Goal: Task Accomplishment & Management: Use online tool/utility

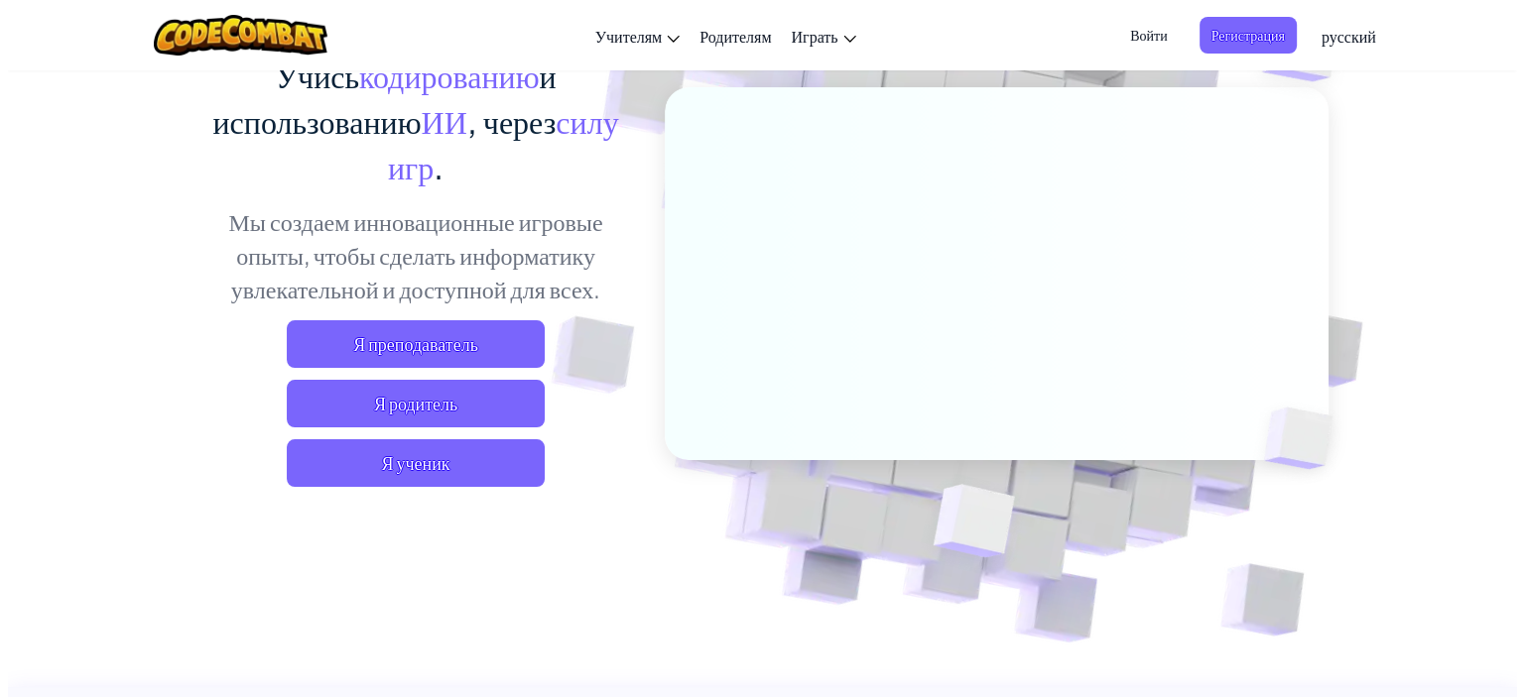
scroll to position [198, 0]
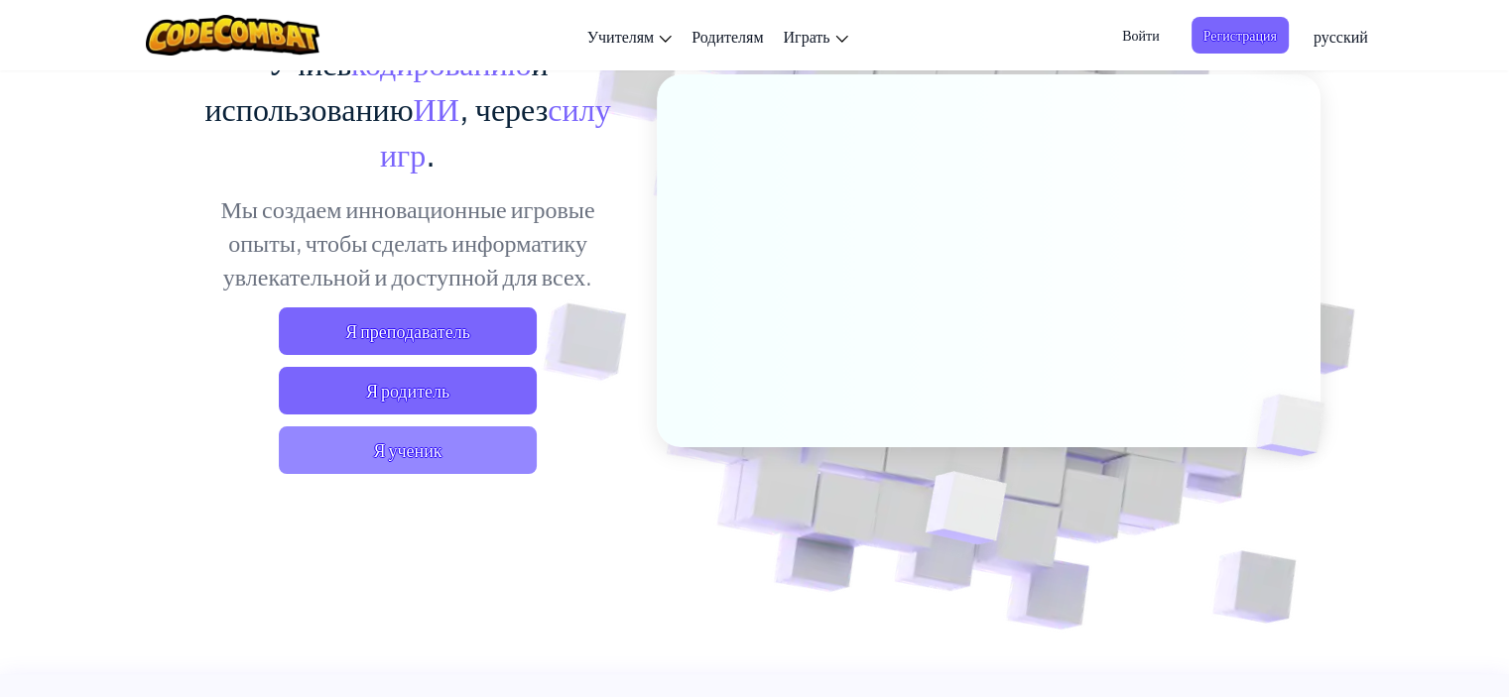
click at [498, 446] on span "Я ученик" at bounding box center [408, 451] width 258 height 48
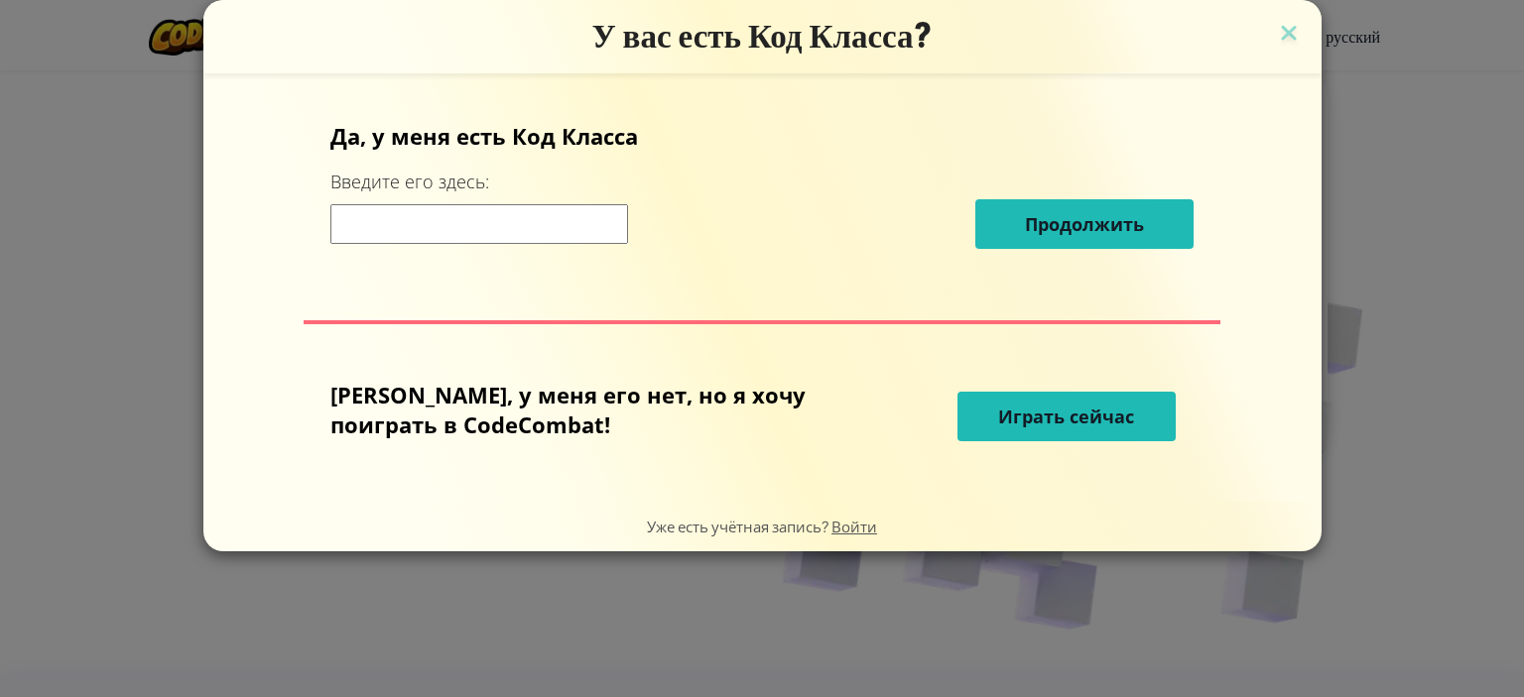
click at [1072, 412] on span "Играть сейчас" at bounding box center [1066, 417] width 136 height 24
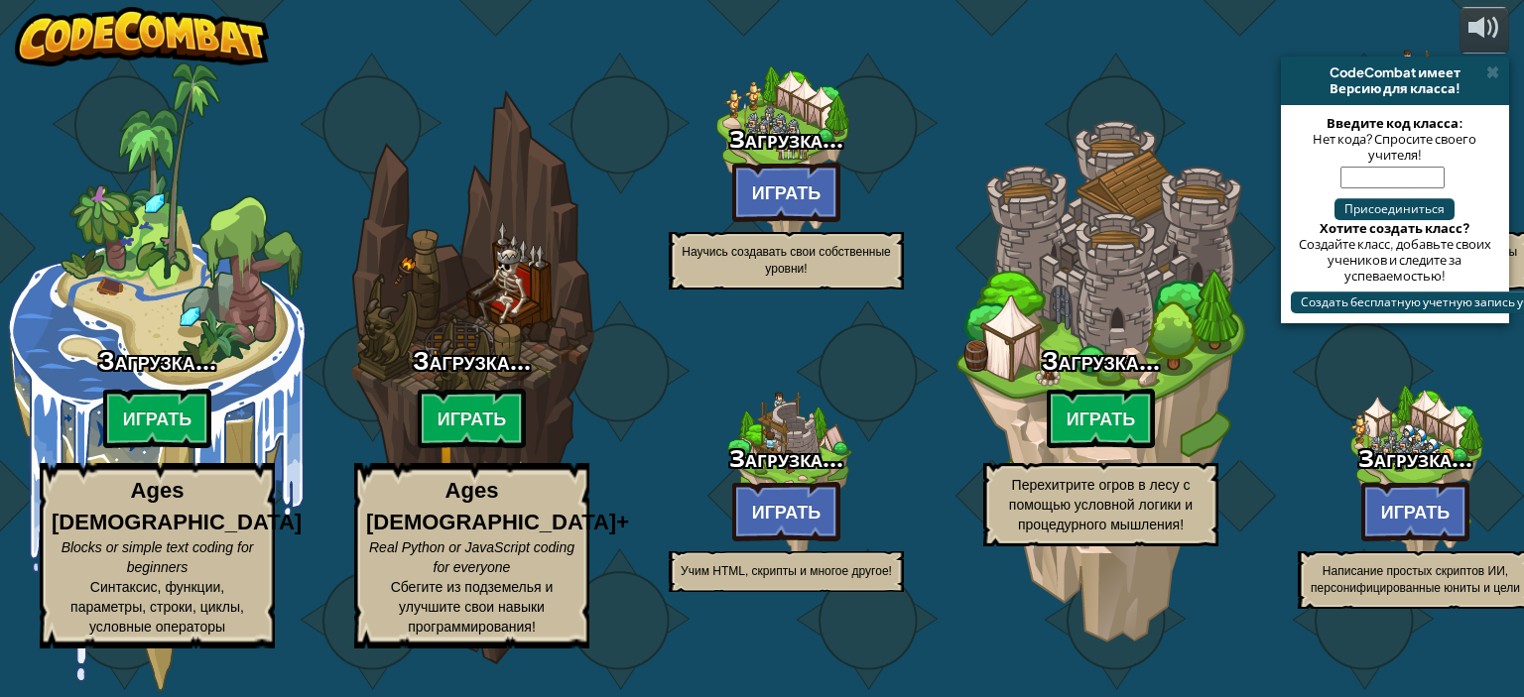
select select "ru"
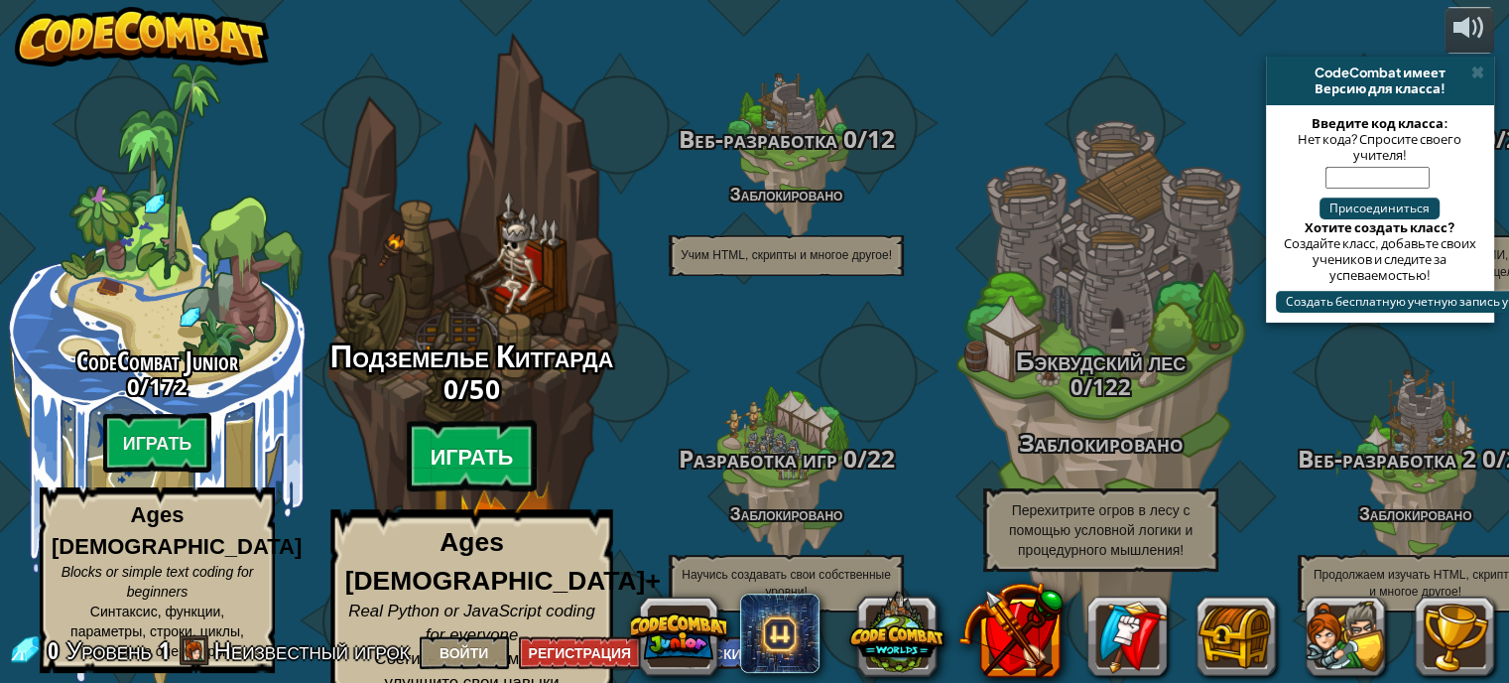
click at [457, 437] on btn "Играть" at bounding box center [472, 456] width 131 height 71
select select "ru"
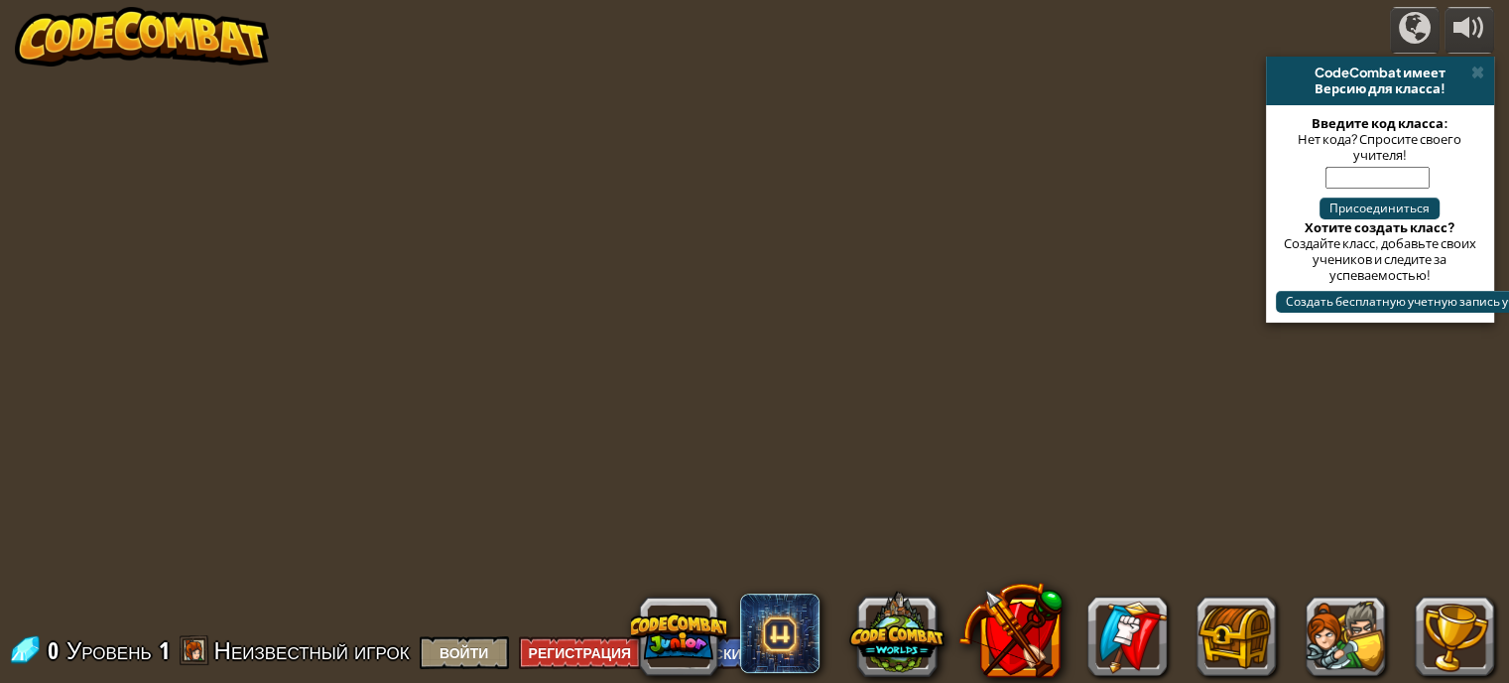
select select "ru"
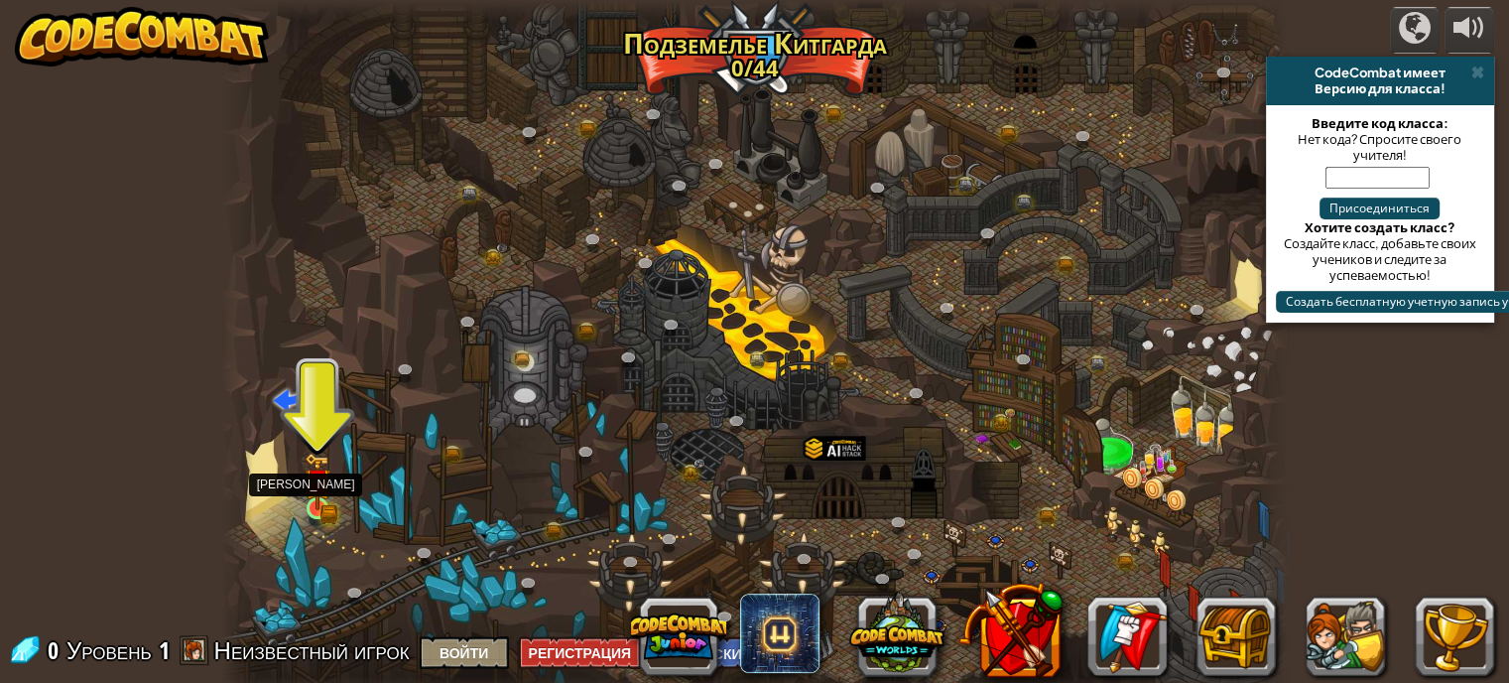
click at [318, 489] on img at bounding box center [318, 482] width 16 height 16
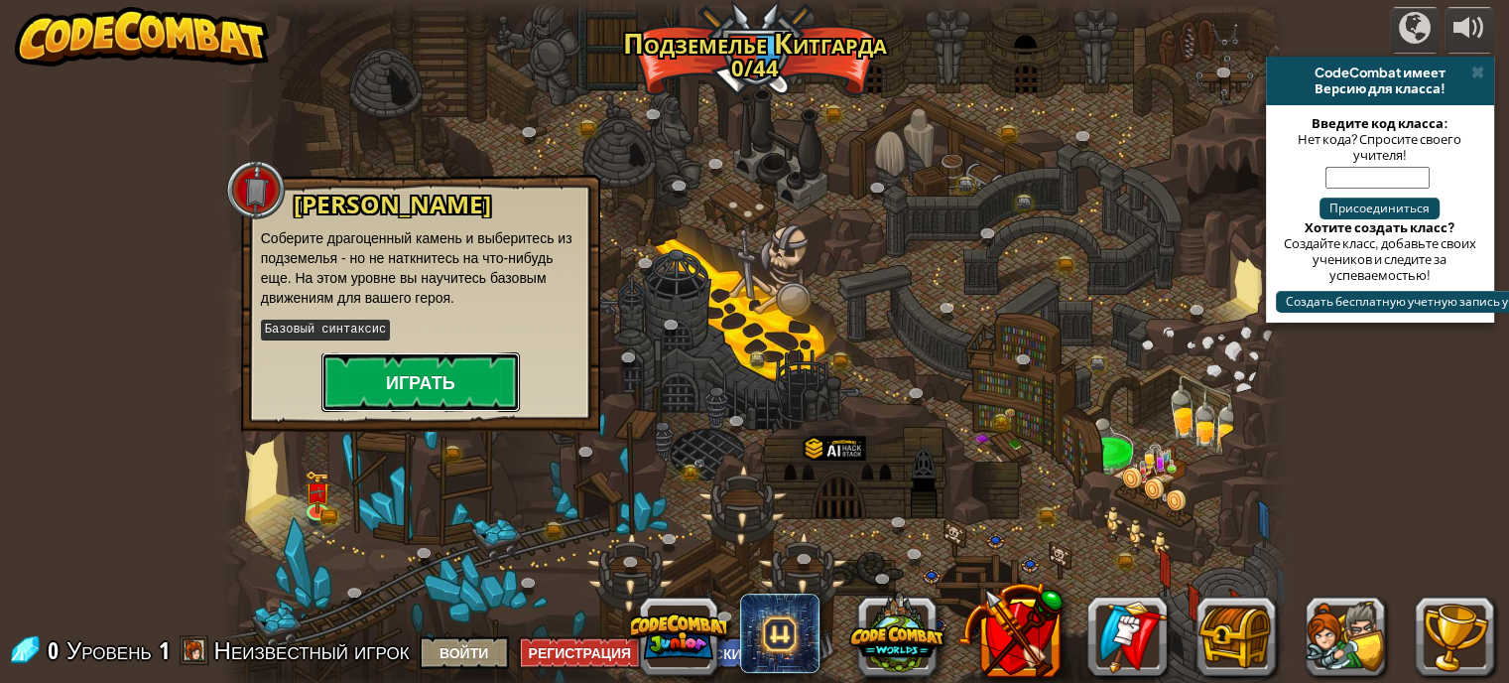
click at [417, 370] on button "Играть" at bounding box center [420, 382] width 198 height 60
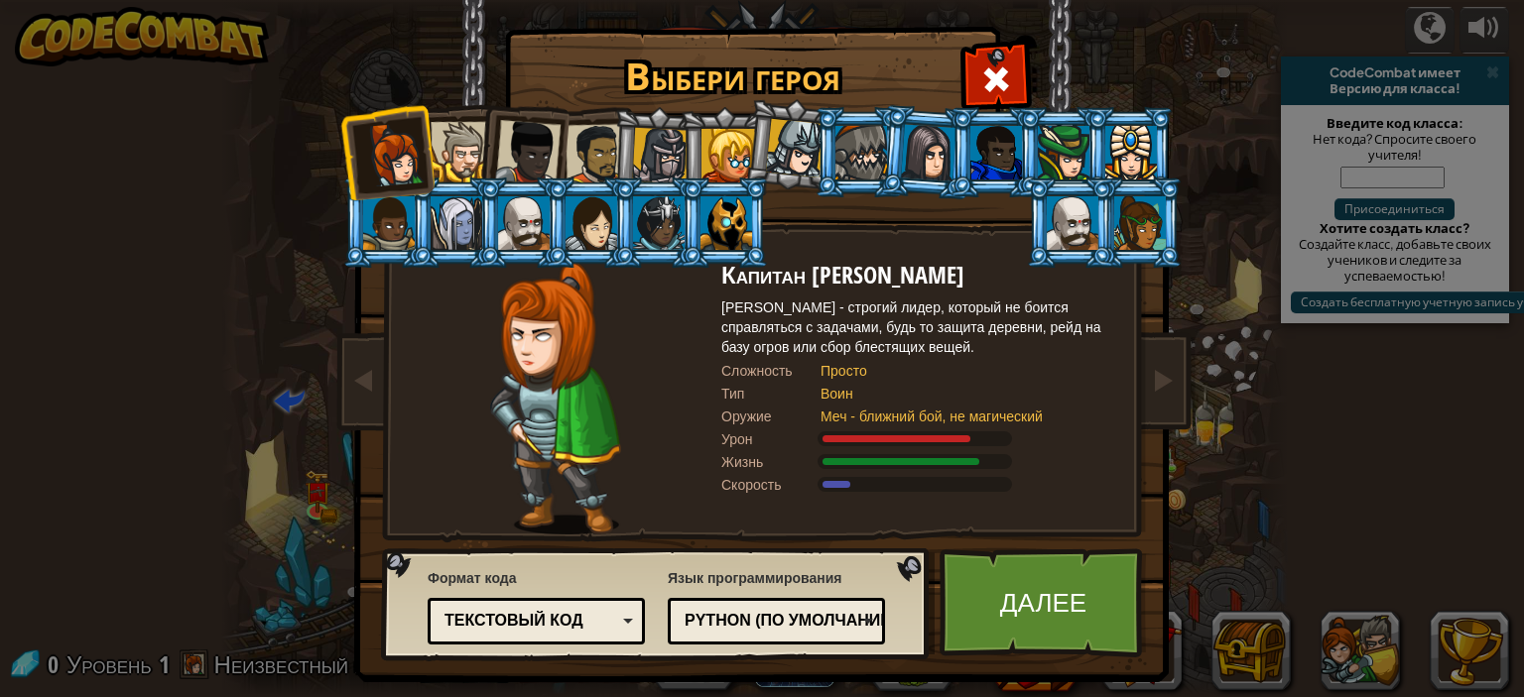
click at [456, 158] on div at bounding box center [461, 152] width 61 height 61
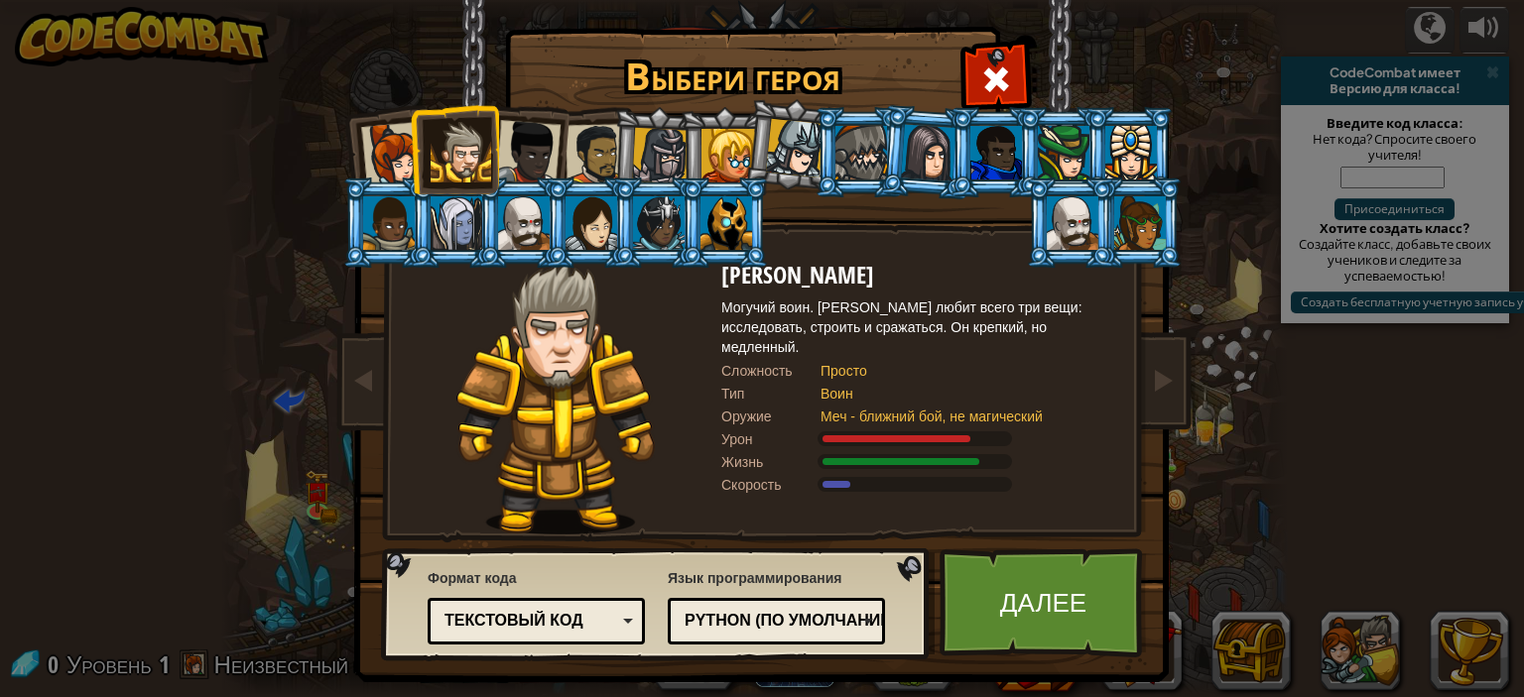
click at [532, 151] on div at bounding box center [527, 152] width 65 height 65
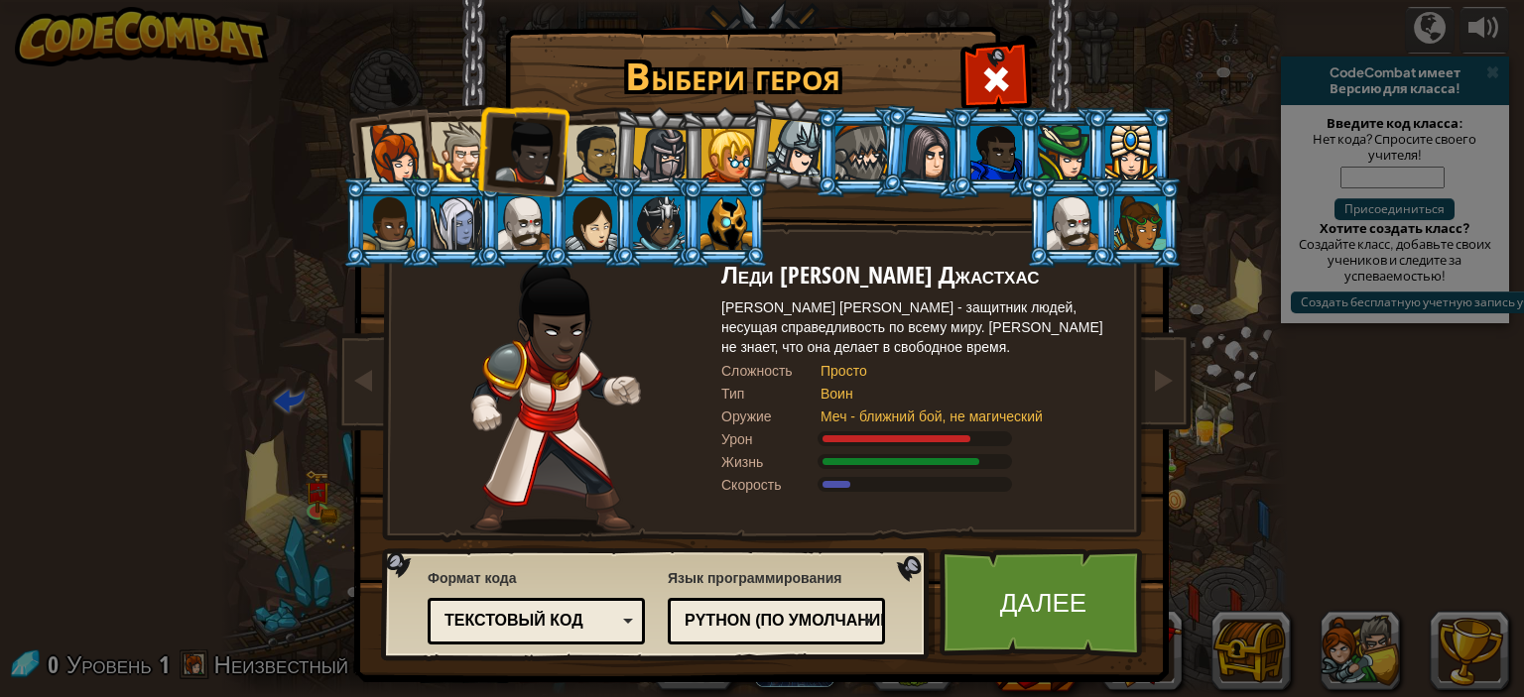
click at [599, 142] on div at bounding box center [596, 155] width 62 height 62
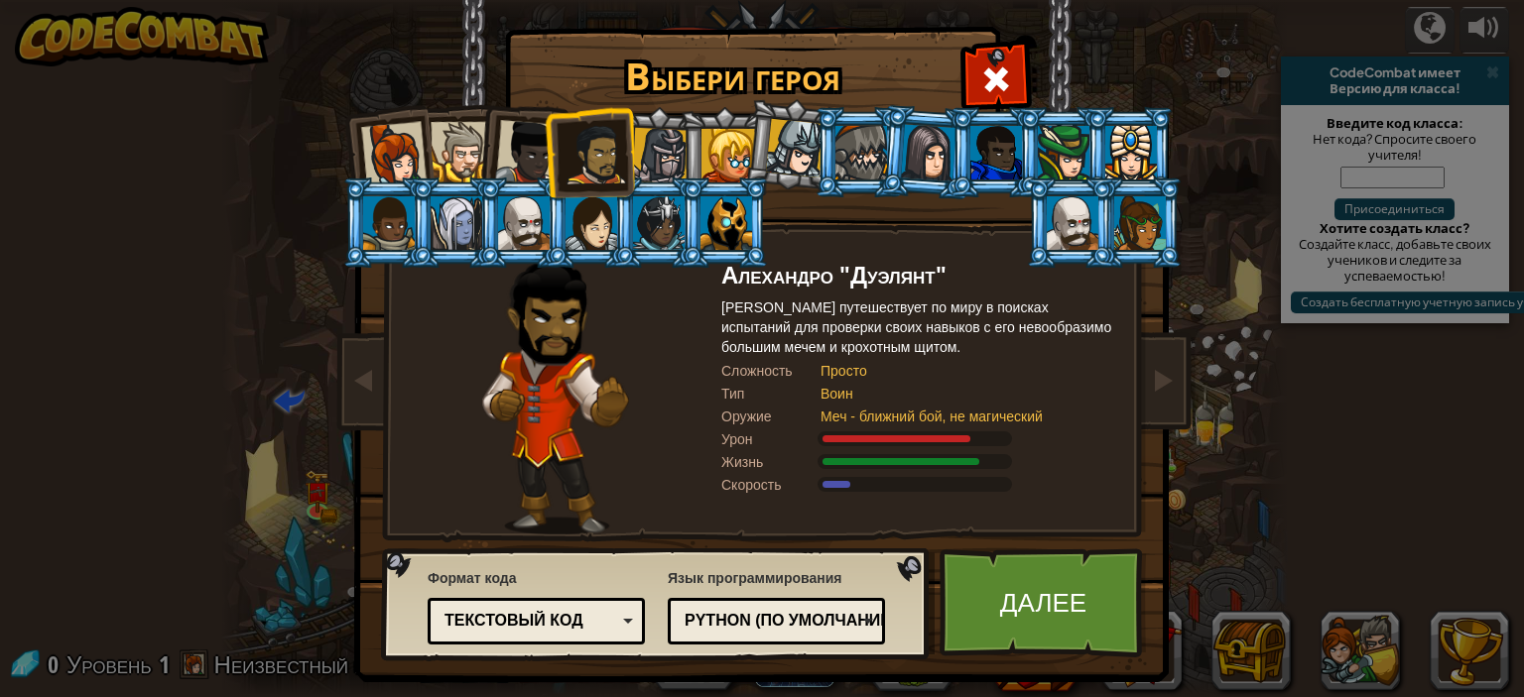
click at [647, 158] on div at bounding box center [660, 156] width 57 height 57
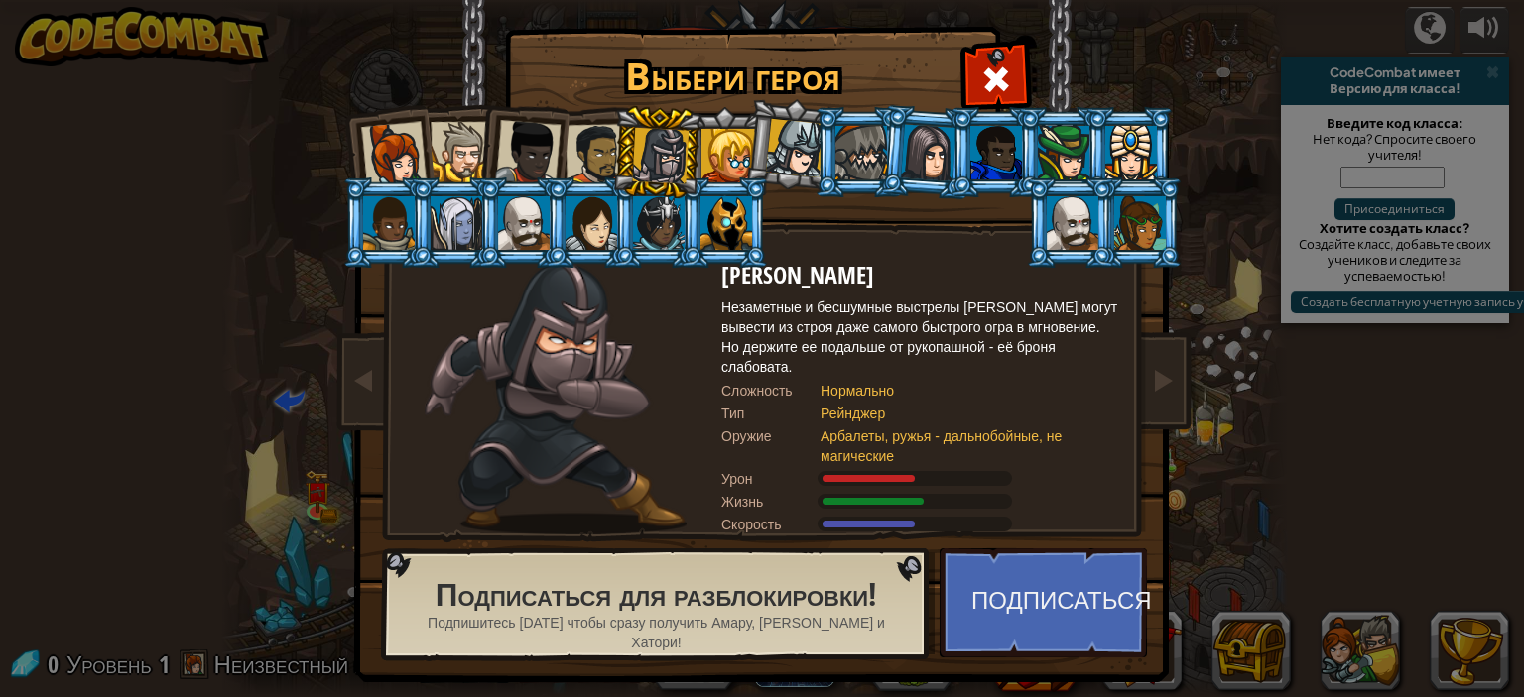
click at [380, 150] on div at bounding box center [393, 154] width 65 height 65
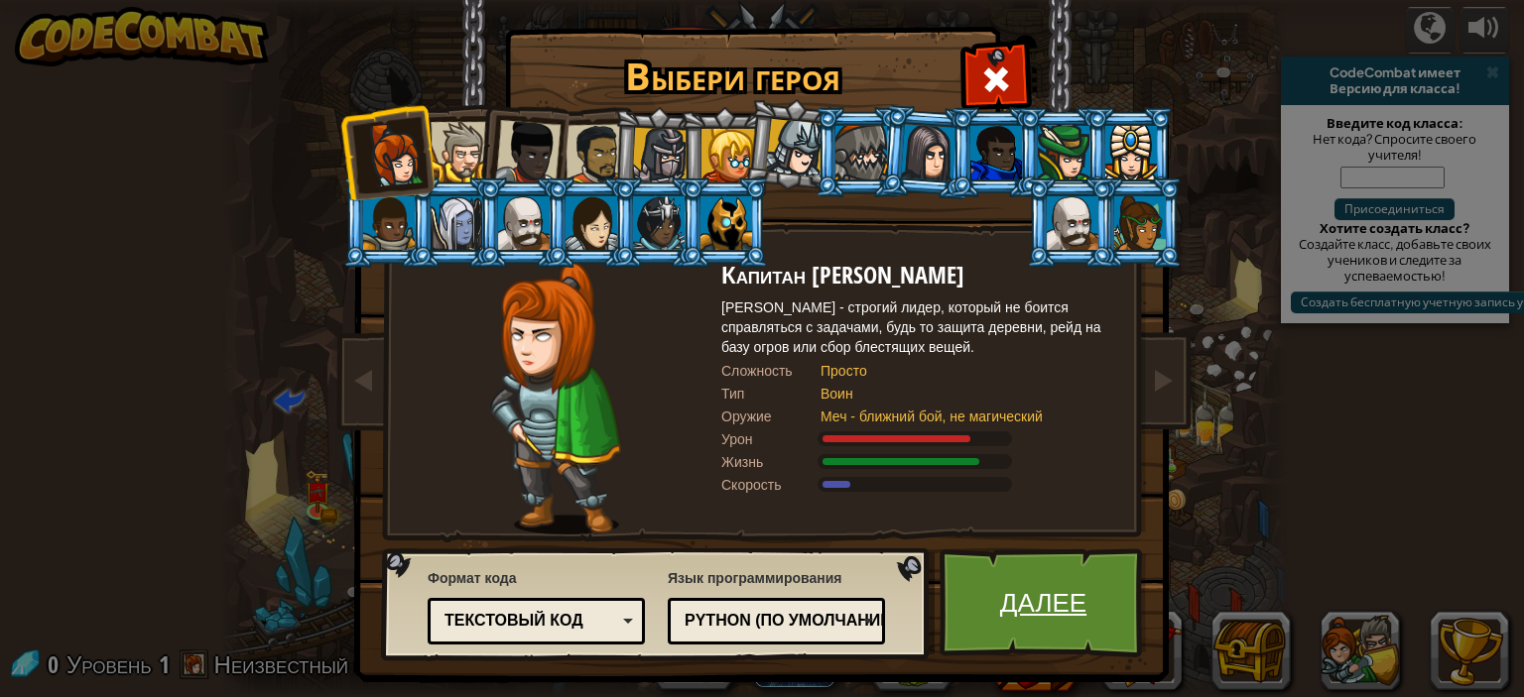
click at [1044, 590] on link "Далее" at bounding box center [1042, 603] width 207 height 109
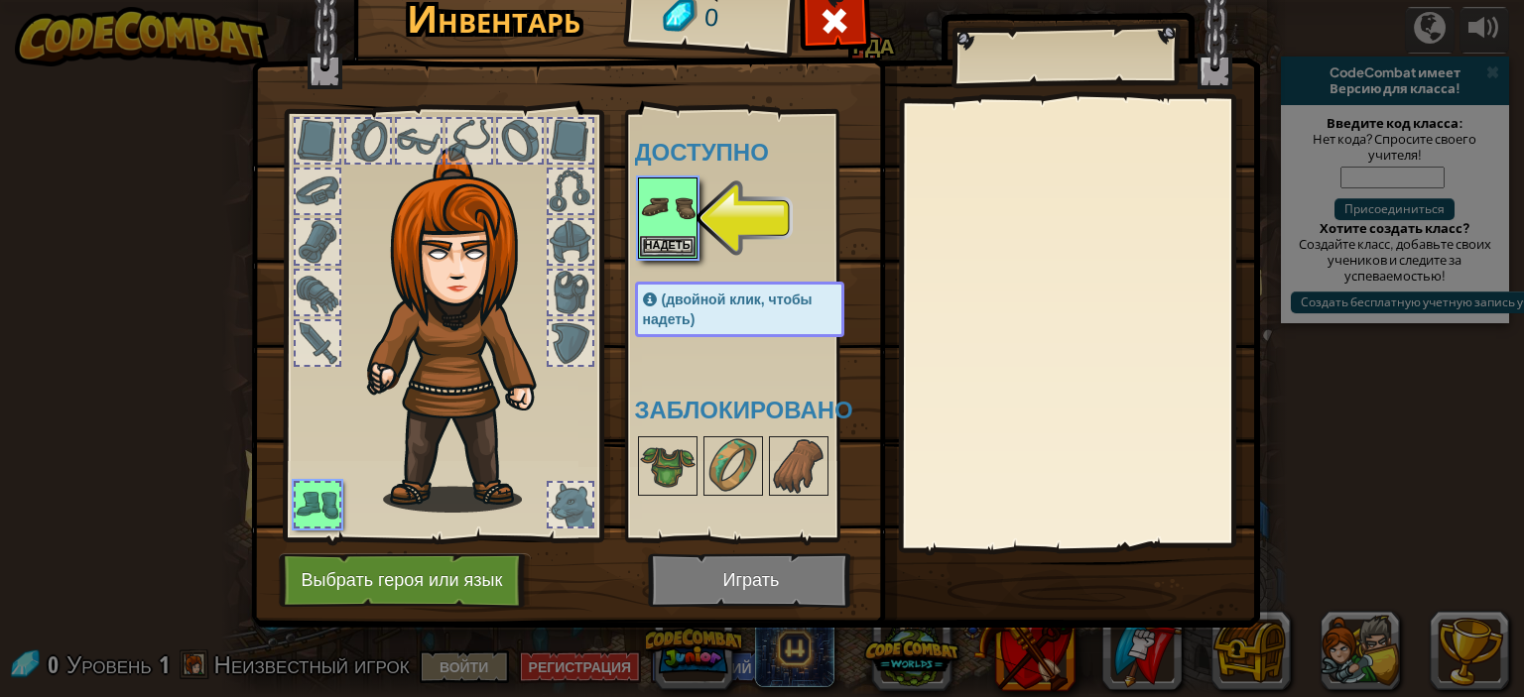
click at [1484, 25] on div "Инвентарь 0 Доступно [PERSON_NAME] (двойной клик, чтобы надеть) Заблокировано […" at bounding box center [762, 348] width 1524 height 697
click at [668, 237] on button "Надеть" at bounding box center [668, 245] width 56 height 21
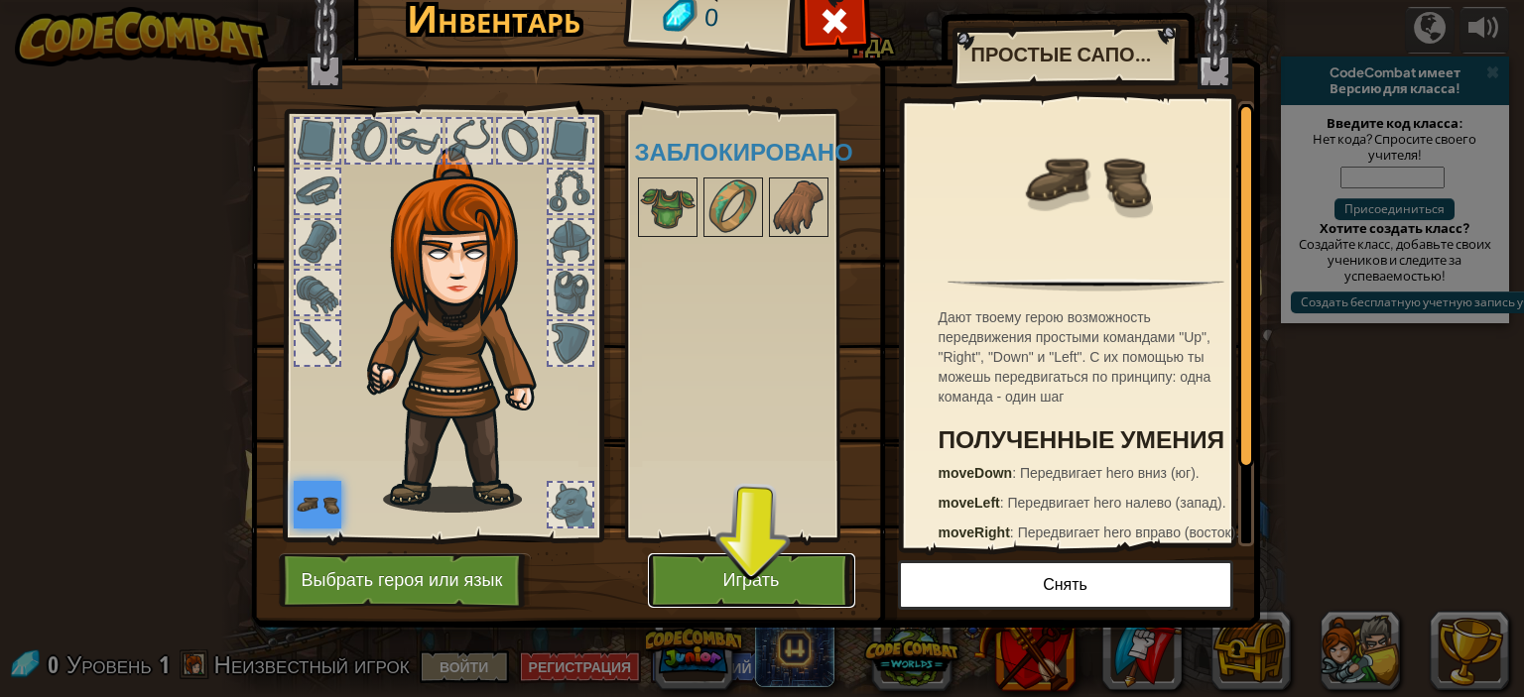
click at [759, 573] on button "Играть" at bounding box center [751, 581] width 207 height 55
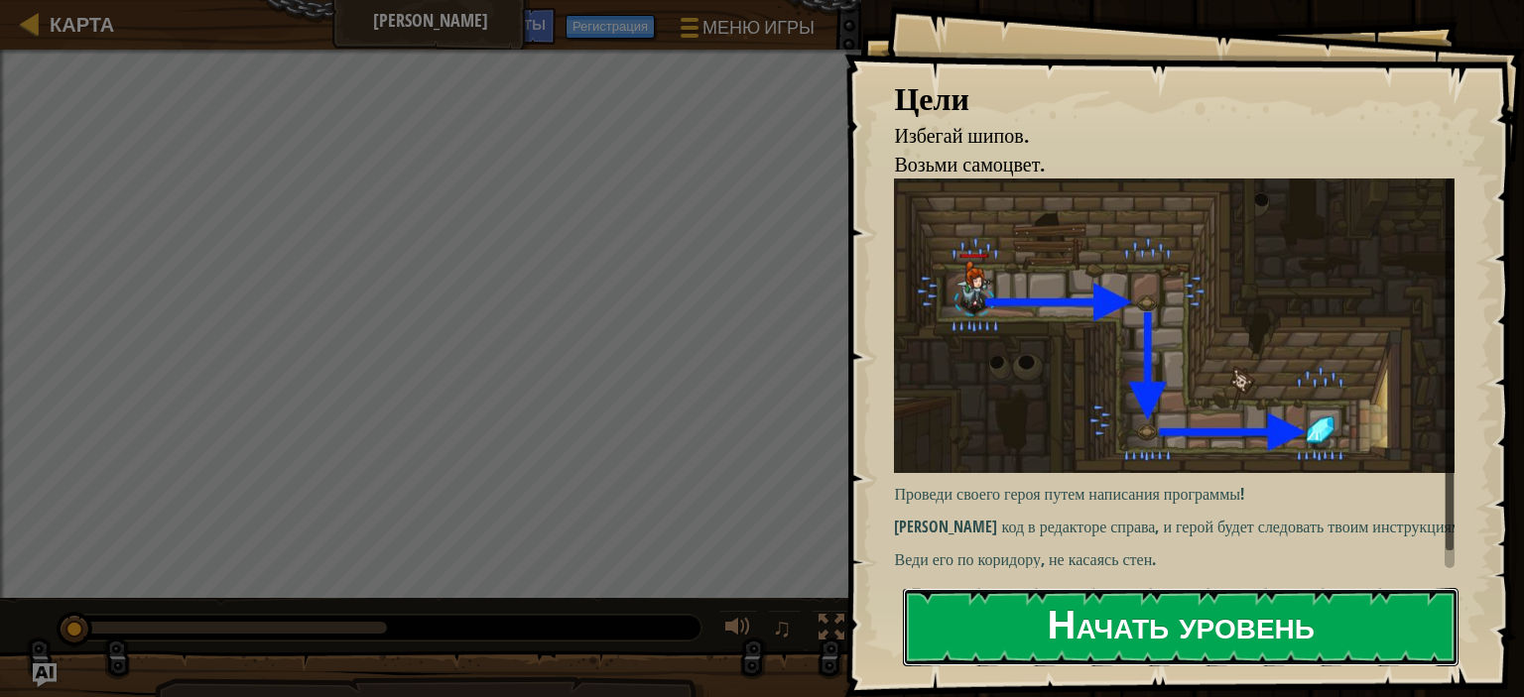
click at [1267, 600] on button "Начать уровень" at bounding box center [1181, 627] width 556 height 78
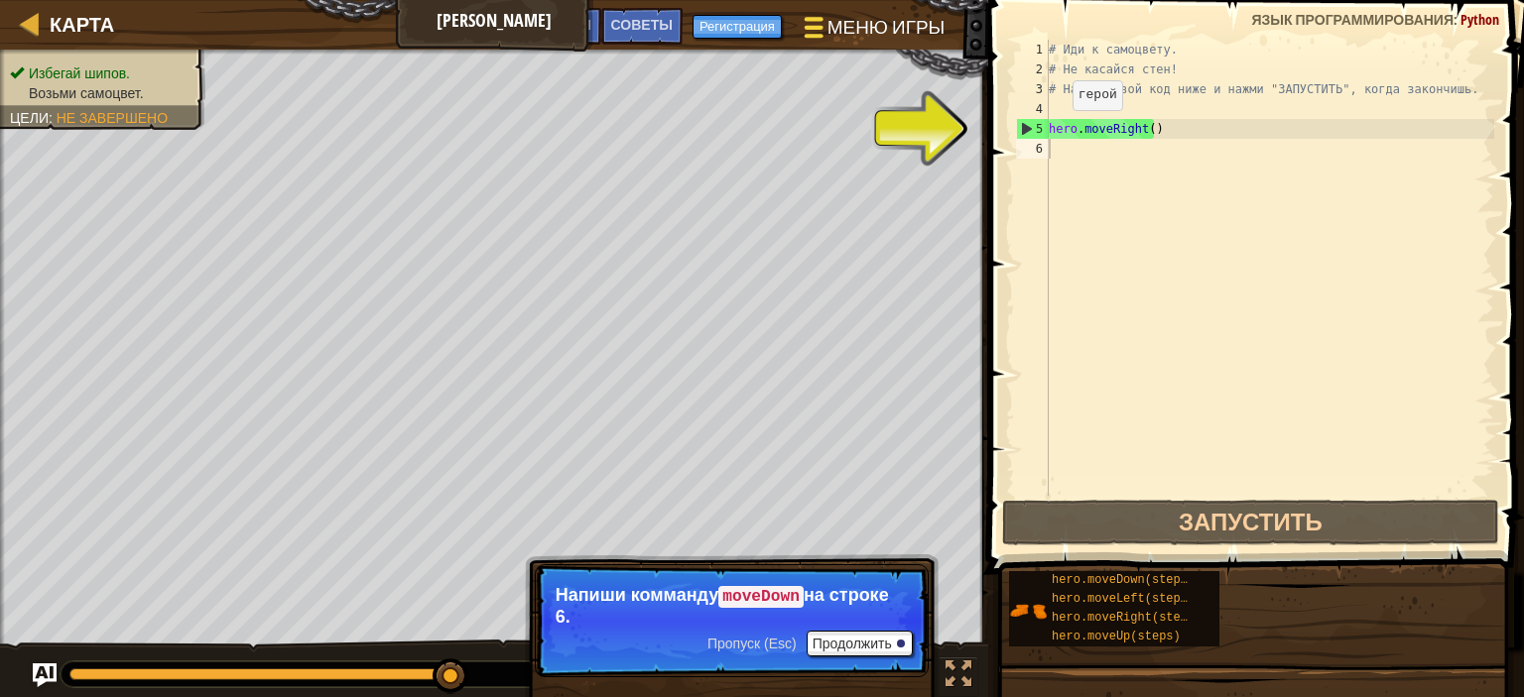
click at [852, 27] on span "Меню игры" at bounding box center [885, 27] width 117 height 27
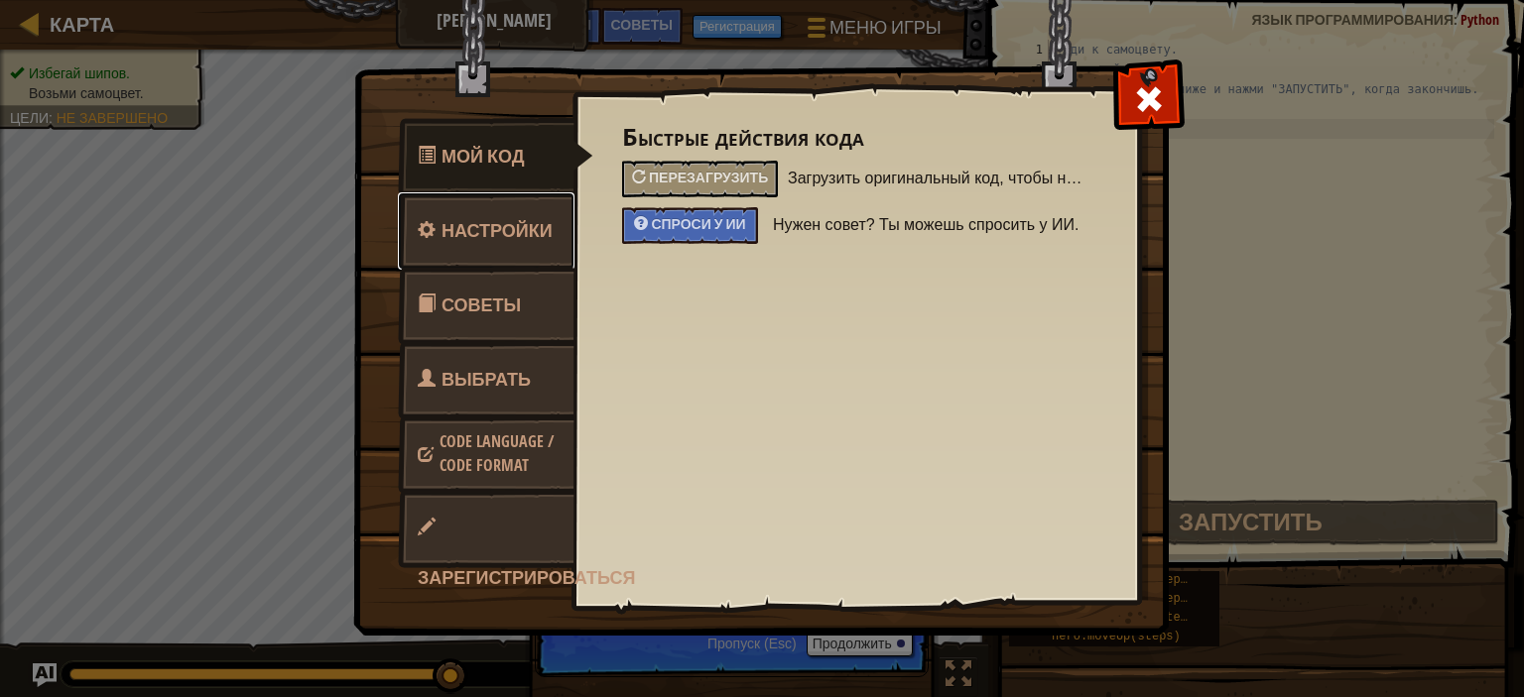
click at [496, 229] on span "Настройки" at bounding box center [496, 230] width 111 height 25
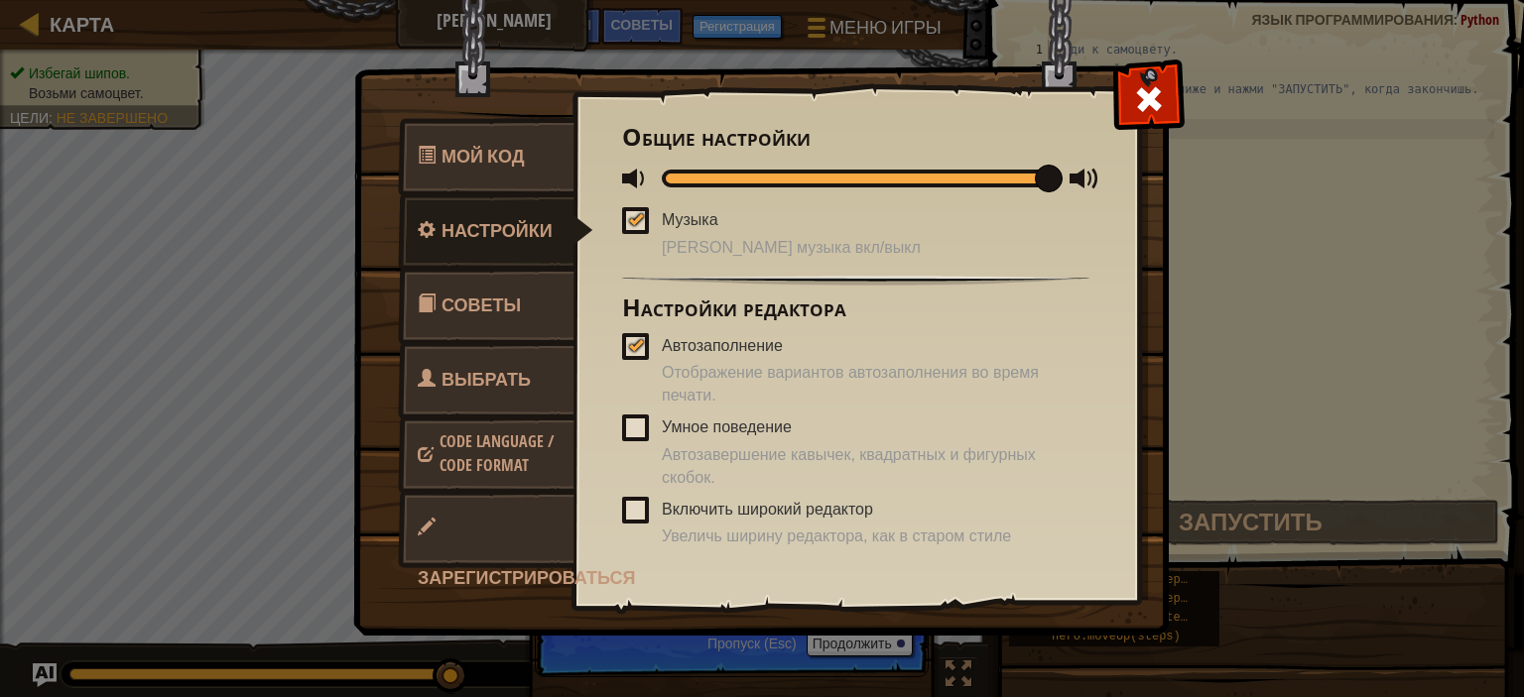
click at [636, 178] on span at bounding box center [637, 179] width 30 height 30
click at [640, 215] on div at bounding box center [636, 219] width 14 height 16
click at [0, 0] on input "Музыка" at bounding box center [0, 0] width 0 height 0
drag, startPoint x: 1046, startPoint y: 173, endPoint x: 556, endPoint y: 248, distance: 495.8
click at [556, 248] on div "Мой код Настройки Советы Выбрать героя Code Language / Code Format Зарегистриро…" at bounding box center [761, 351] width 813 height 565
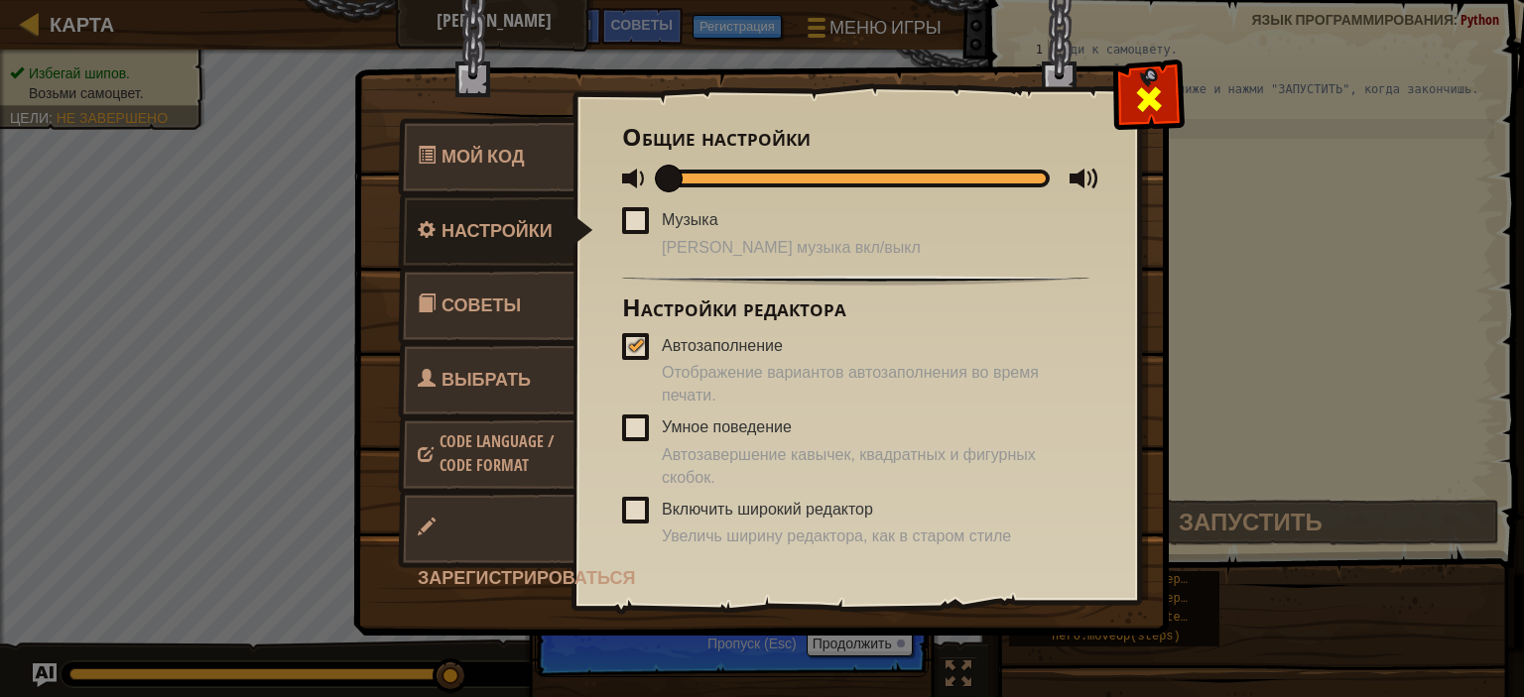
click at [1137, 86] on span at bounding box center [1149, 99] width 32 height 32
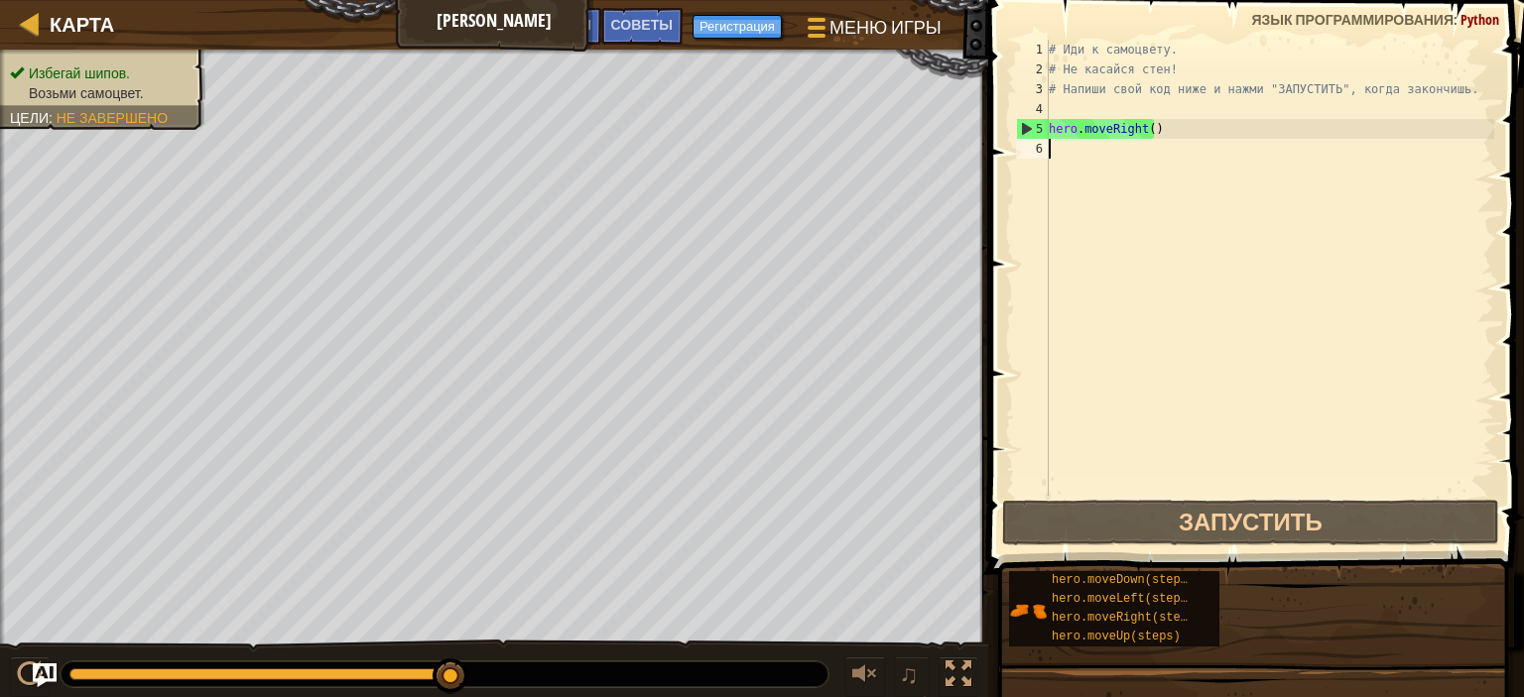
click at [1061, 148] on div "# Иди к самоцвету. # Не касайся стен! # Напиши свой код ниже и нажми "ЗАПУСТИТЬ…" at bounding box center [1269, 288] width 449 height 496
click at [1028, 146] on div "6" at bounding box center [1032, 149] width 33 height 20
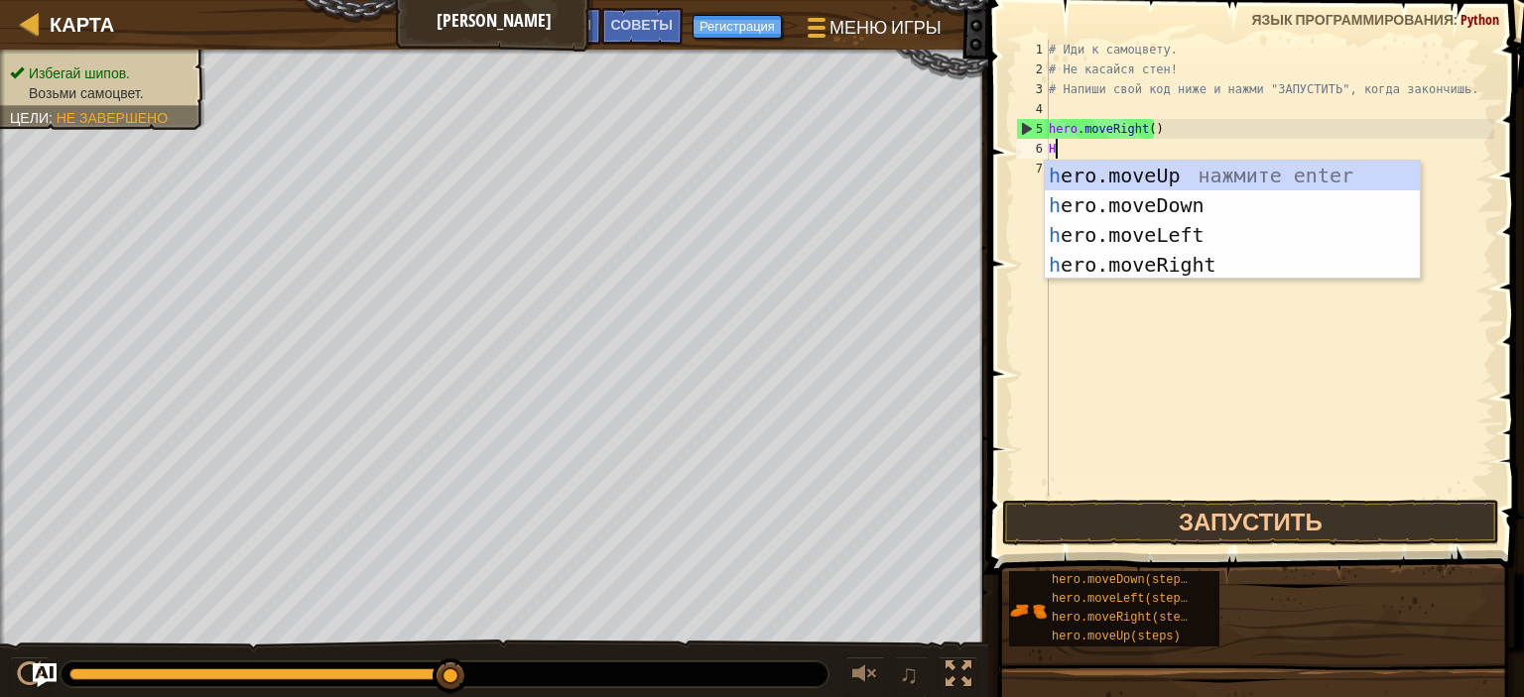
type textarea "HE"
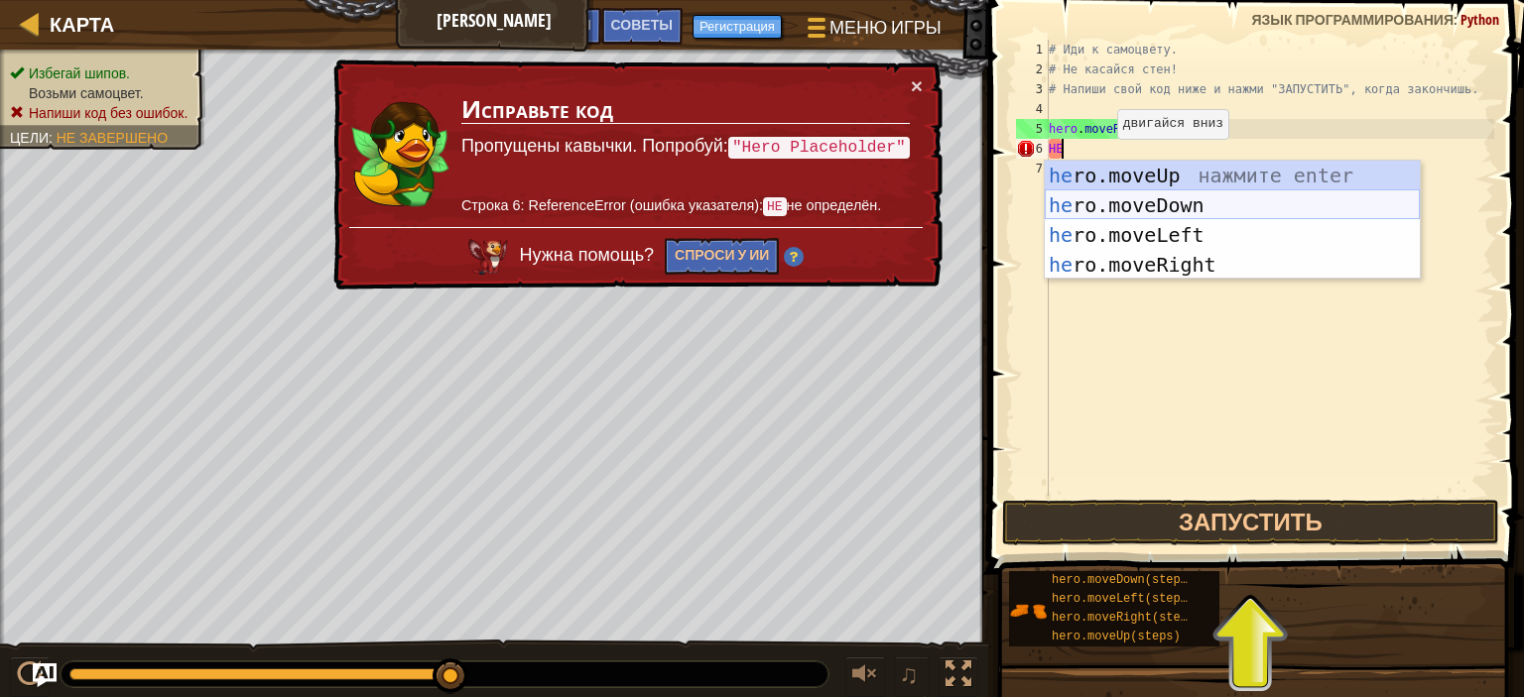
click at [1163, 201] on div "he ro.moveUp нажмите enter he ro.moveDown нажмите enter he ro.moveLeft нажмите …" at bounding box center [1232, 250] width 375 height 179
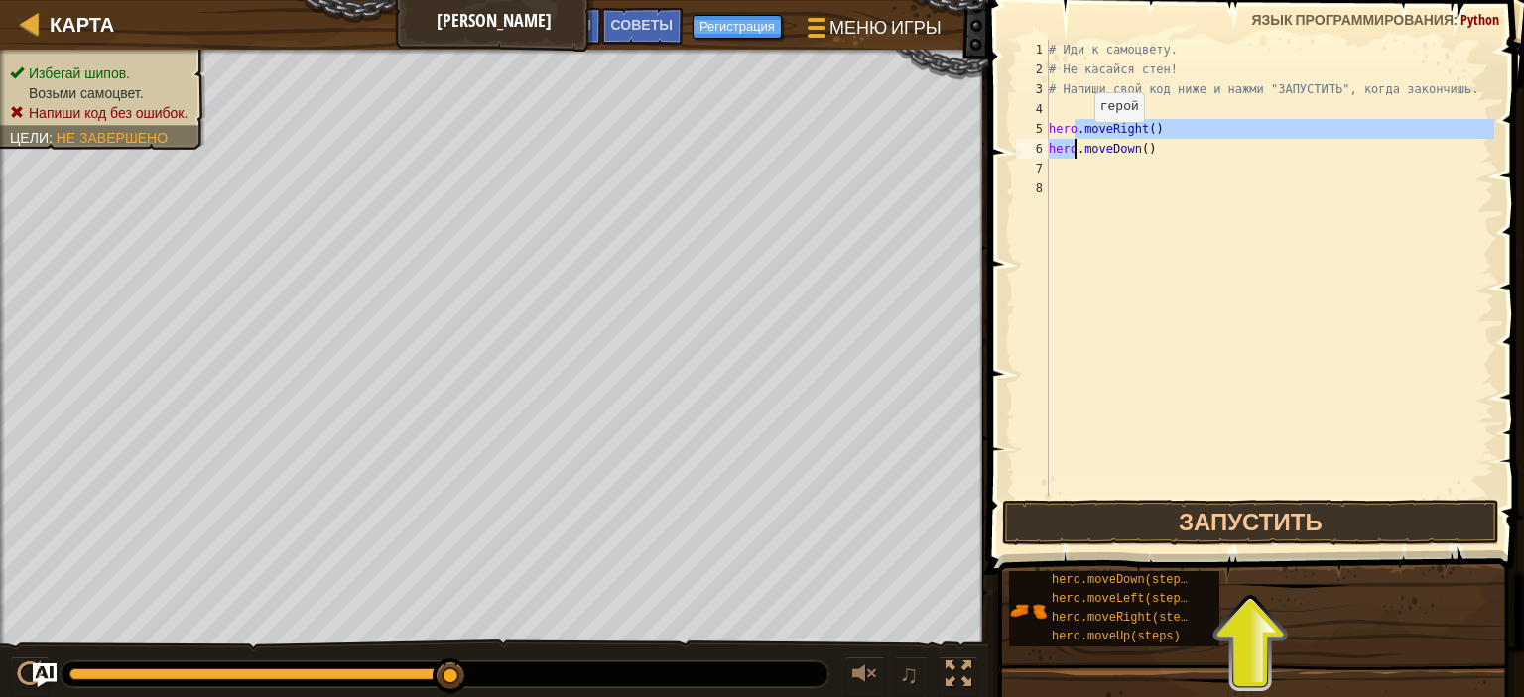
drag, startPoint x: 1075, startPoint y: 131, endPoint x: 1076, endPoint y: 142, distance: 11.0
click at [1076, 142] on div "# Иди к самоцвету. # Не касайся стен! # Напиши свой код ниже и нажми "ЗАПУСТИТЬ…" at bounding box center [1269, 288] width 449 height 496
type textarea "hero.moveRight() hero.moveDown()"
click at [1069, 170] on div "# Иди к самоцвету. # Не касайся стен! # Напиши свой код ниже и нажми "ЗАПУСТИТЬ…" at bounding box center [1269, 288] width 449 height 496
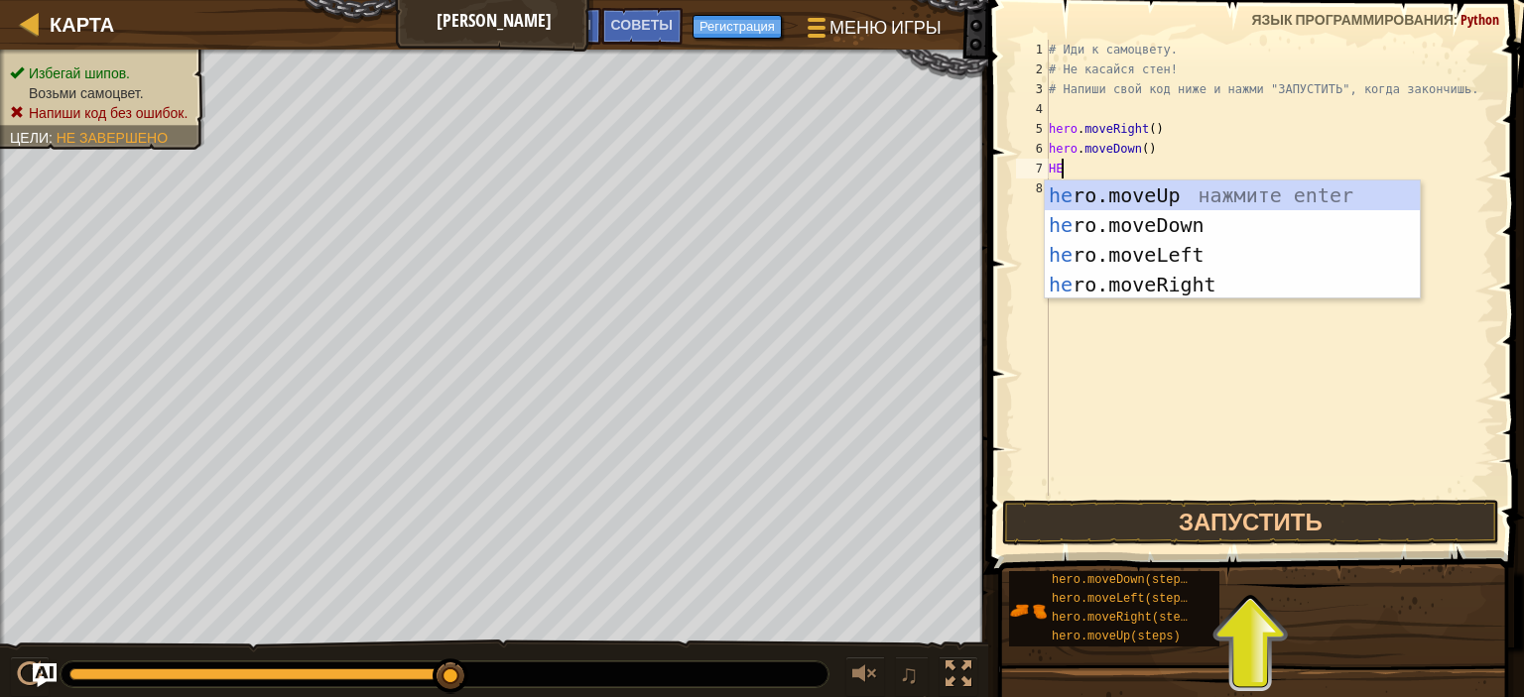
type textarea "HER"
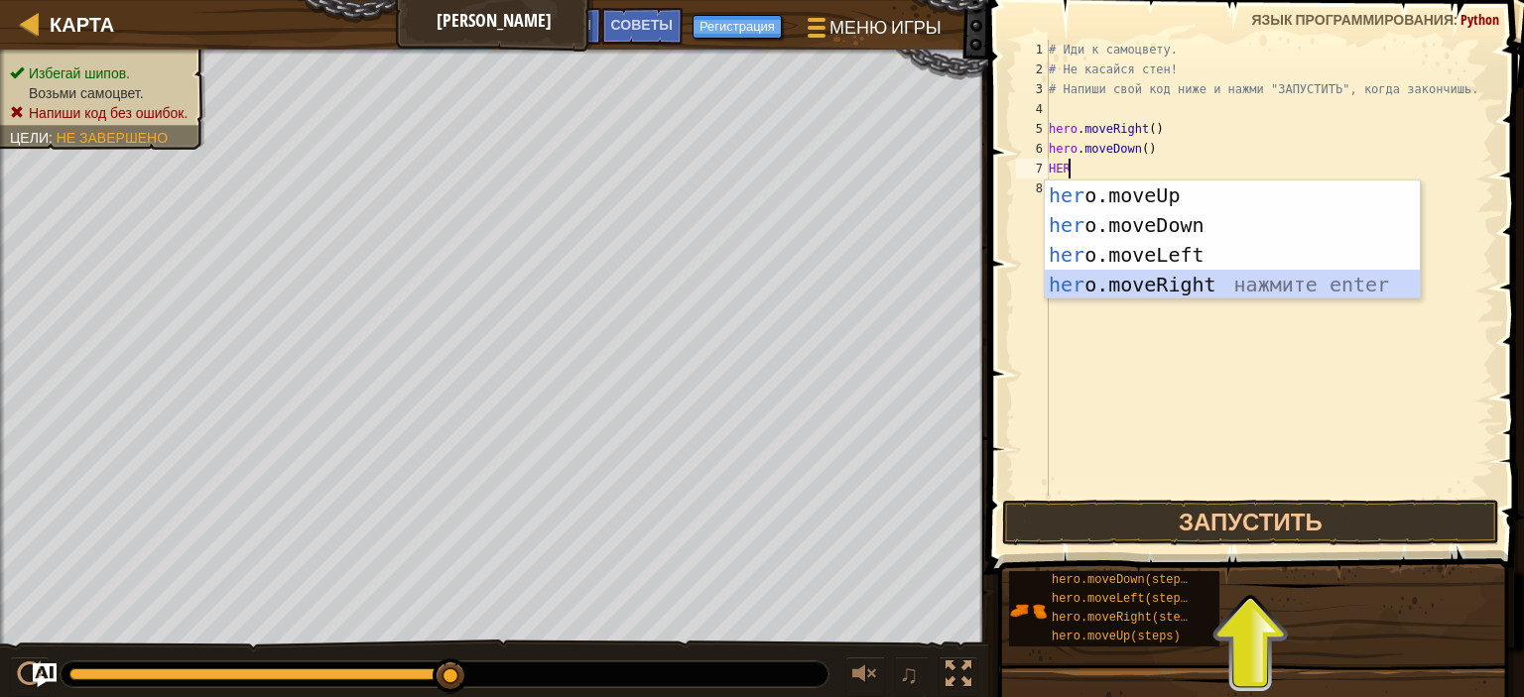
click at [1194, 282] on div "her o.moveUp нажмите enter her o.moveDown нажмите enter her o.moveLeft нажмите …" at bounding box center [1232, 270] width 375 height 179
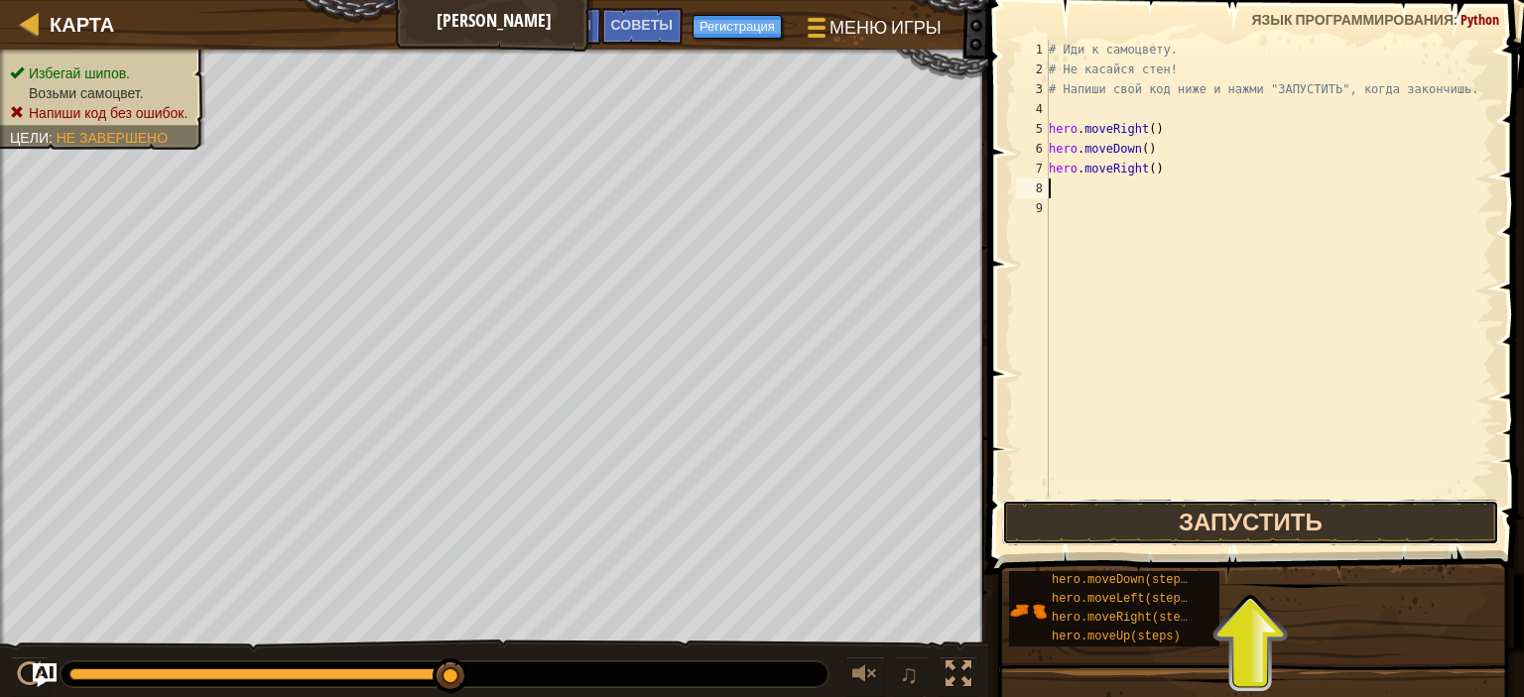
click at [1311, 524] on button "Запустить" at bounding box center [1250, 523] width 497 height 46
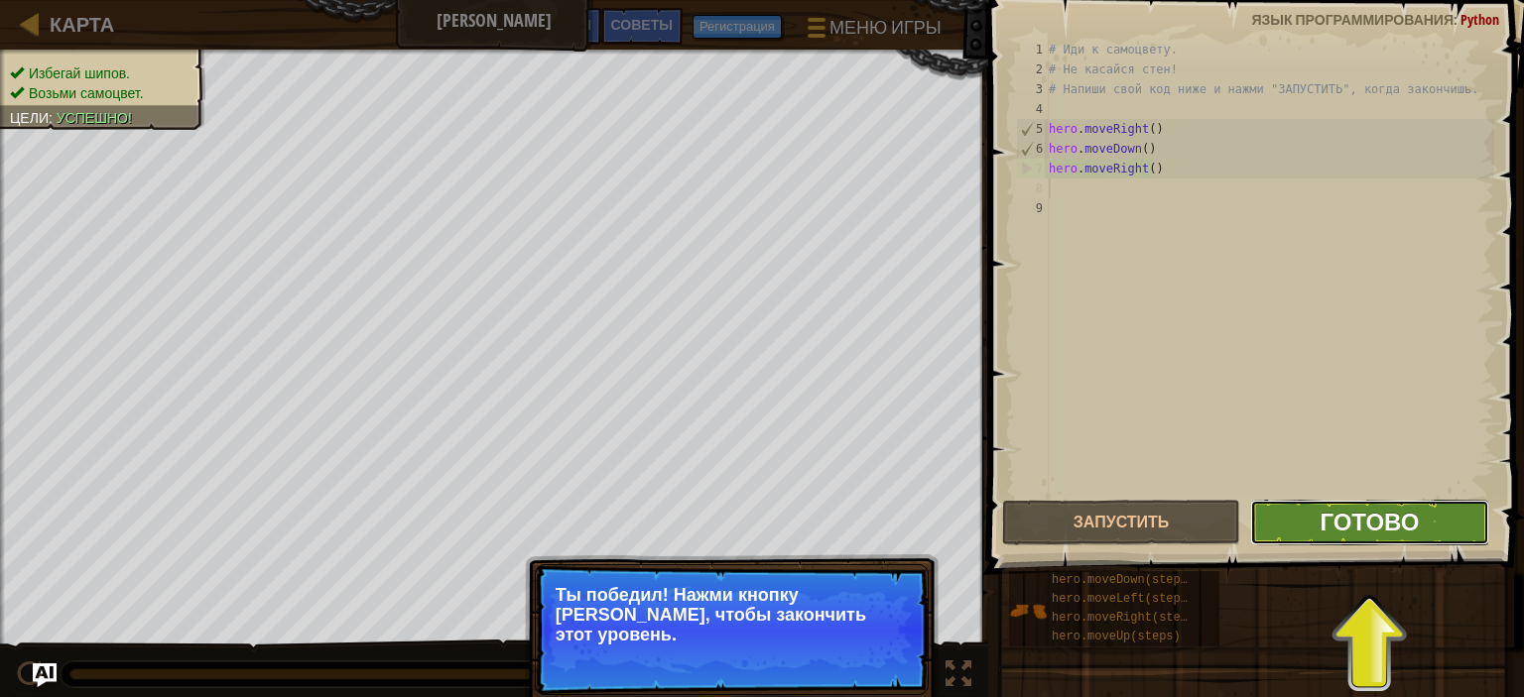
click at [1365, 527] on span "Готово" at bounding box center [1368, 522] width 99 height 32
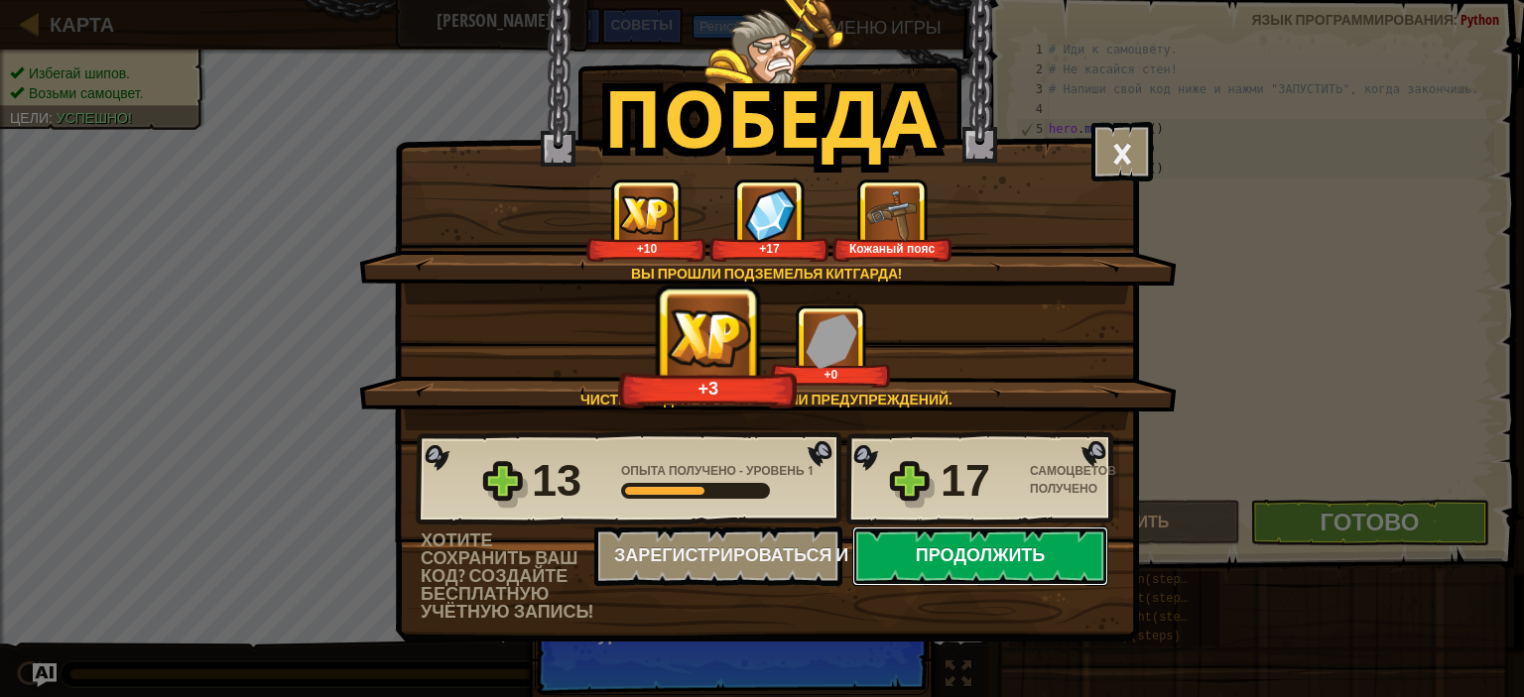
click at [1006, 555] on button "Продолжить" at bounding box center [980, 557] width 256 height 60
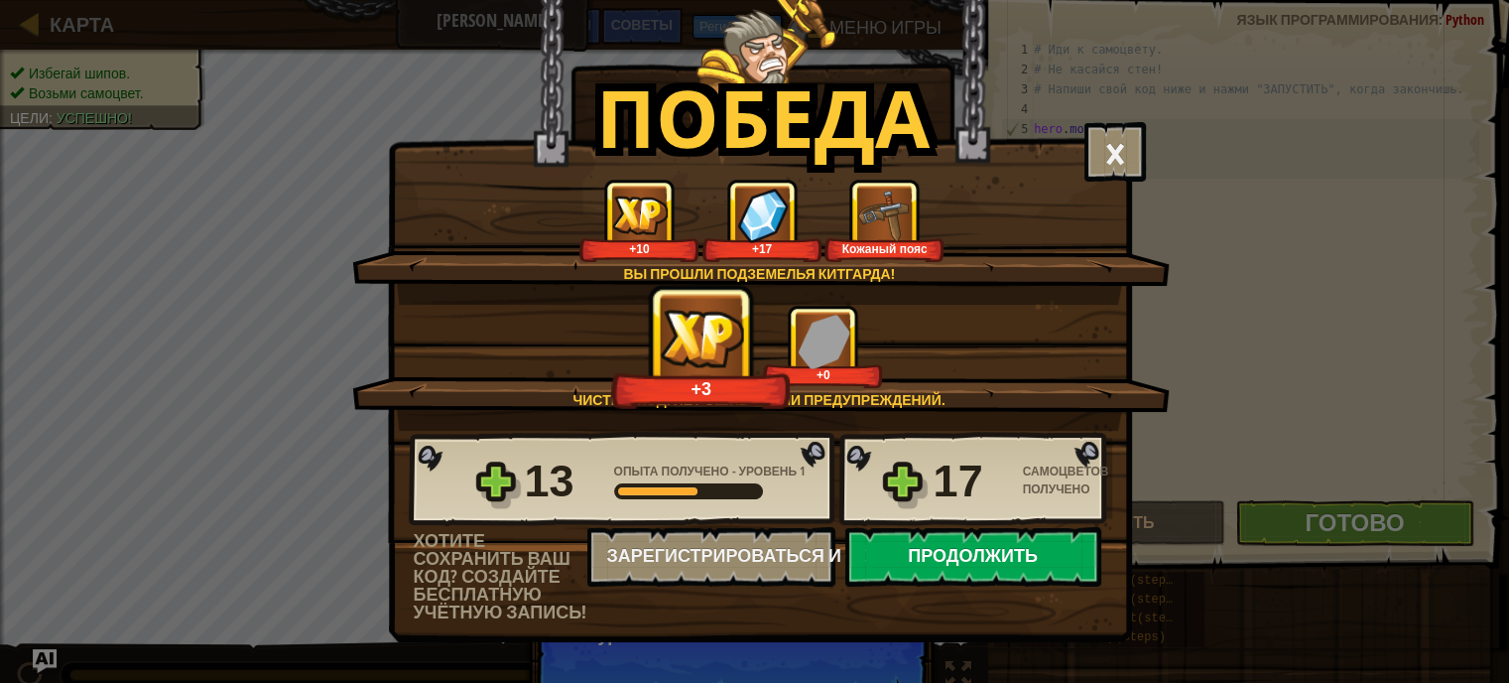
select select "ru"
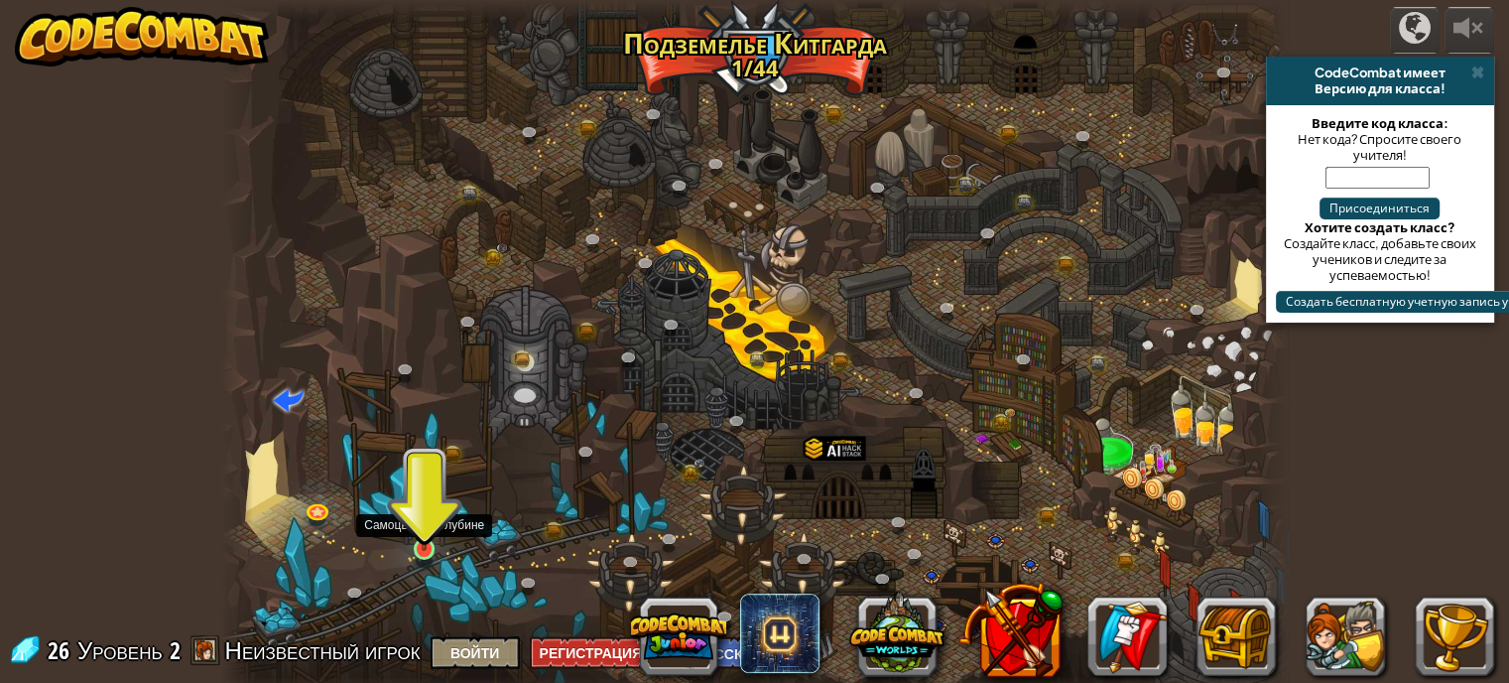
click at [425, 530] on img at bounding box center [424, 521] width 26 height 60
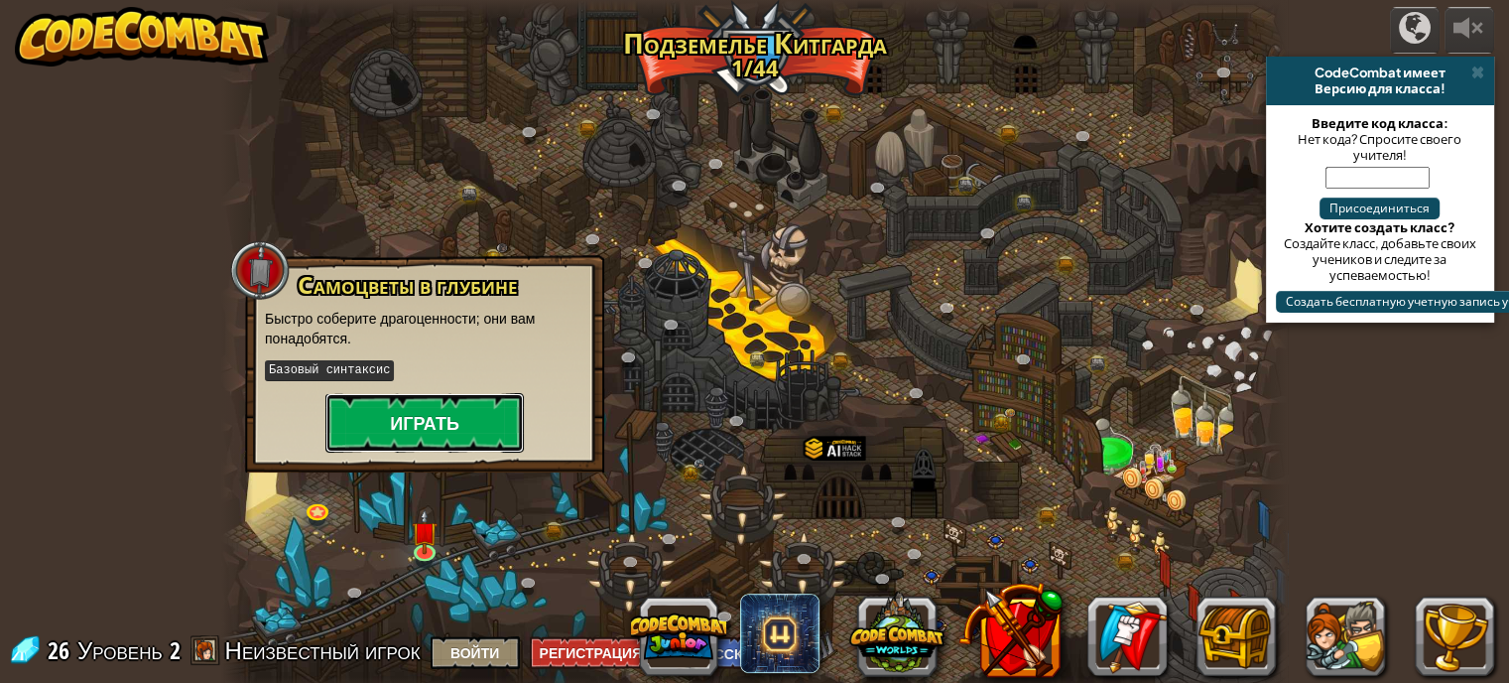
click at [448, 423] on button "Играть" at bounding box center [424, 423] width 198 height 60
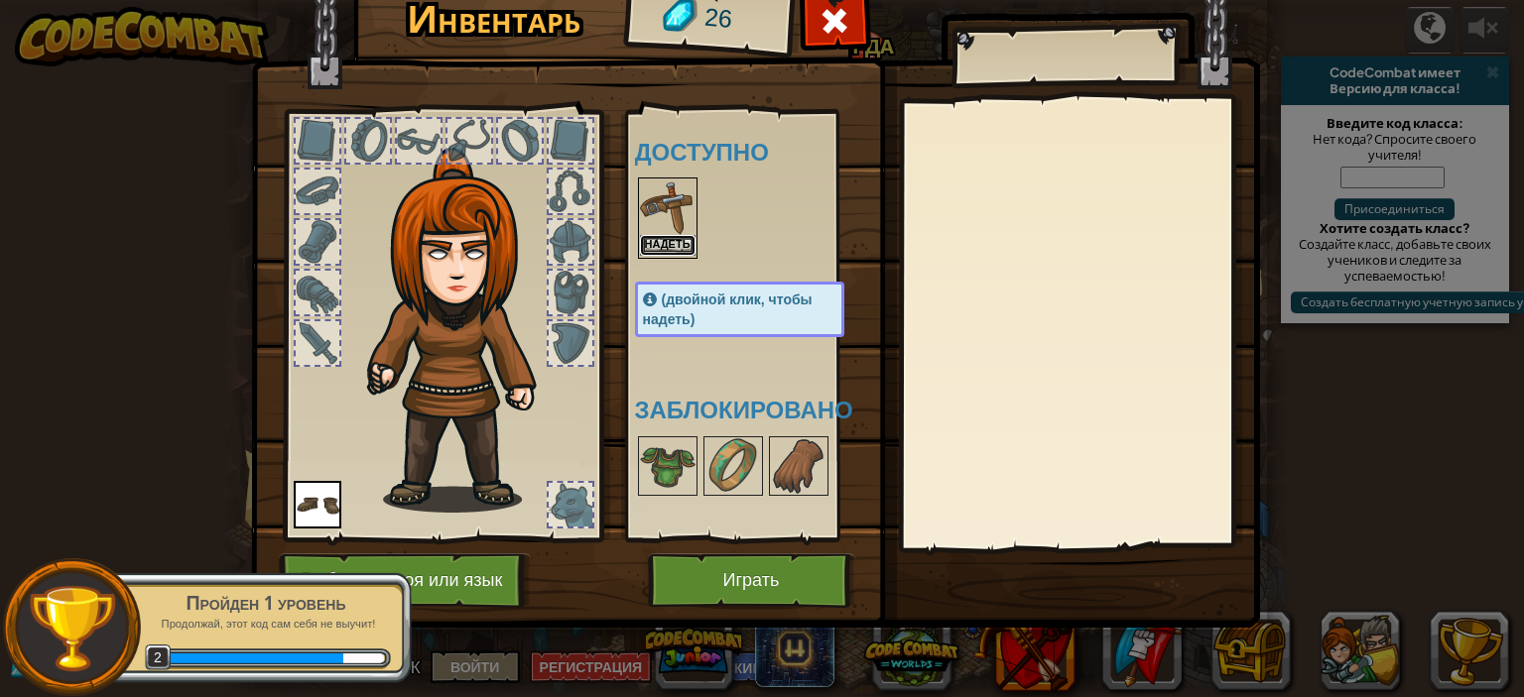
click at [678, 239] on button "Надеть" at bounding box center [668, 245] width 56 height 21
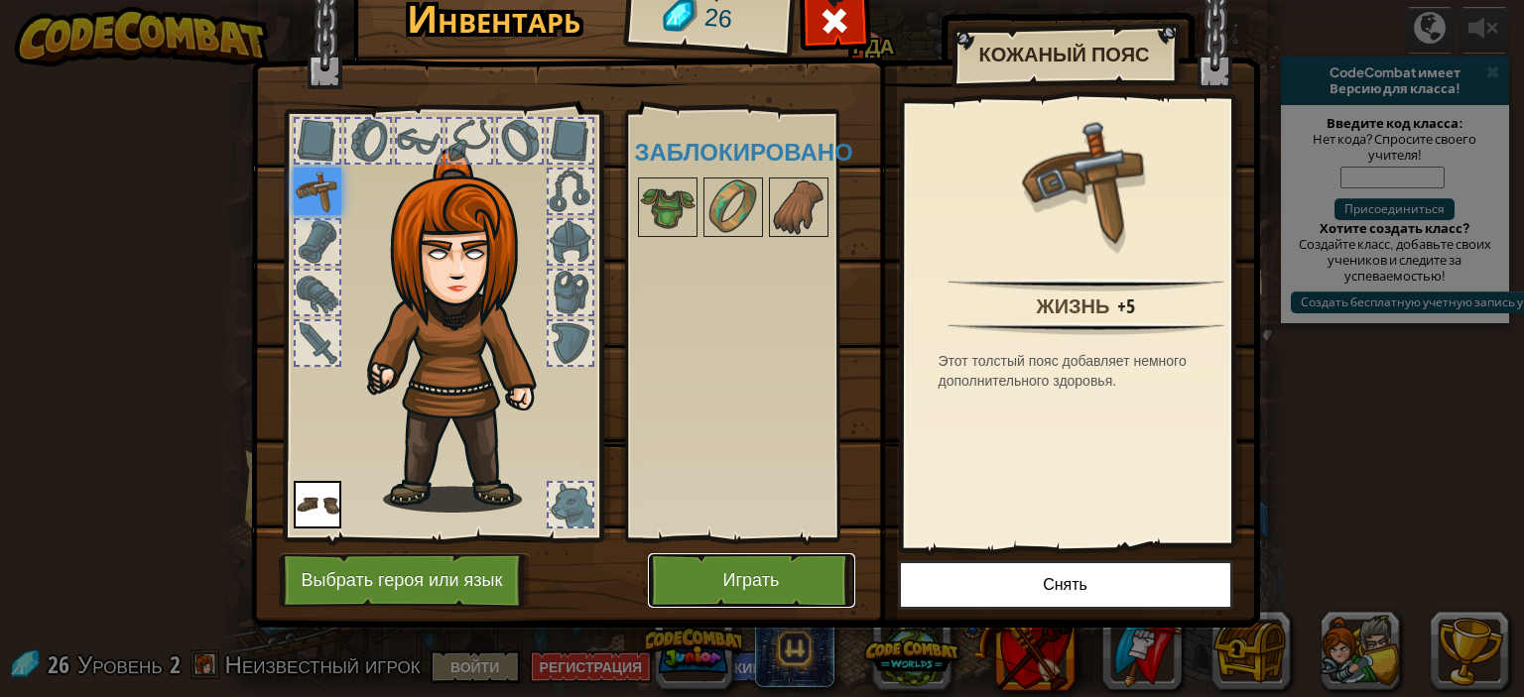
click at [730, 578] on button "Играть" at bounding box center [751, 581] width 207 height 55
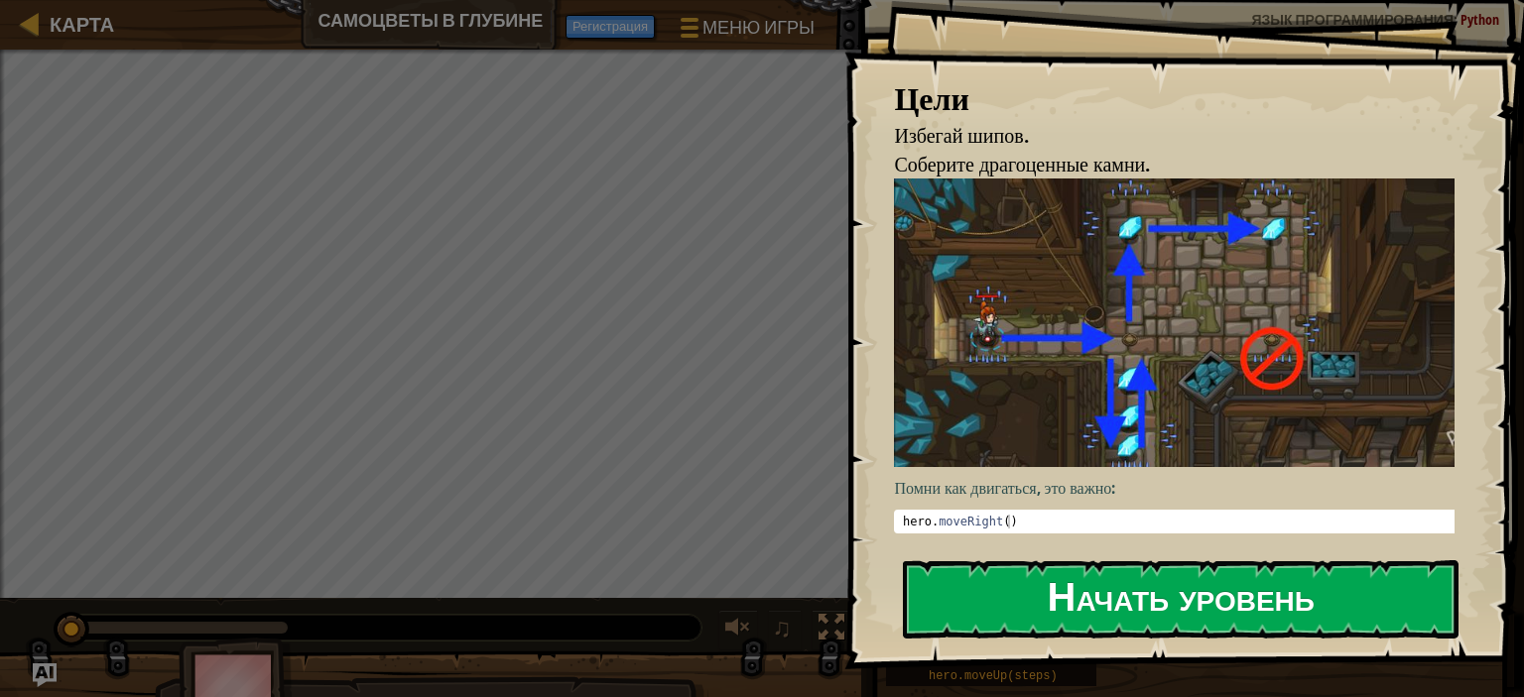
click at [1270, 591] on button "Начать уровень" at bounding box center [1181, 600] width 556 height 78
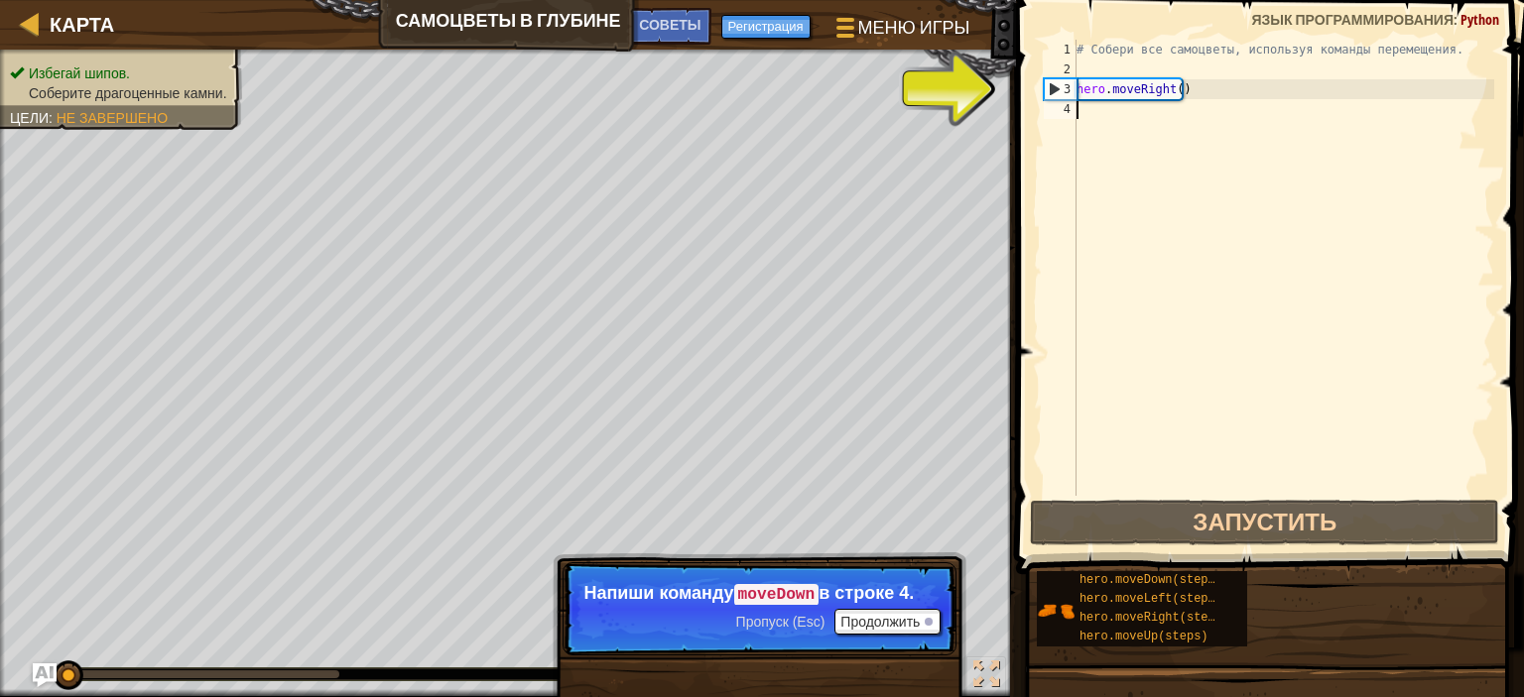
click at [1087, 106] on div "# Собери все самоцветы, используя команды перемещения. hero . moveRight ( )" at bounding box center [1283, 288] width 422 height 496
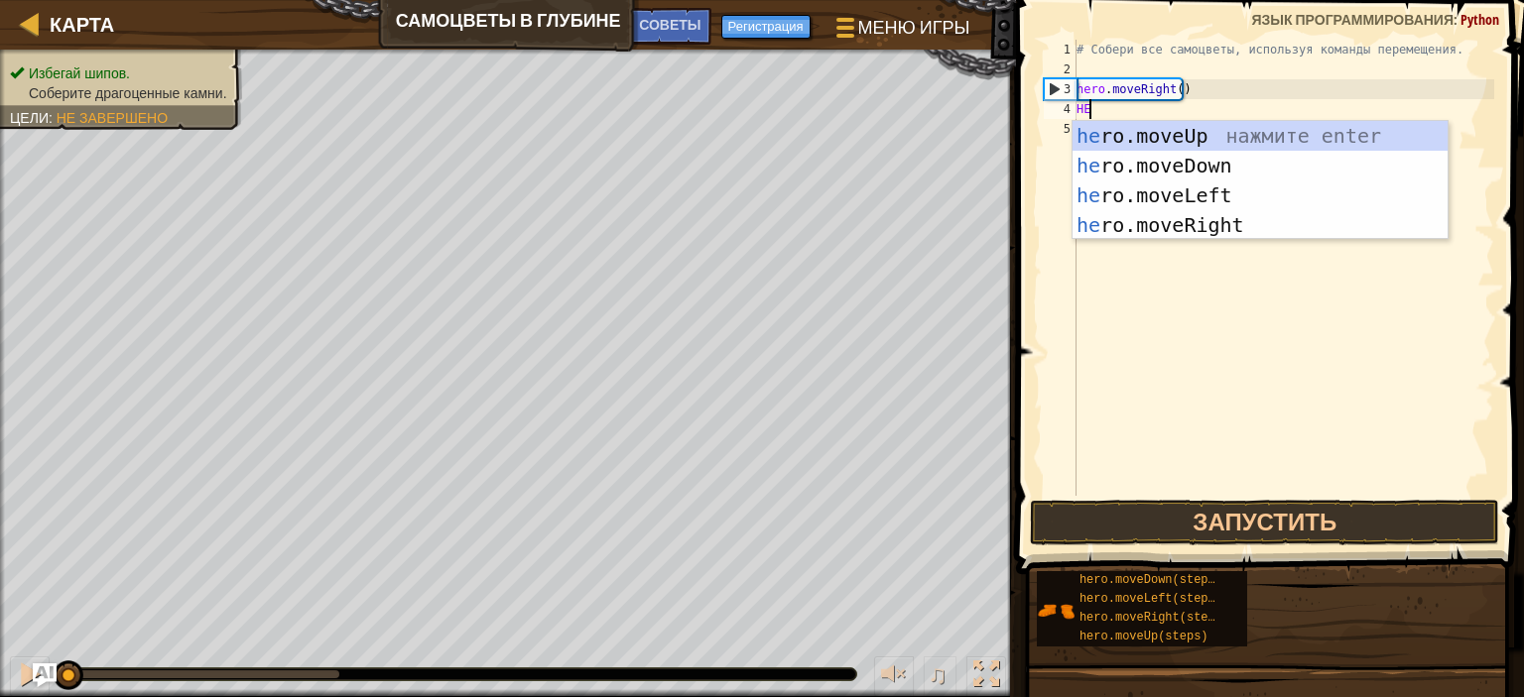
type textarea "HER"
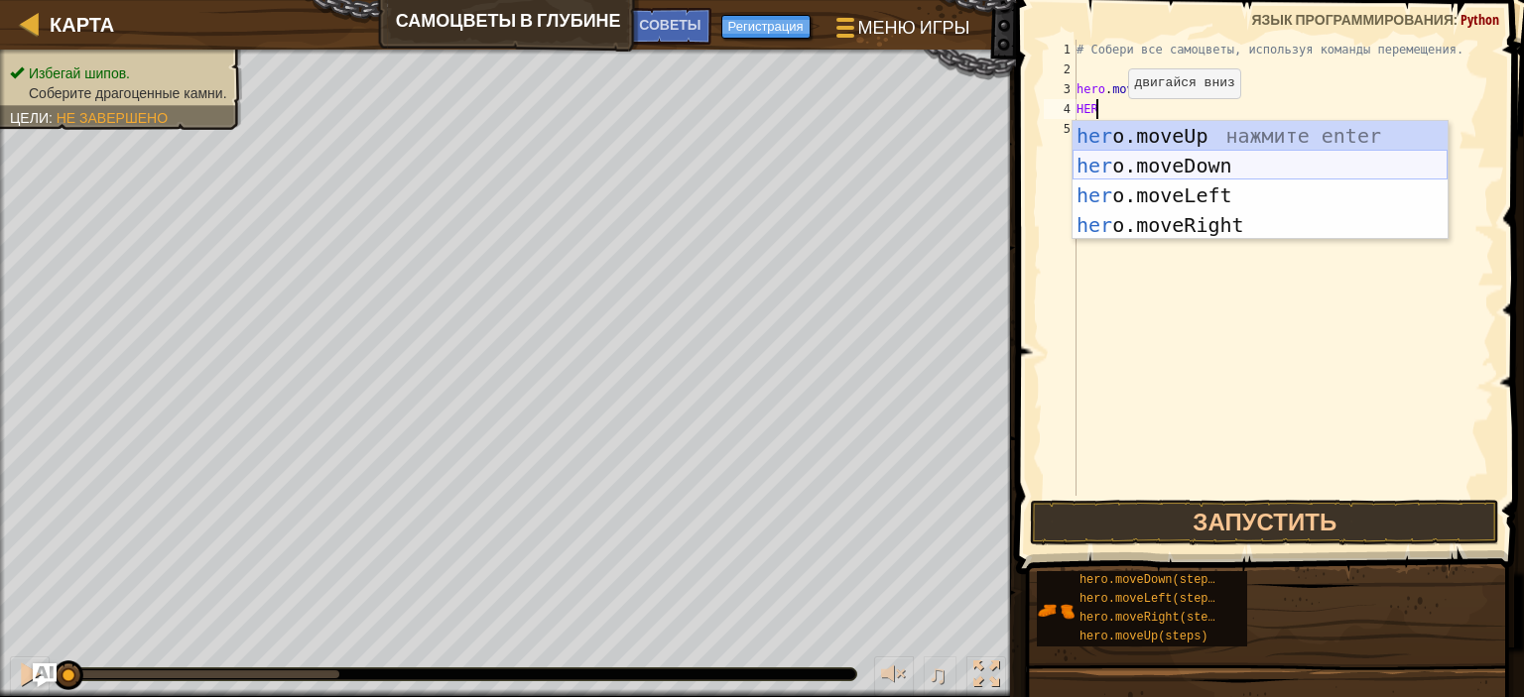
click at [1243, 162] on div "her o.moveUp нажмите enter her o.moveDown нажмите enter her o.moveLeft нажмите …" at bounding box center [1259, 210] width 375 height 179
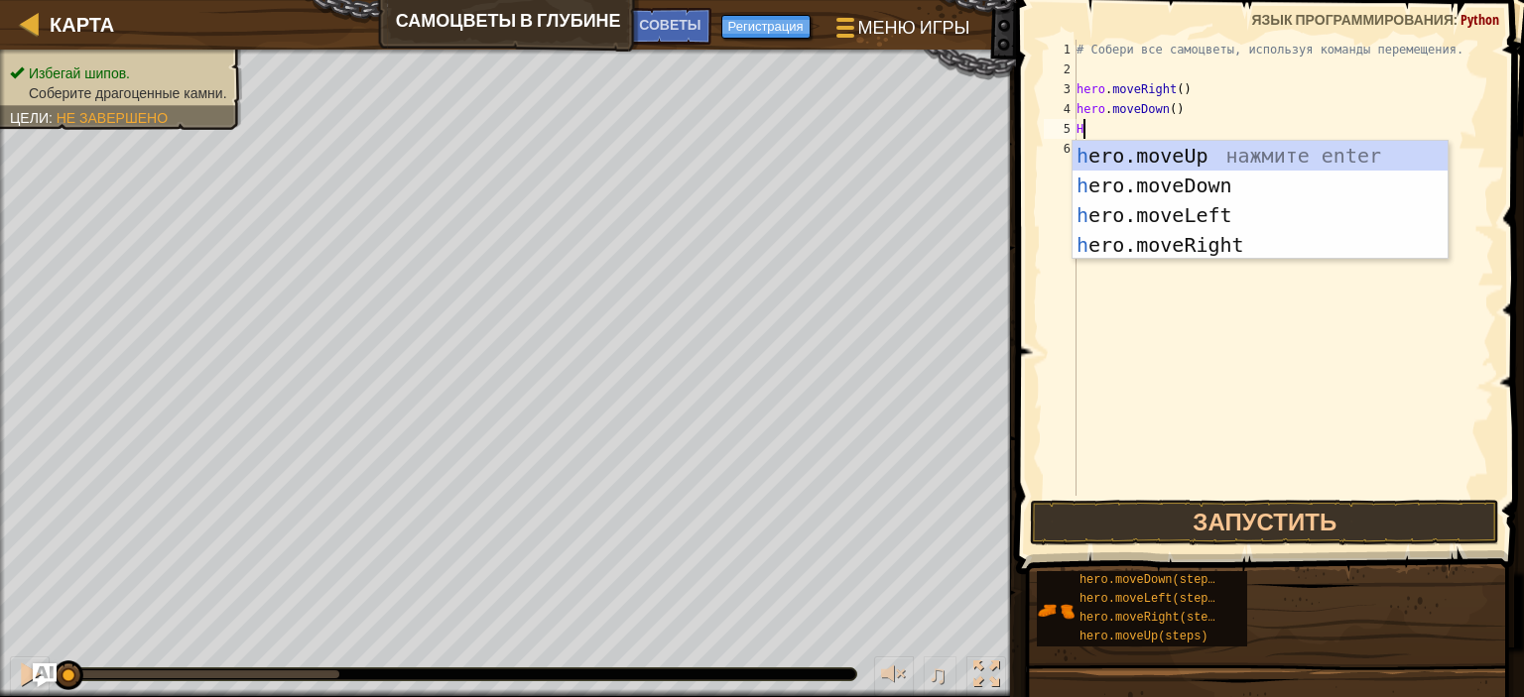
type textarea "HER"
click at [1194, 157] on div "her o.moveUp нажмите enter her o.moveDown нажмите enter her o.moveLeft нажмите …" at bounding box center [1259, 230] width 375 height 179
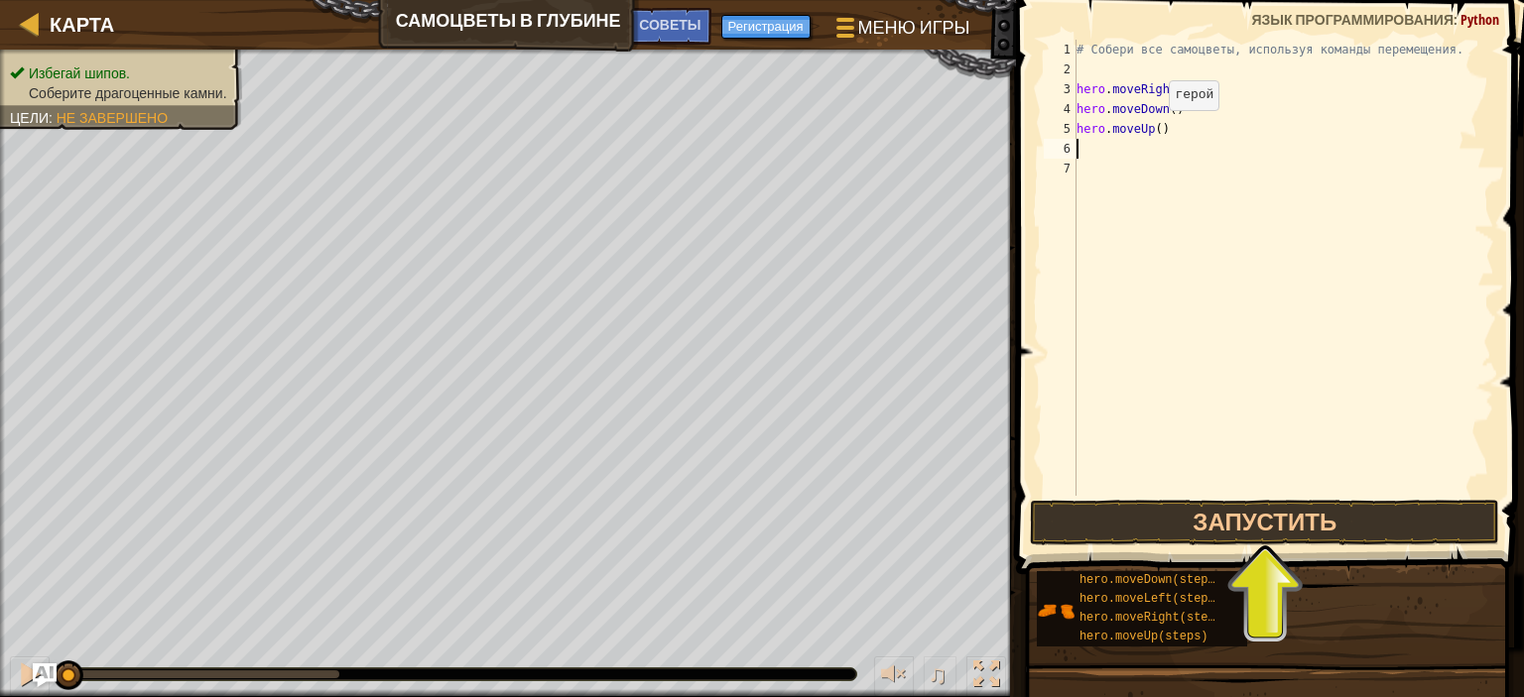
click at [1152, 130] on div "# Собери все самоцветы, используя команды перемещения. hero . moveRight ( ) her…" at bounding box center [1283, 288] width 422 height 496
click at [1155, 128] on div "# Собери все самоцветы, используя команды перемещения. hero . moveRight ( ) her…" at bounding box center [1283, 288] width 422 height 496
type textarea "hero.moveUp(2)"
click at [1077, 146] on div "# Собери все самоцветы, используя команды перемещения. hero . moveRight ( ) her…" at bounding box center [1283, 288] width 422 height 496
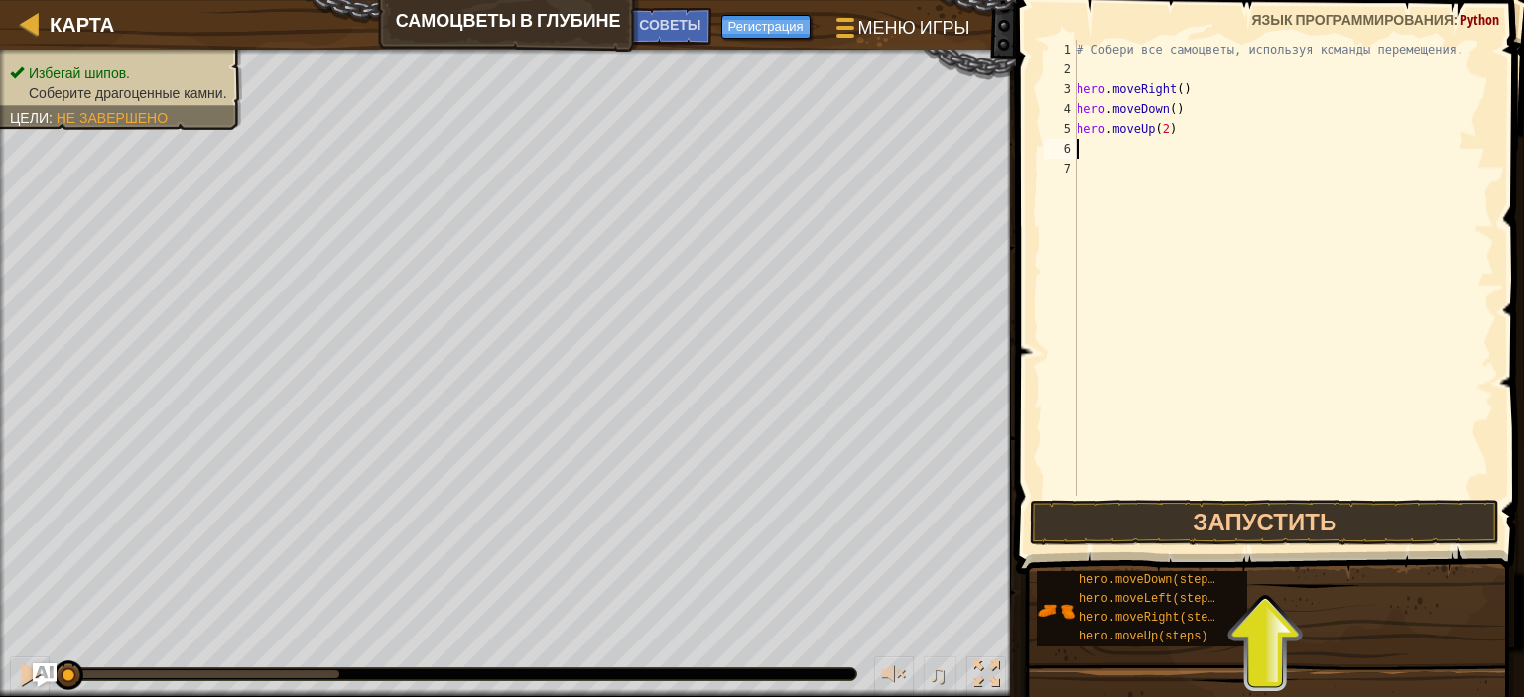
scroll to position [9, 0]
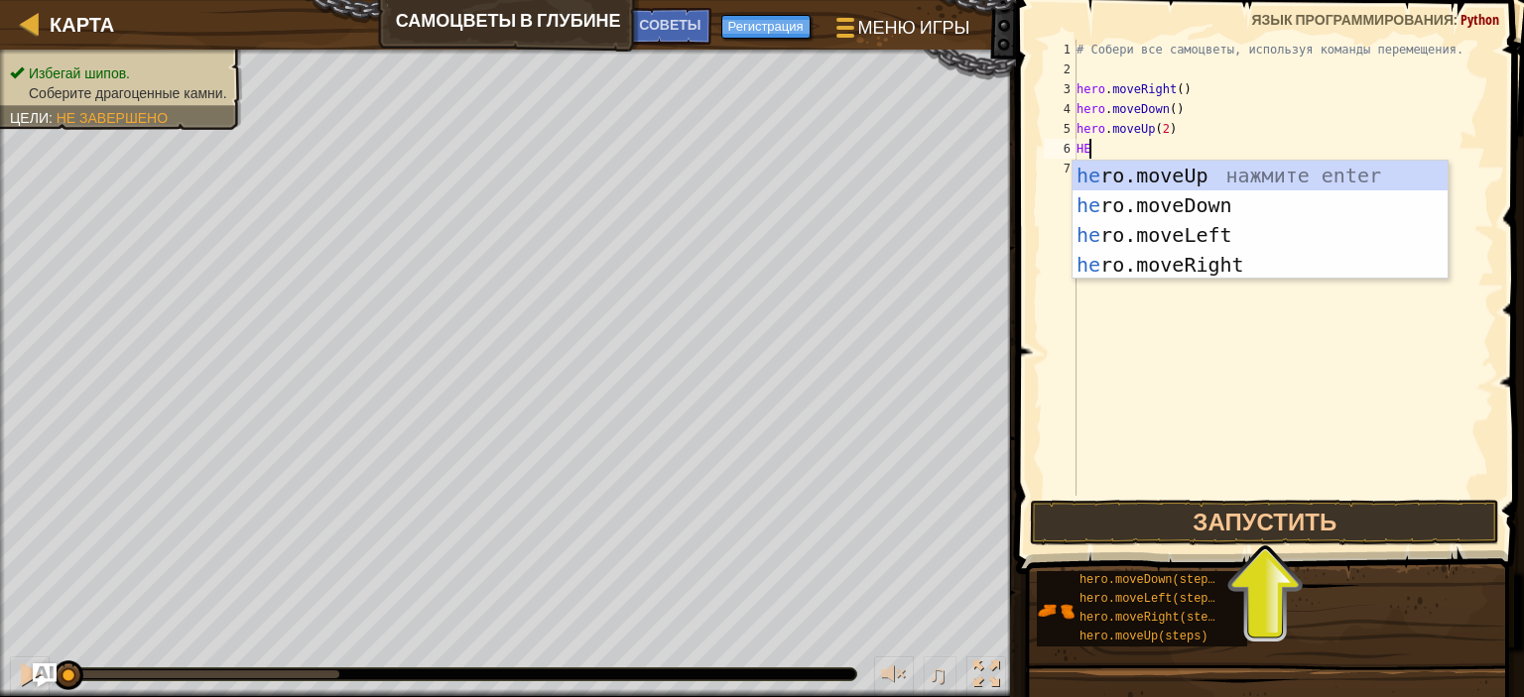
type textarea "HER"
click at [1224, 271] on div "her o.moveUp нажмите enter her o.moveDown нажмите enter her o.moveLeft нажмите …" at bounding box center [1259, 250] width 375 height 179
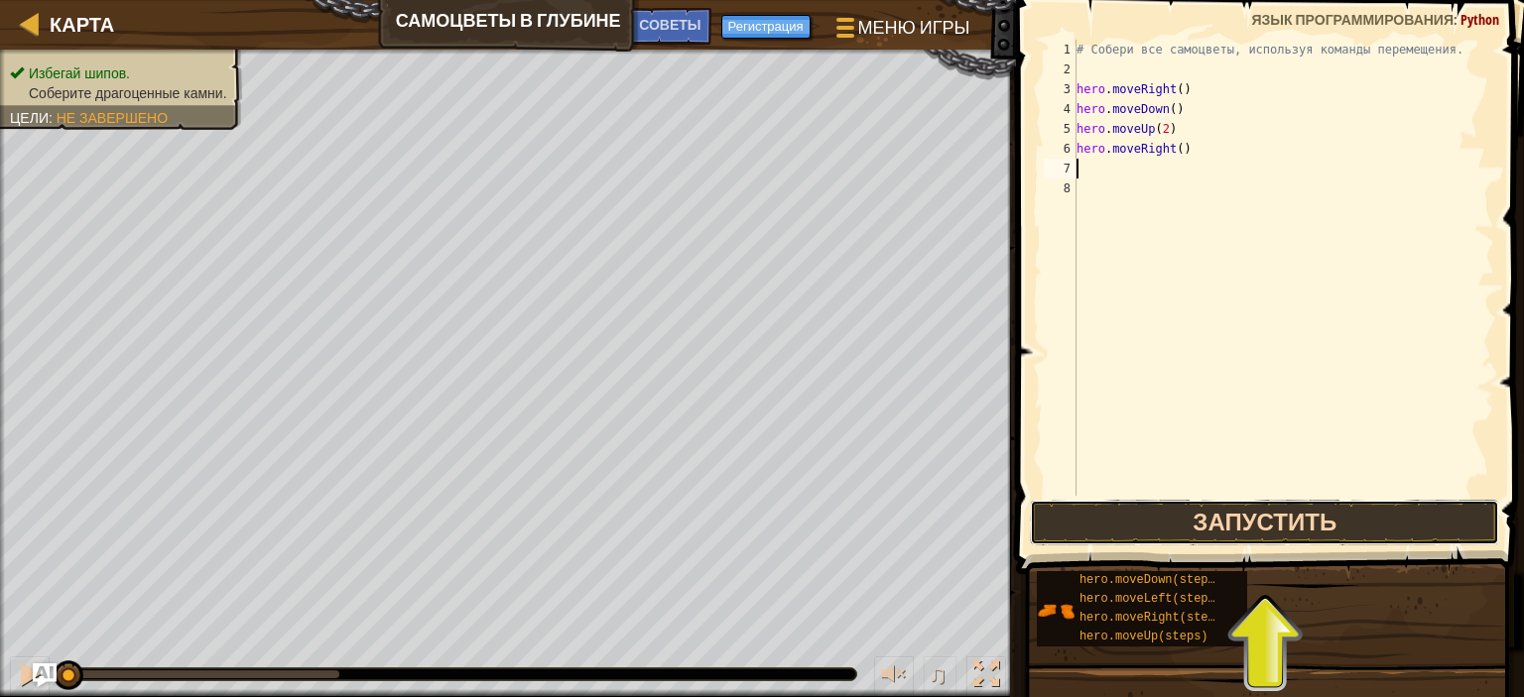
click at [1274, 523] on button "Запустить" at bounding box center [1264, 523] width 469 height 46
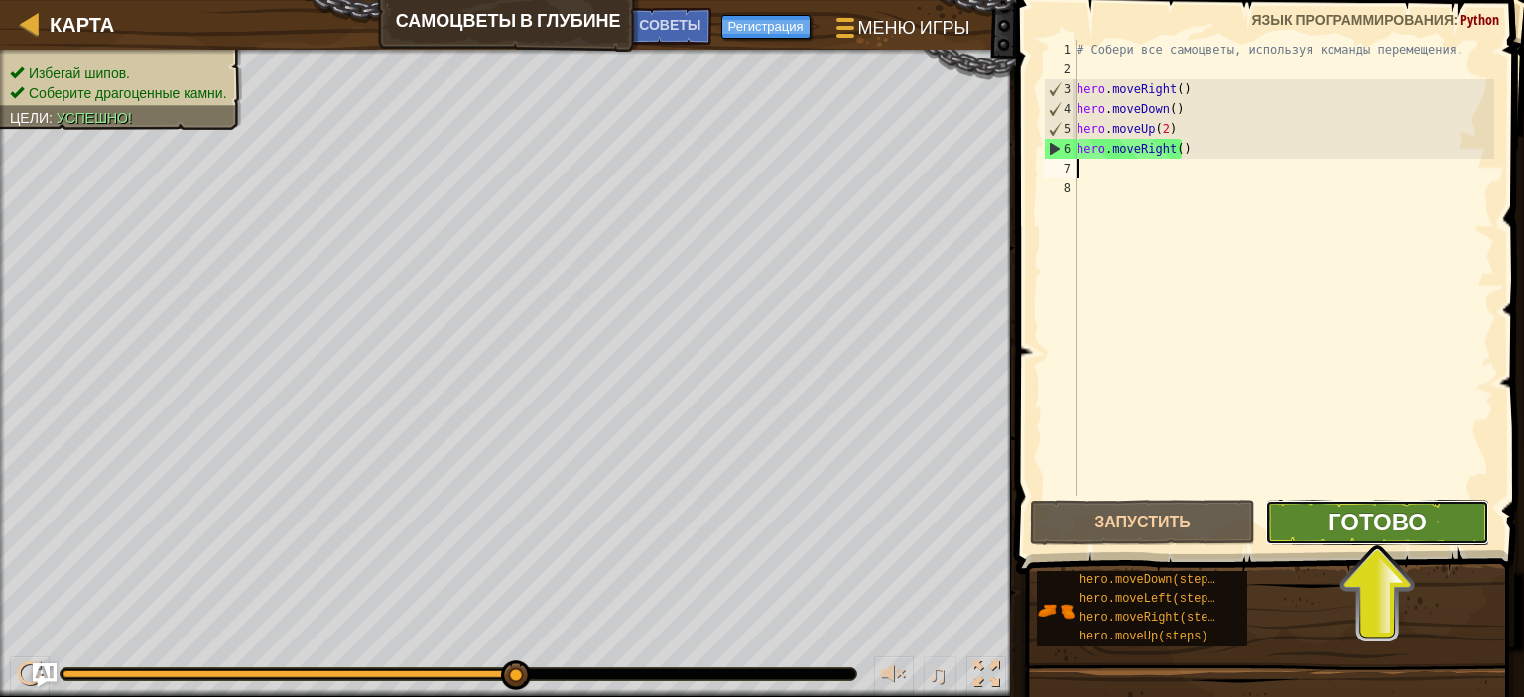
click at [1393, 526] on span "Готово" at bounding box center [1376, 522] width 99 height 32
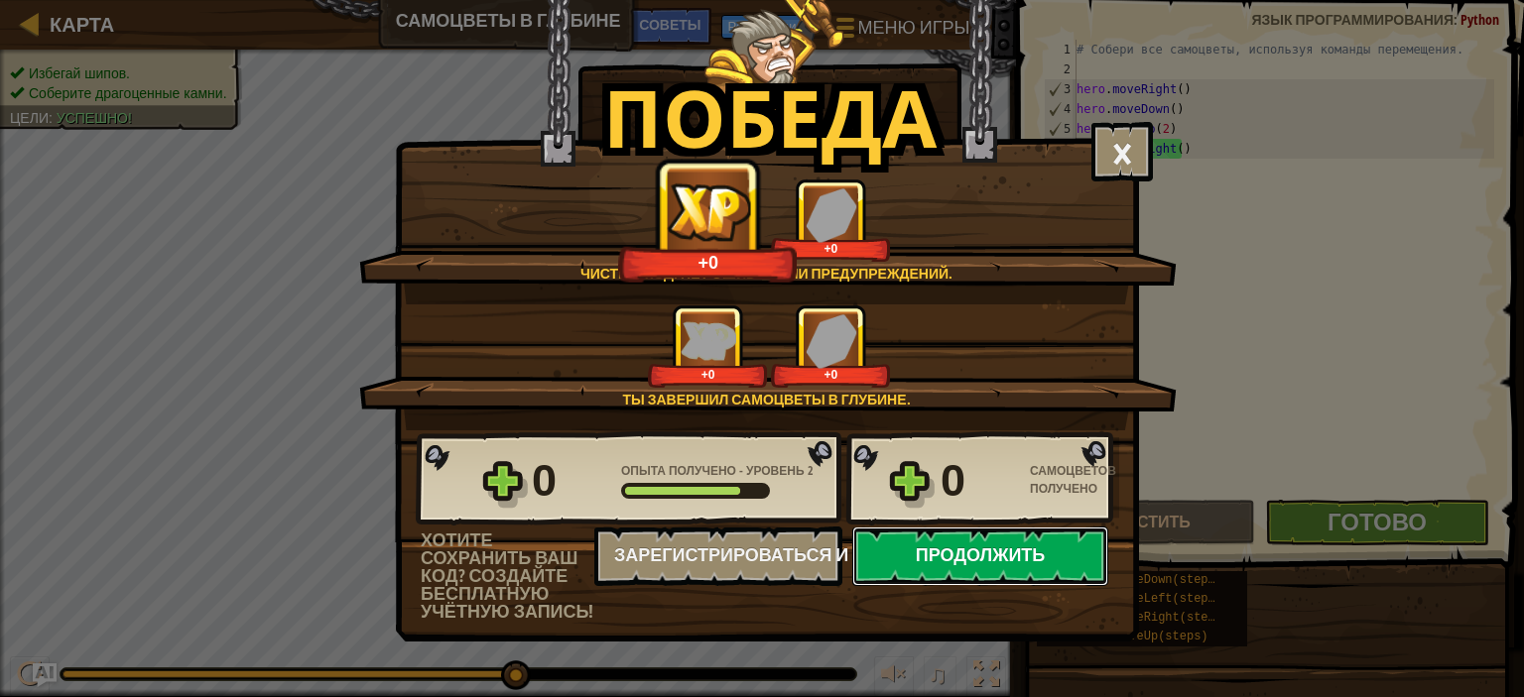
click at [1034, 544] on button "Продолжить" at bounding box center [980, 557] width 256 height 60
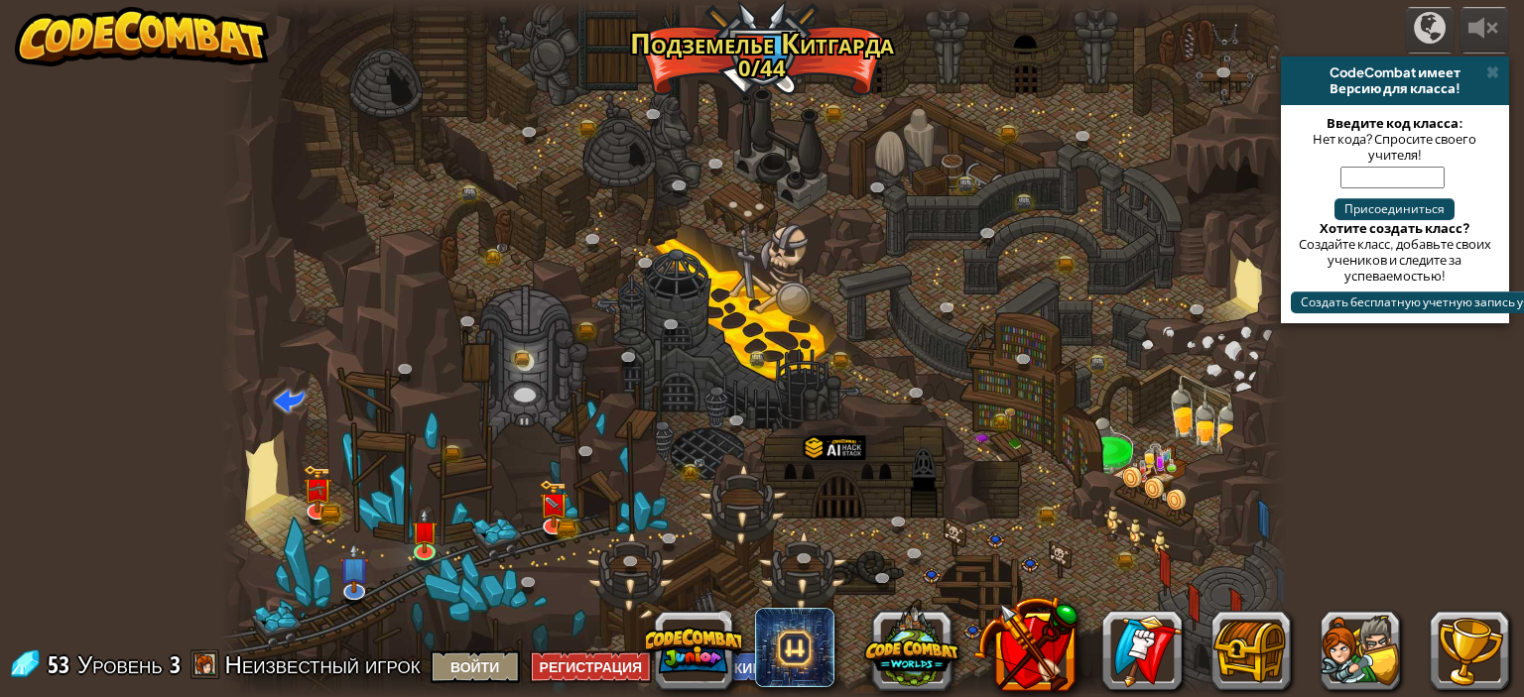
select select "ru"
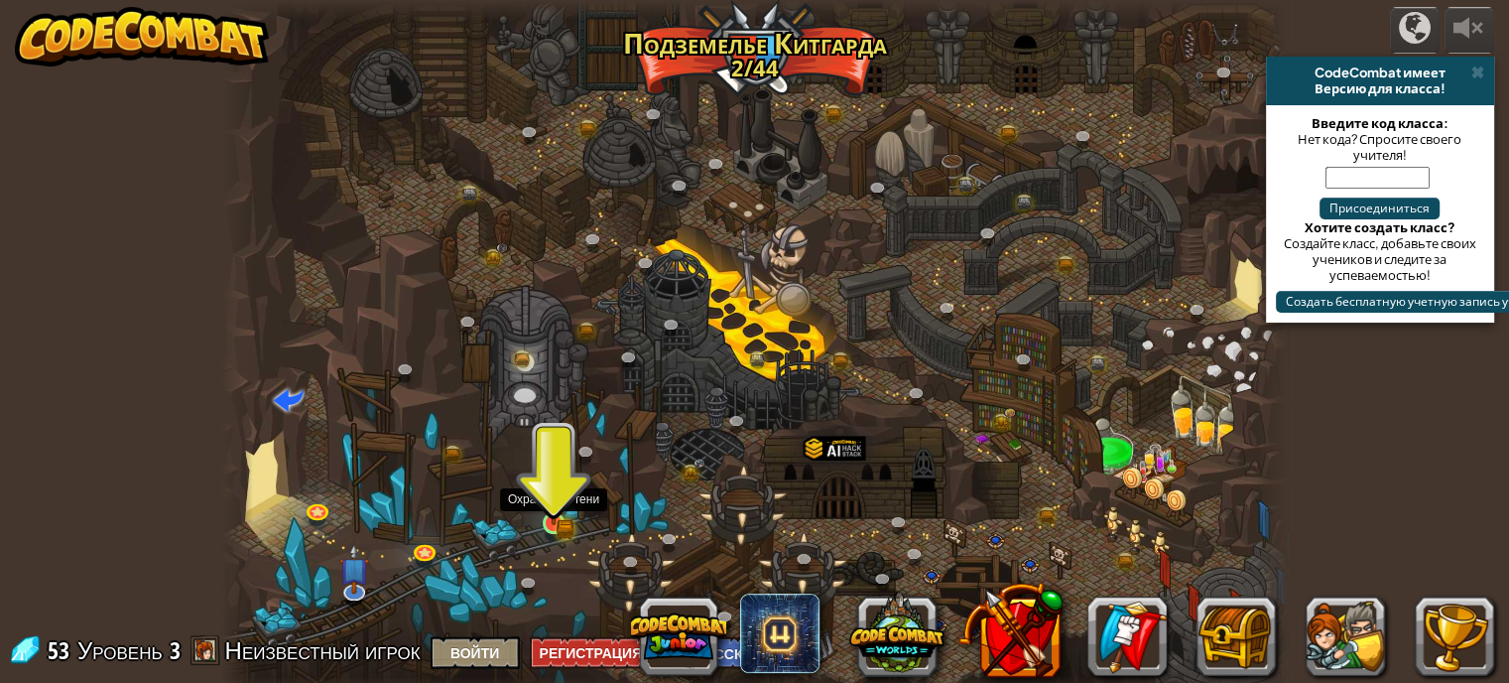
click at [548, 503] on img at bounding box center [554, 497] width 16 height 16
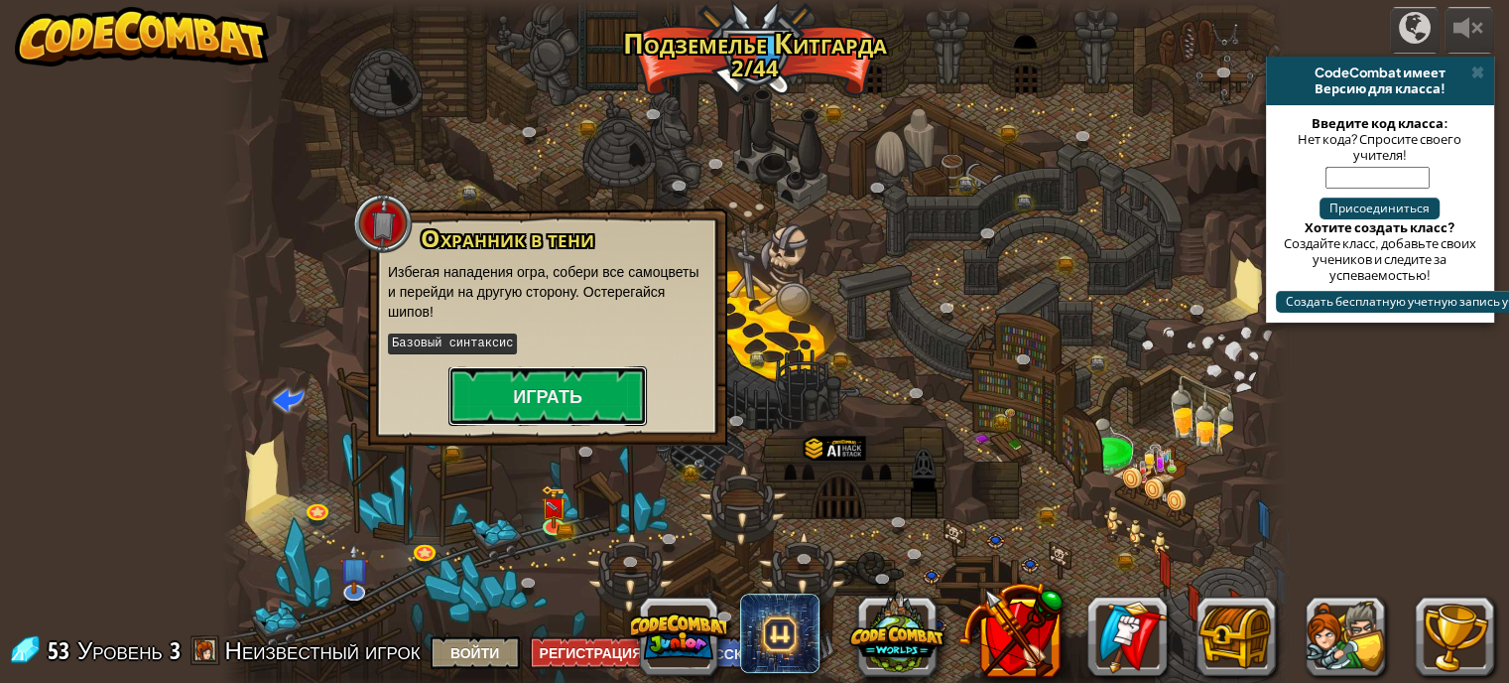
click at [575, 395] on button "Играть" at bounding box center [547, 396] width 198 height 60
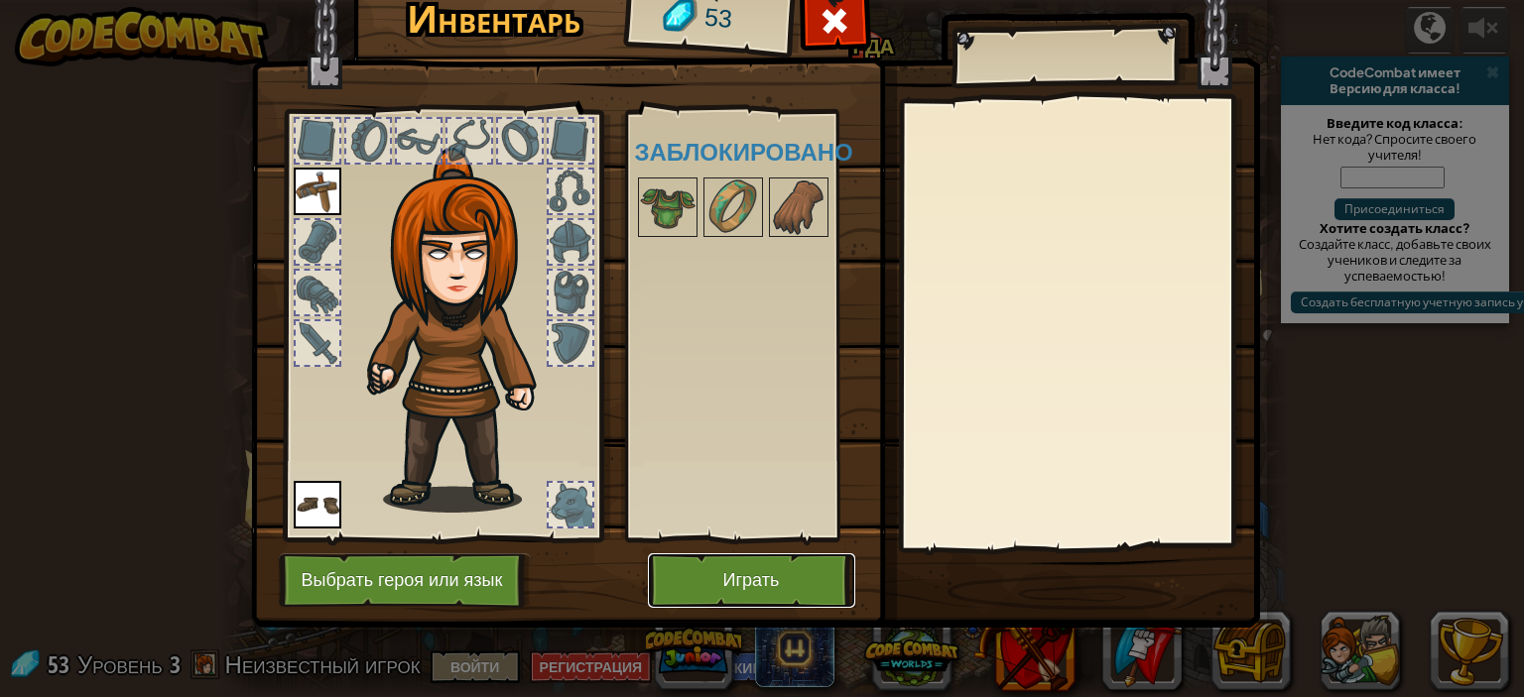
click at [780, 579] on button "Играть" at bounding box center [751, 581] width 207 height 55
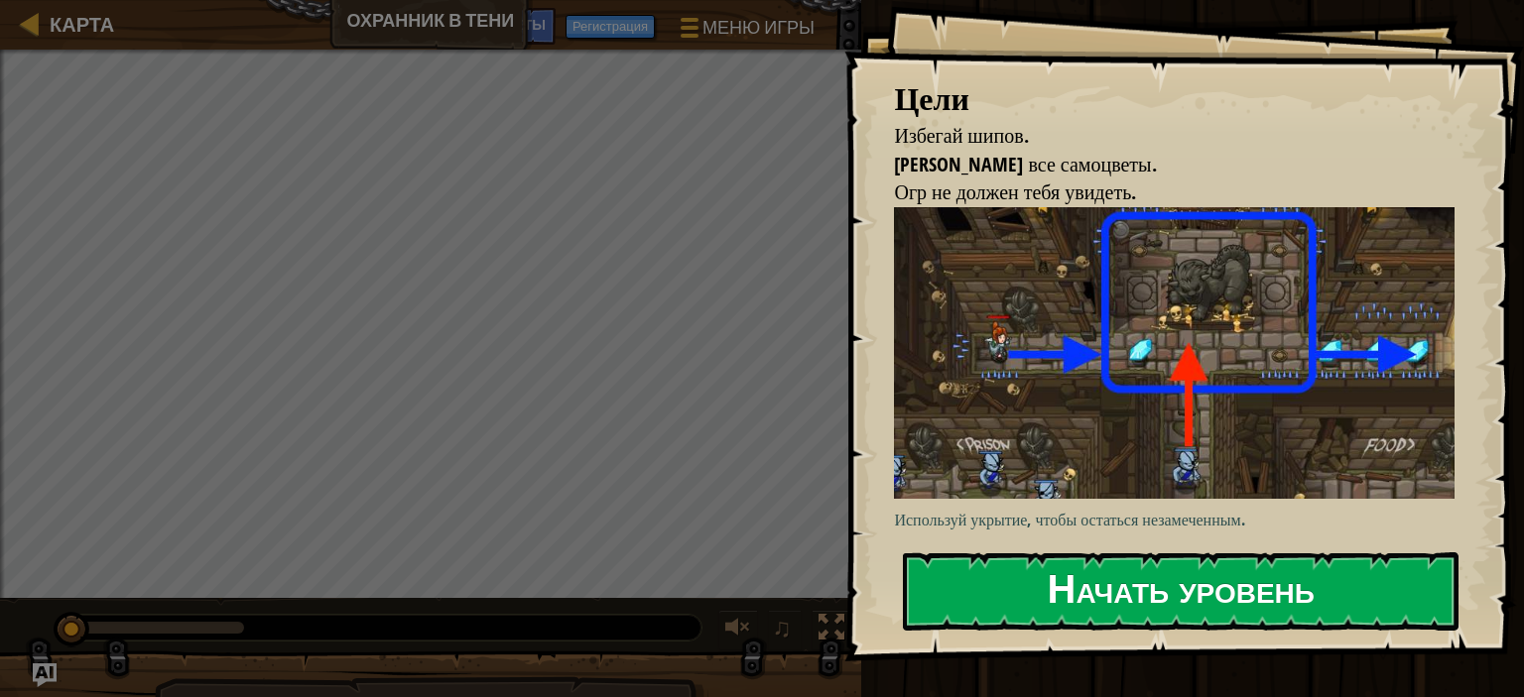
click at [1111, 582] on button "Начать уровень" at bounding box center [1181, 592] width 556 height 78
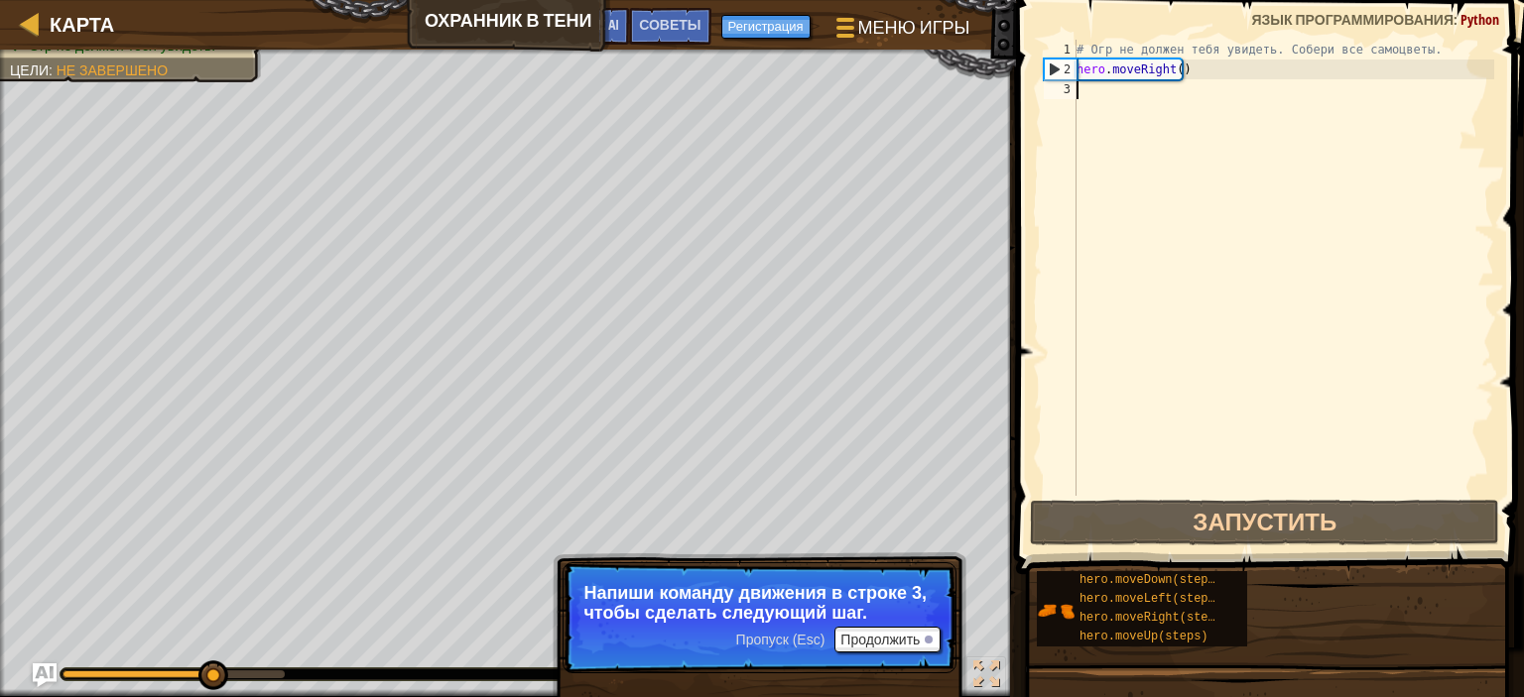
click at [1091, 93] on div "# Огр не должен тебя увидеть. Собери все самоцветы. hero . moveRight ( )" at bounding box center [1283, 288] width 422 height 496
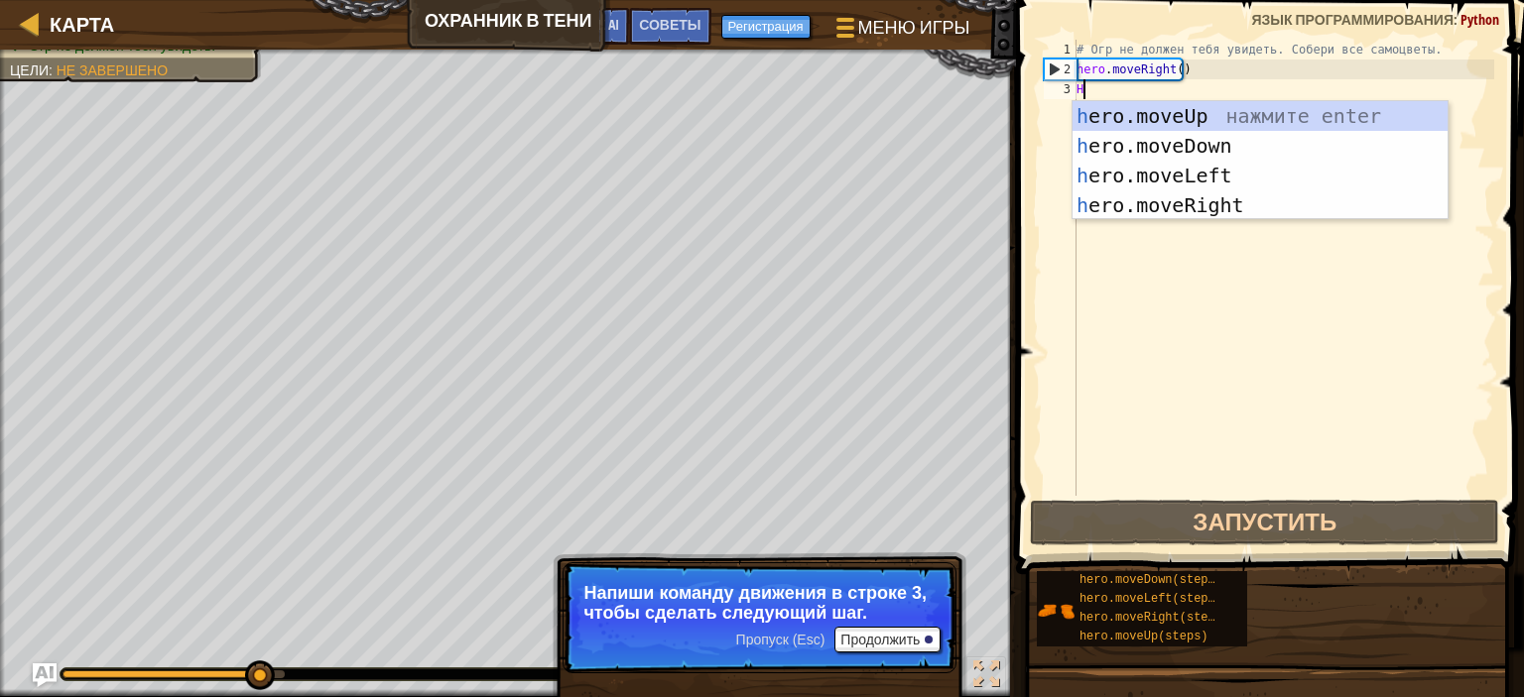
scroll to position [9, 0]
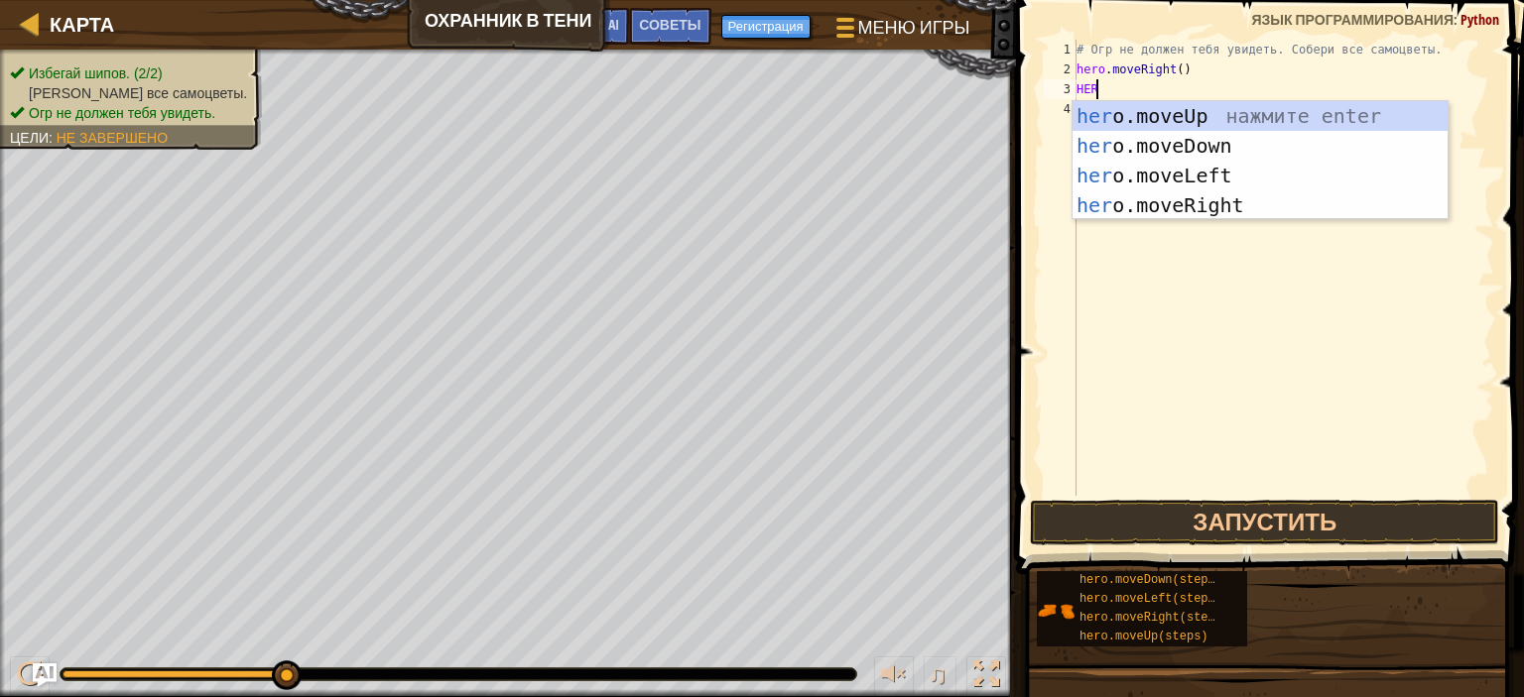
type textarea "HERO"
click at [1188, 109] on div "hero .moveUp нажмите enter hero .moveDown нажмите enter hero .moveLeft нажмите …" at bounding box center [1259, 190] width 375 height 179
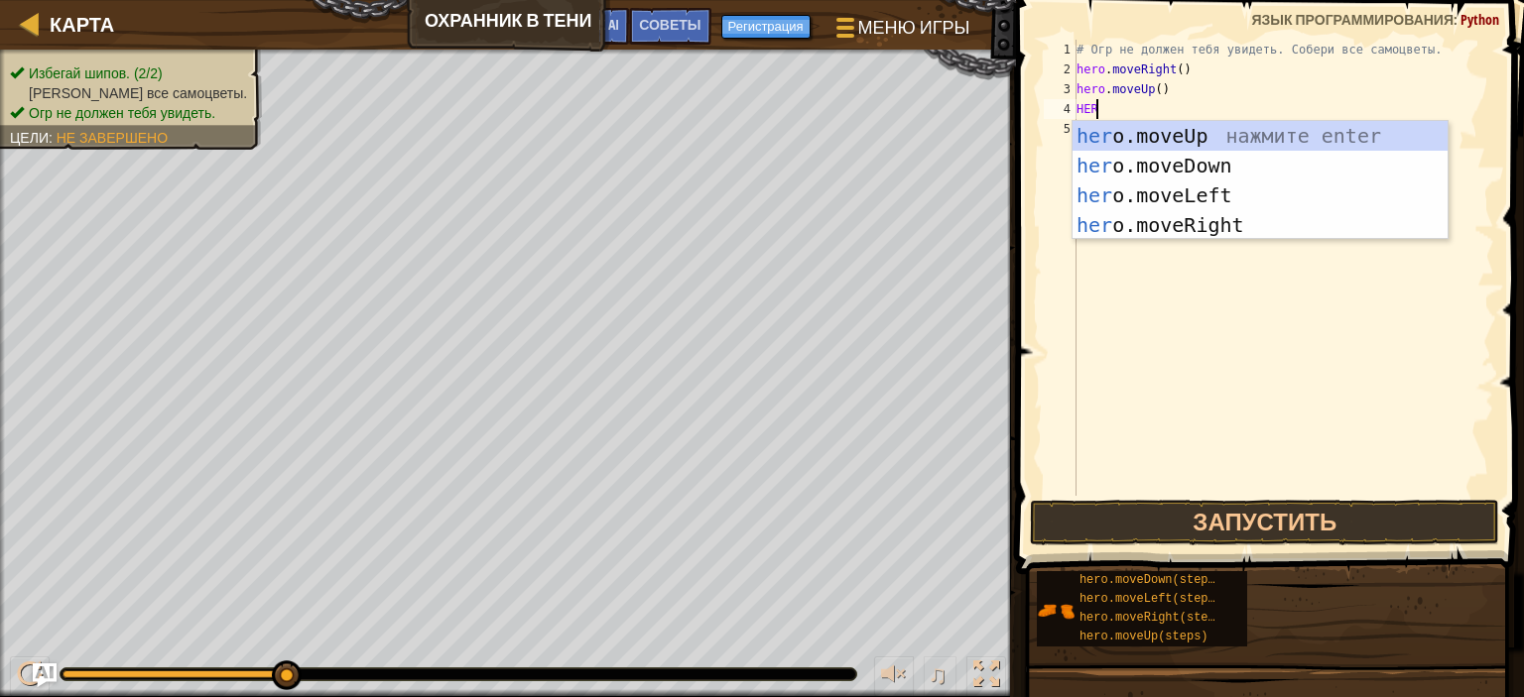
type textarea "HERO"
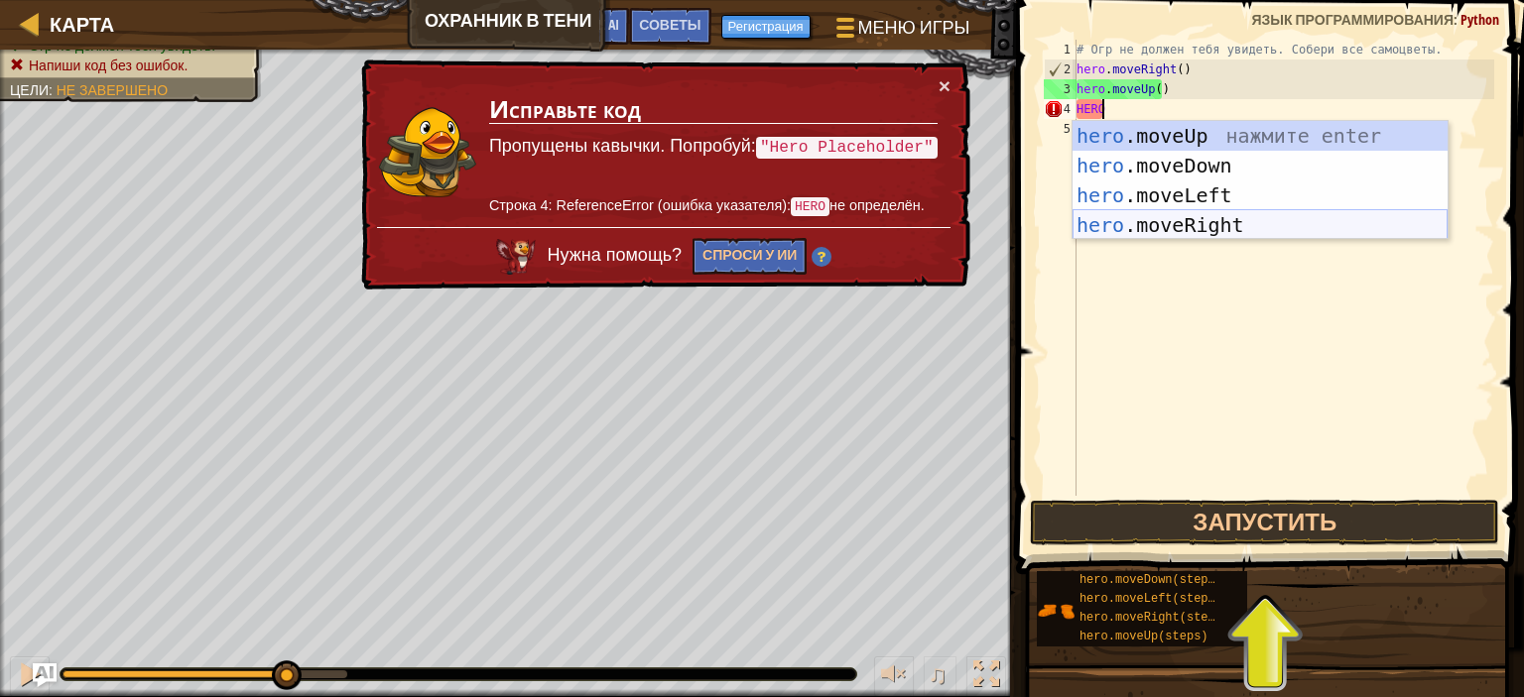
click at [1233, 230] on div "hero .moveUp нажмите enter hero .moveDown нажмите enter hero .moveLeft нажмите …" at bounding box center [1259, 210] width 375 height 179
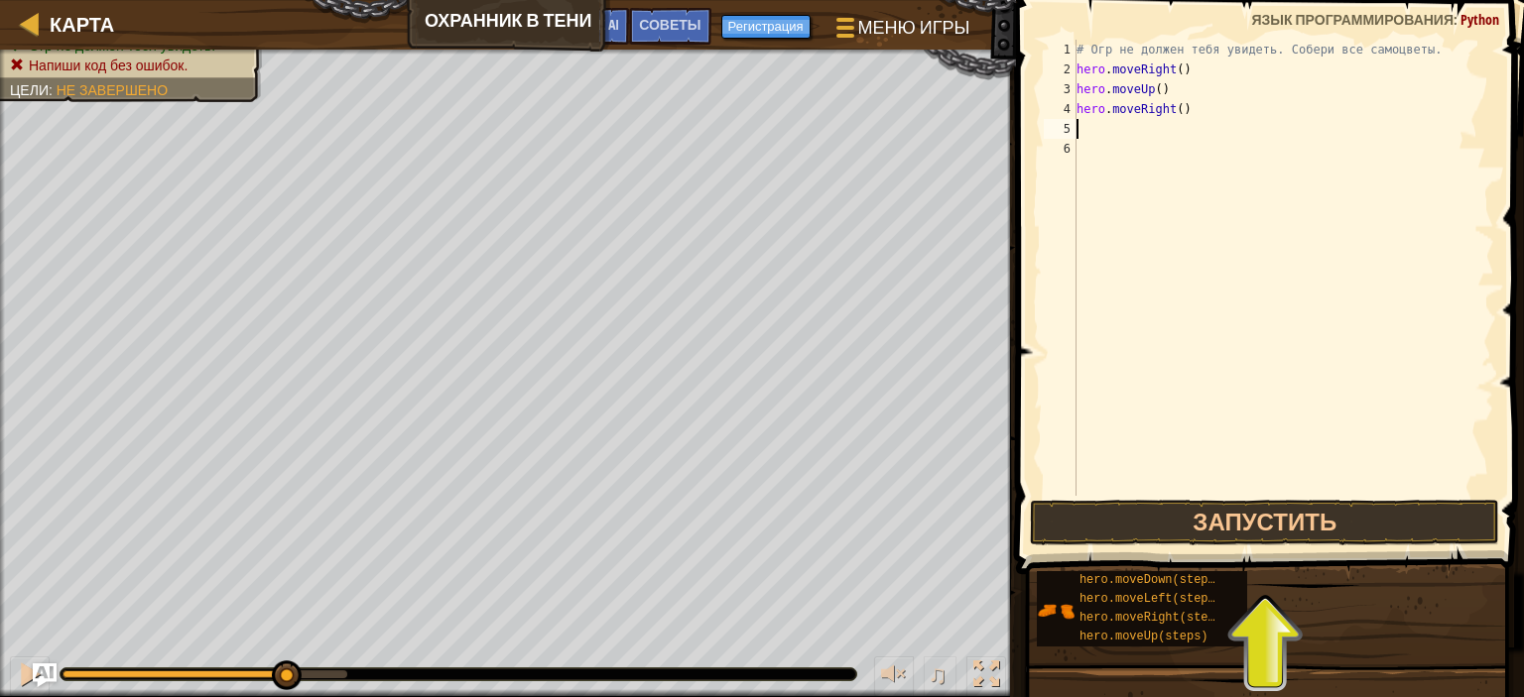
type textarea "H"
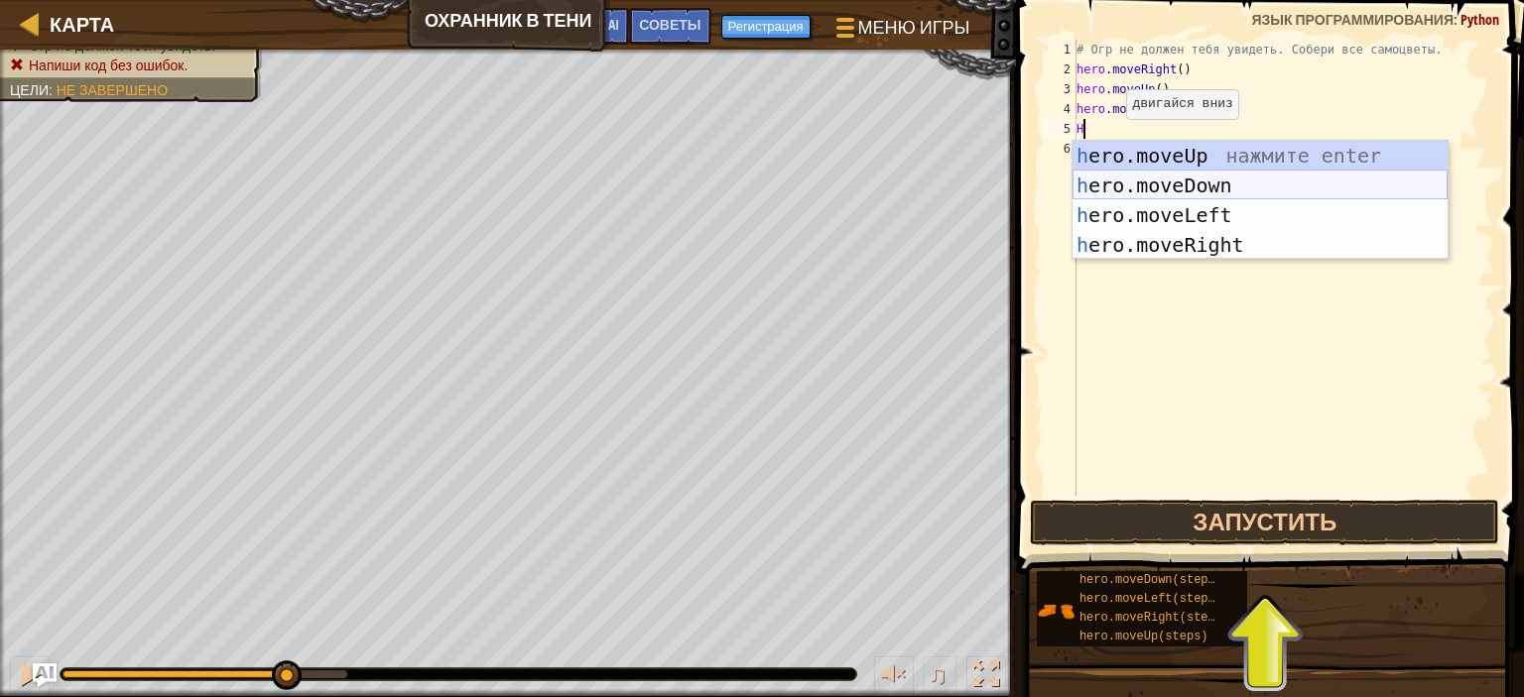
click at [1208, 175] on div "h ero.moveUp нажмите enter h ero.moveDown нажмите enter h ero.moveLeft нажмите …" at bounding box center [1259, 230] width 375 height 179
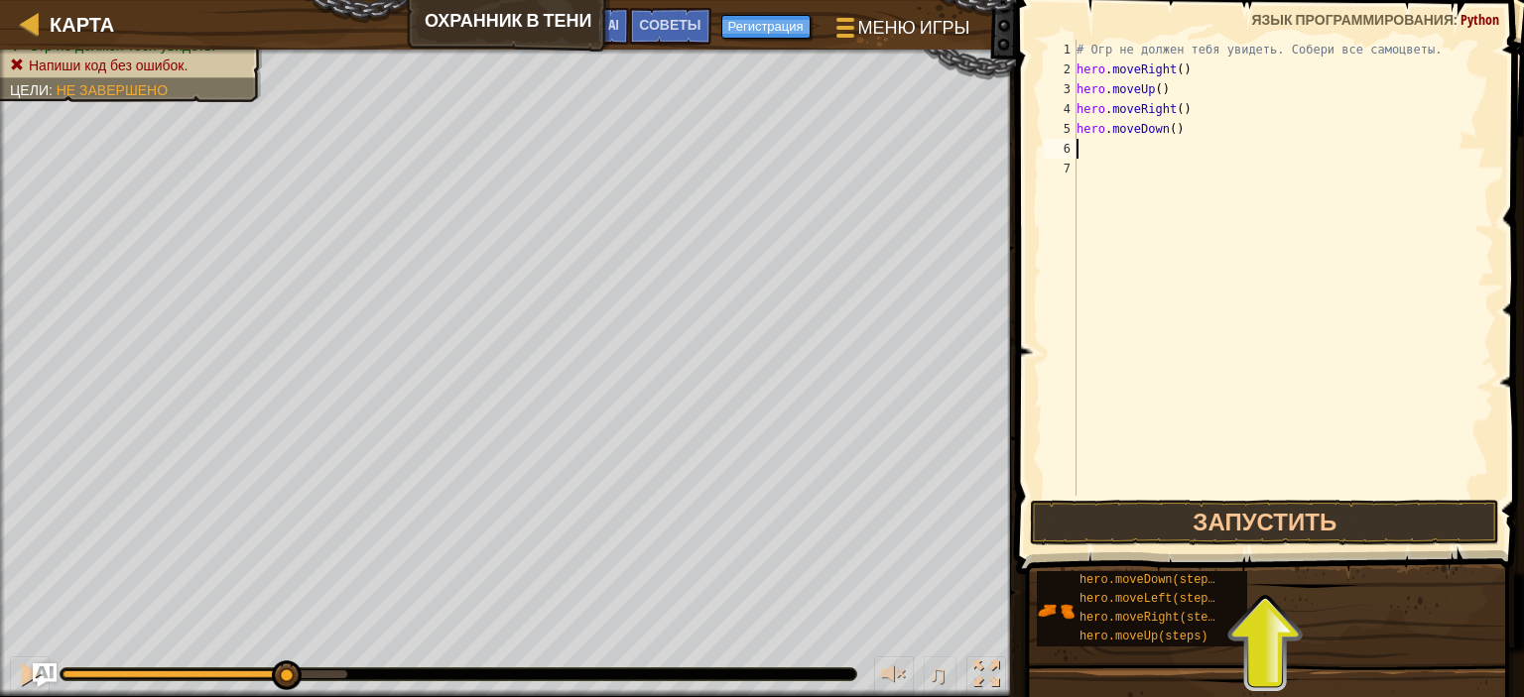
type textarea "H"
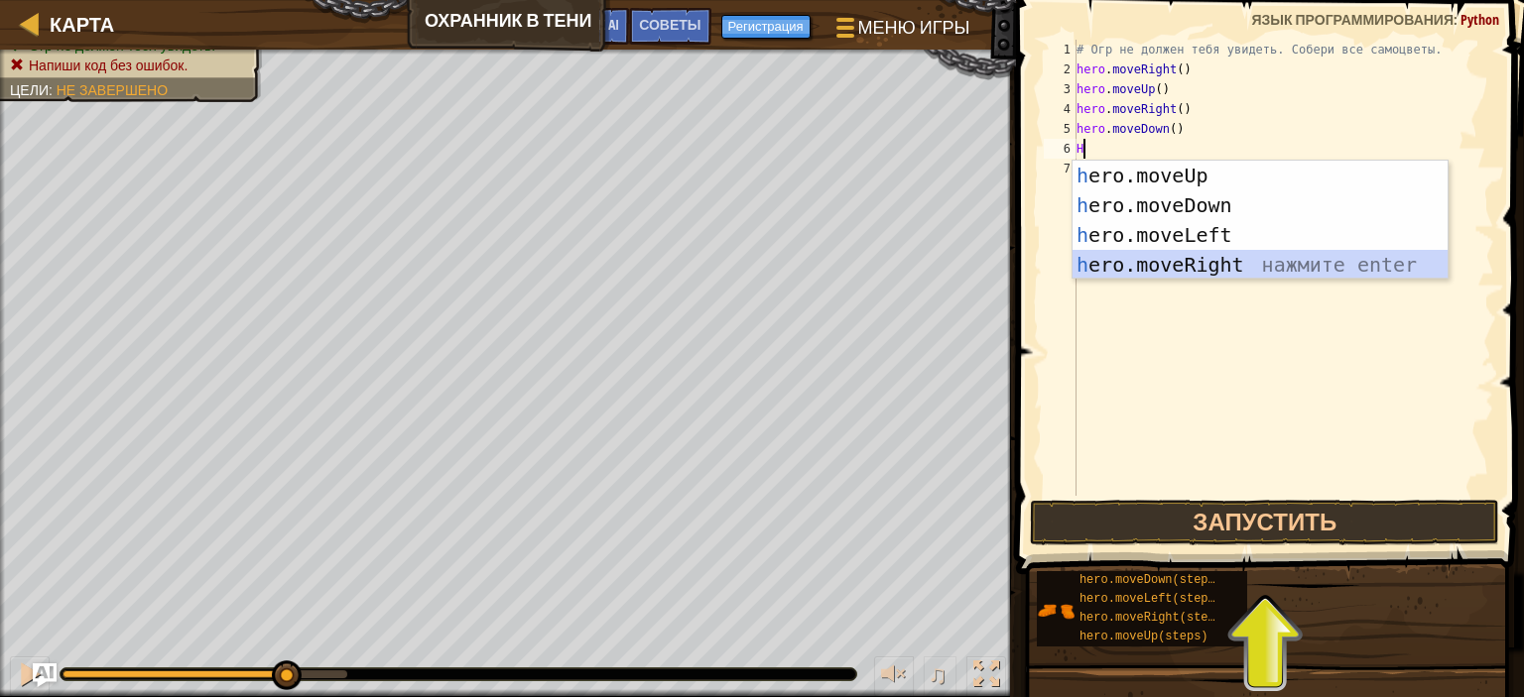
click at [1215, 265] on div "h ero.moveUp нажмите enter h ero.moveDown нажмите enter h ero.moveLeft нажмите …" at bounding box center [1259, 250] width 375 height 179
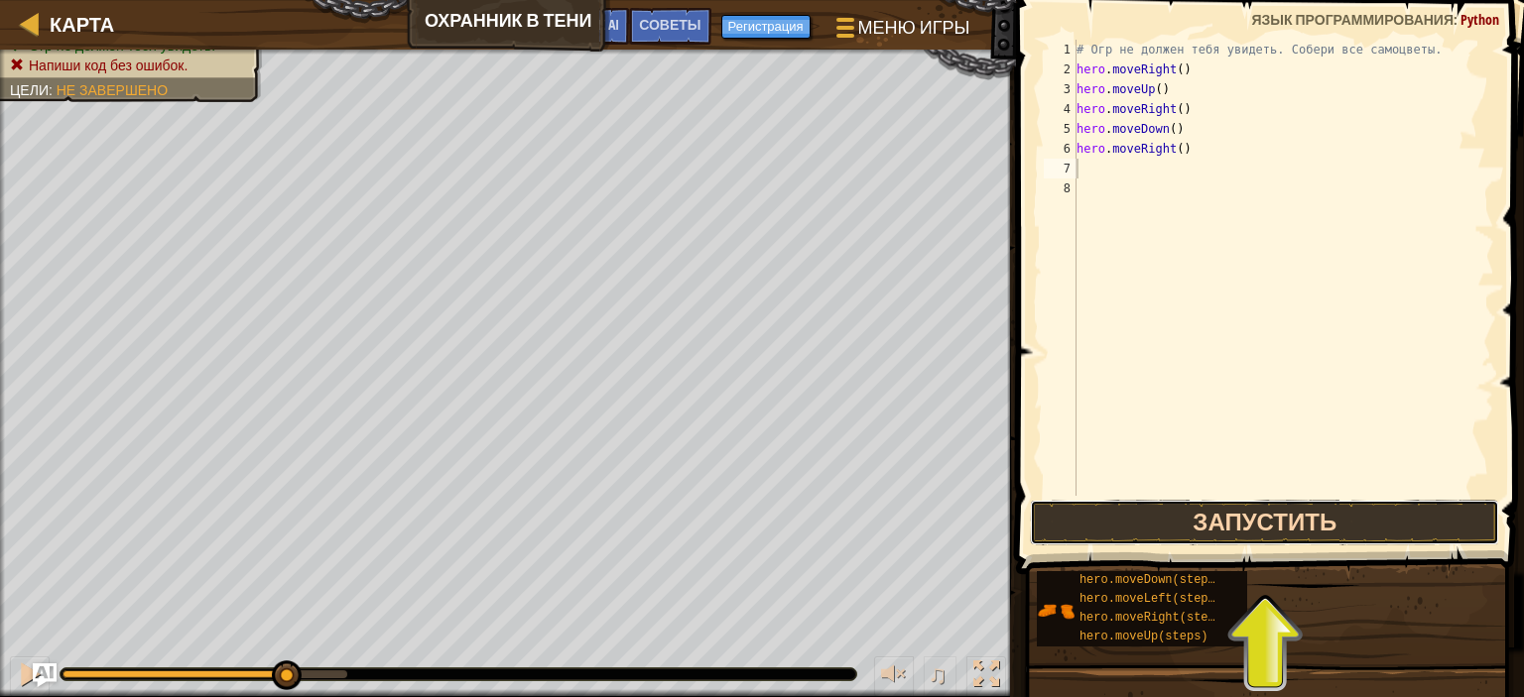
click at [1234, 528] on button "Запустить" at bounding box center [1264, 523] width 469 height 46
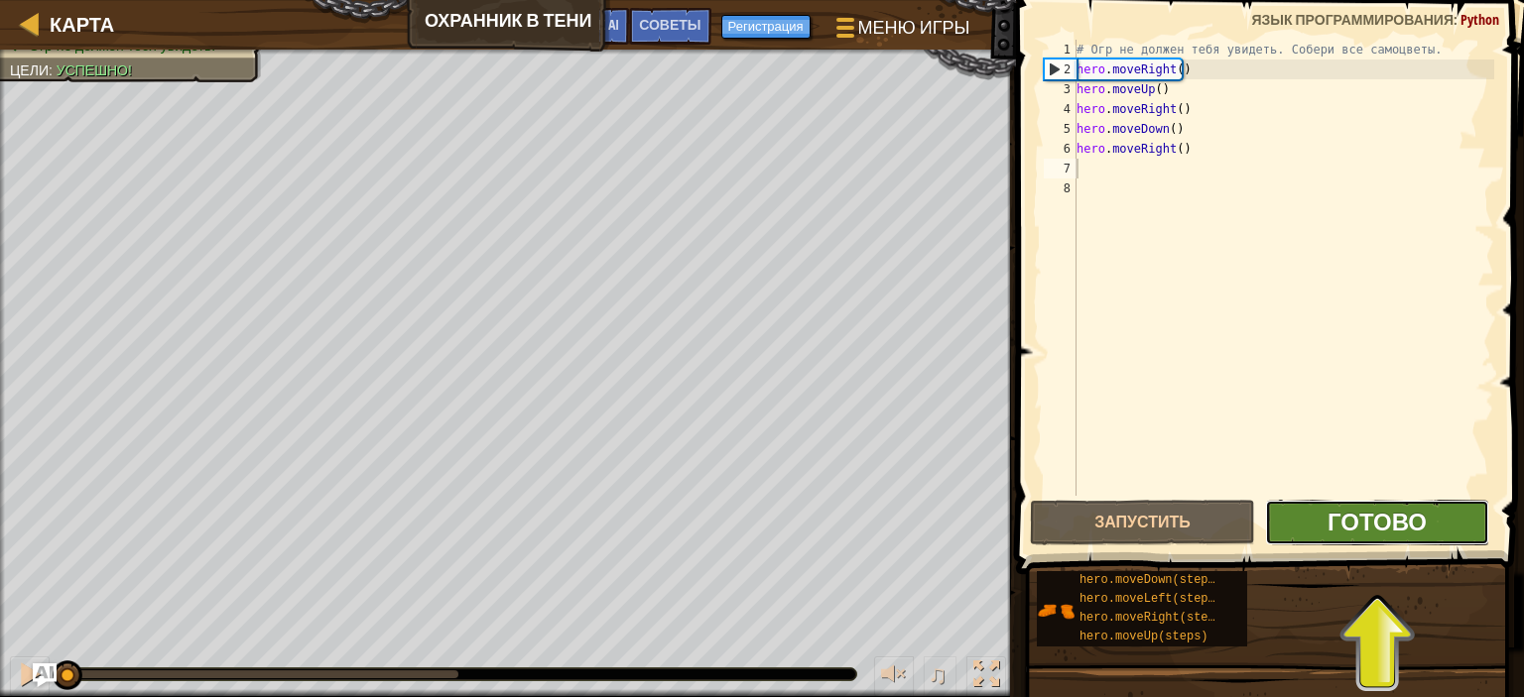
click at [1349, 511] on span "Готово" at bounding box center [1376, 522] width 99 height 32
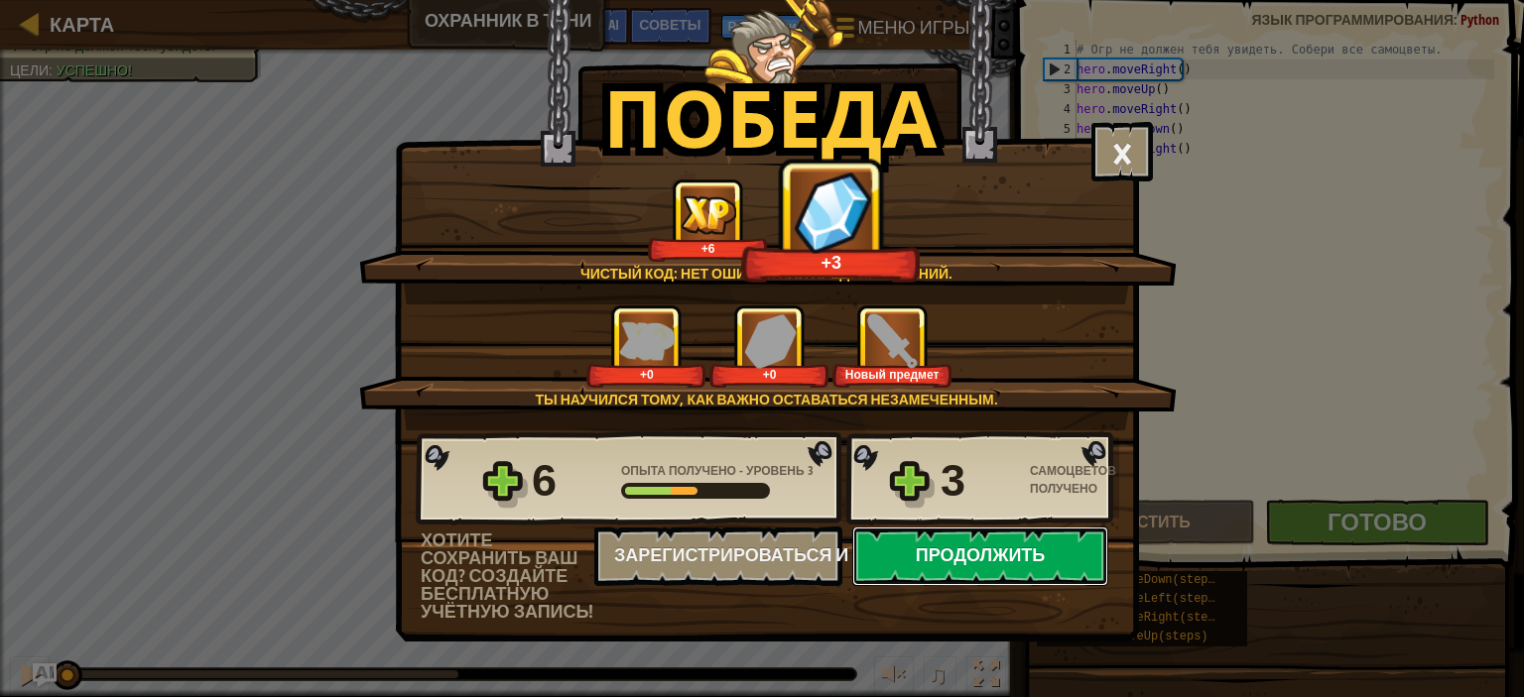
click at [1040, 561] on button "Продолжить" at bounding box center [980, 557] width 256 height 60
select select "ru"
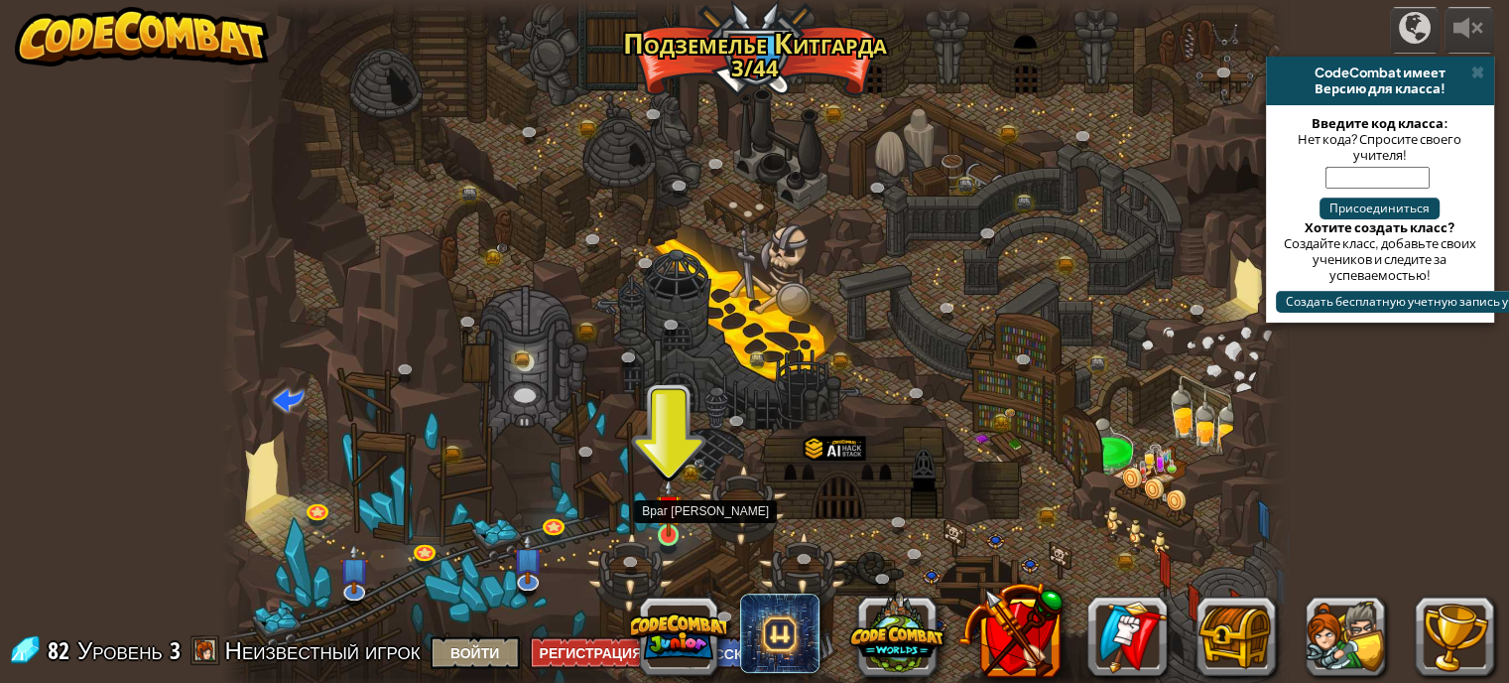
click at [667, 529] on img at bounding box center [669, 507] width 26 height 60
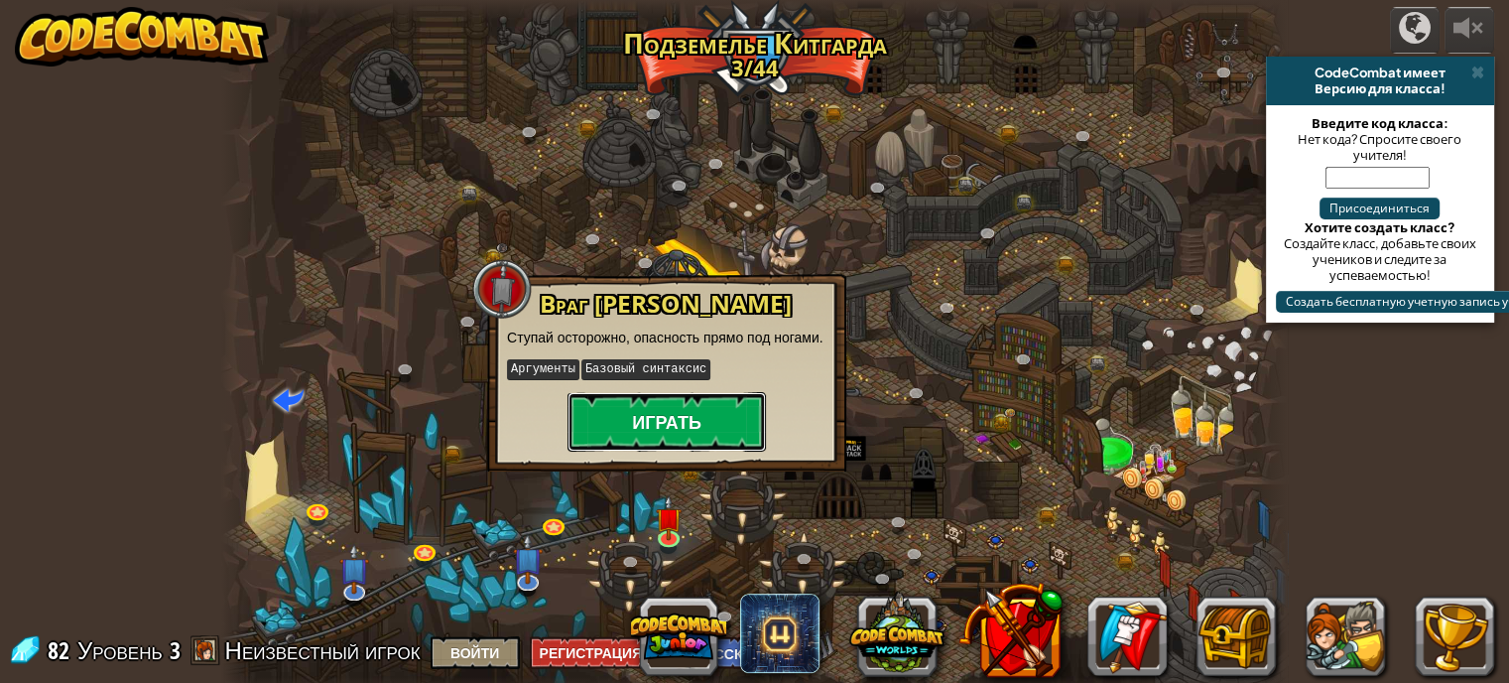
click at [698, 415] on button "Играть" at bounding box center [666, 422] width 198 height 60
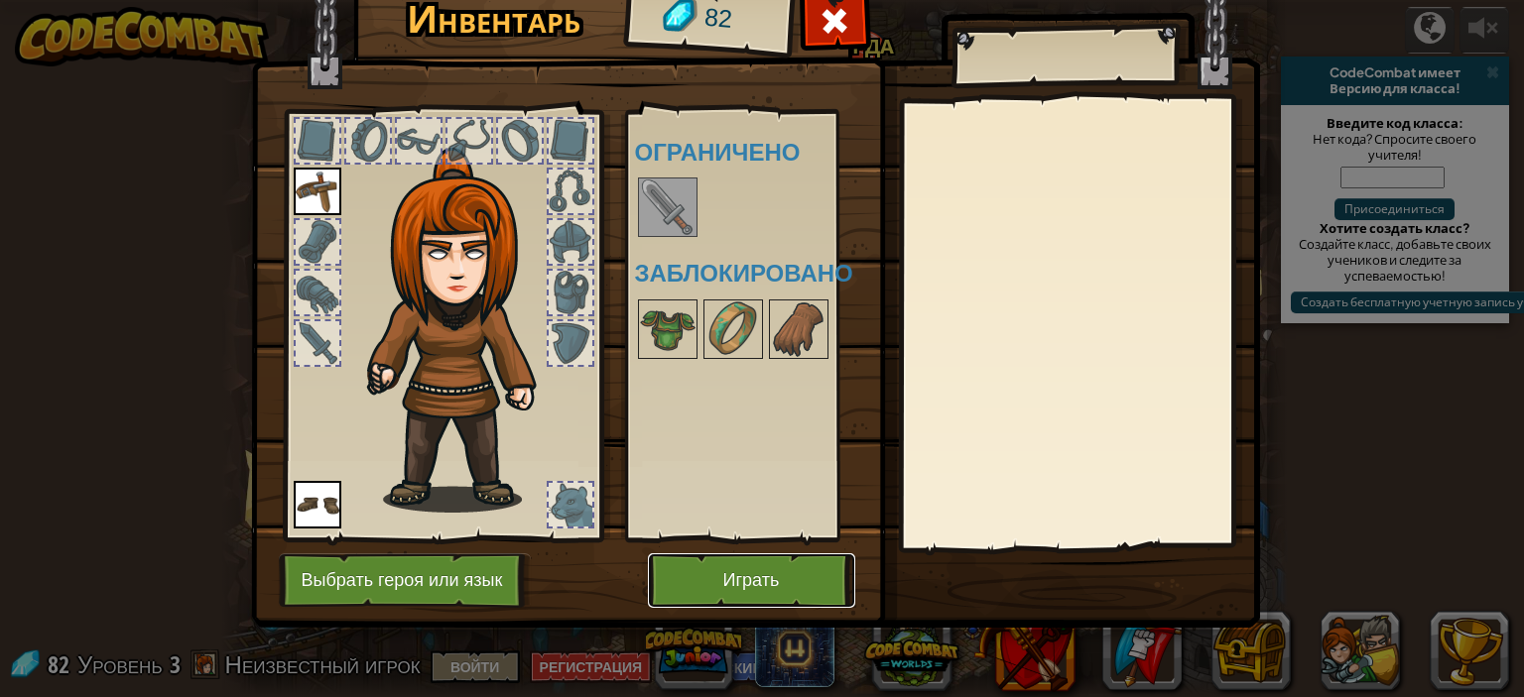
click at [745, 575] on button "Играть" at bounding box center [751, 581] width 207 height 55
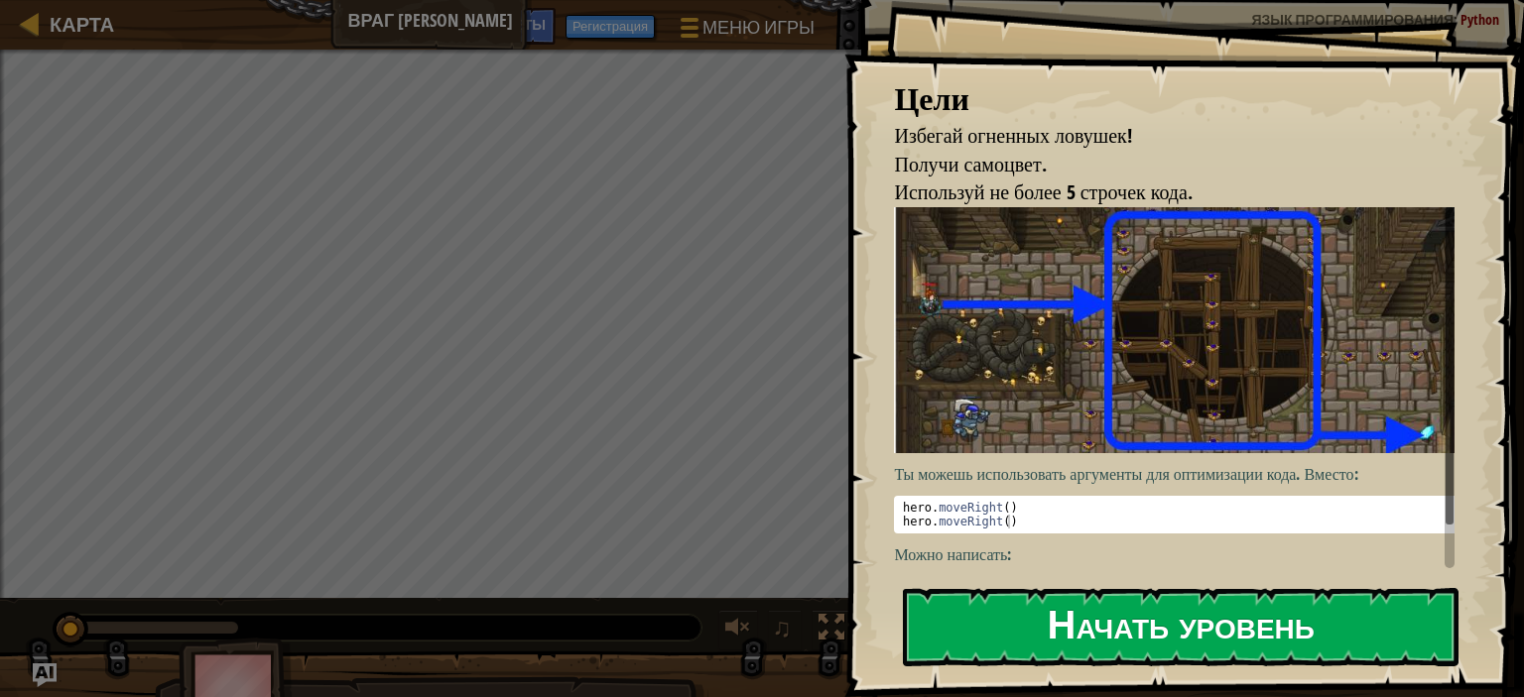
click at [1291, 642] on button "Начать уровень" at bounding box center [1181, 627] width 556 height 78
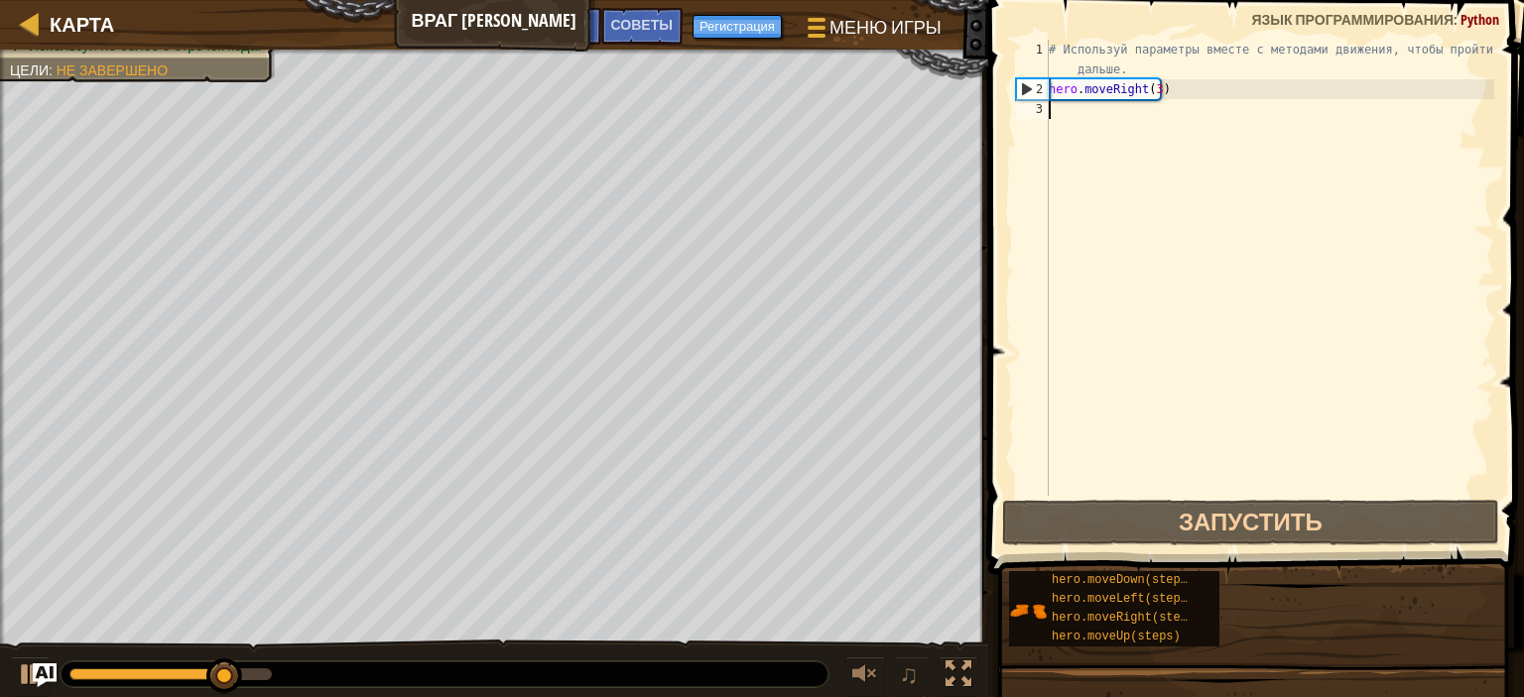
click at [1075, 112] on div "# Используй параметры вместе с методами движения, чтобы пройти дальше. hero . m…" at bounding box center [1269, 298] width 449 height 516
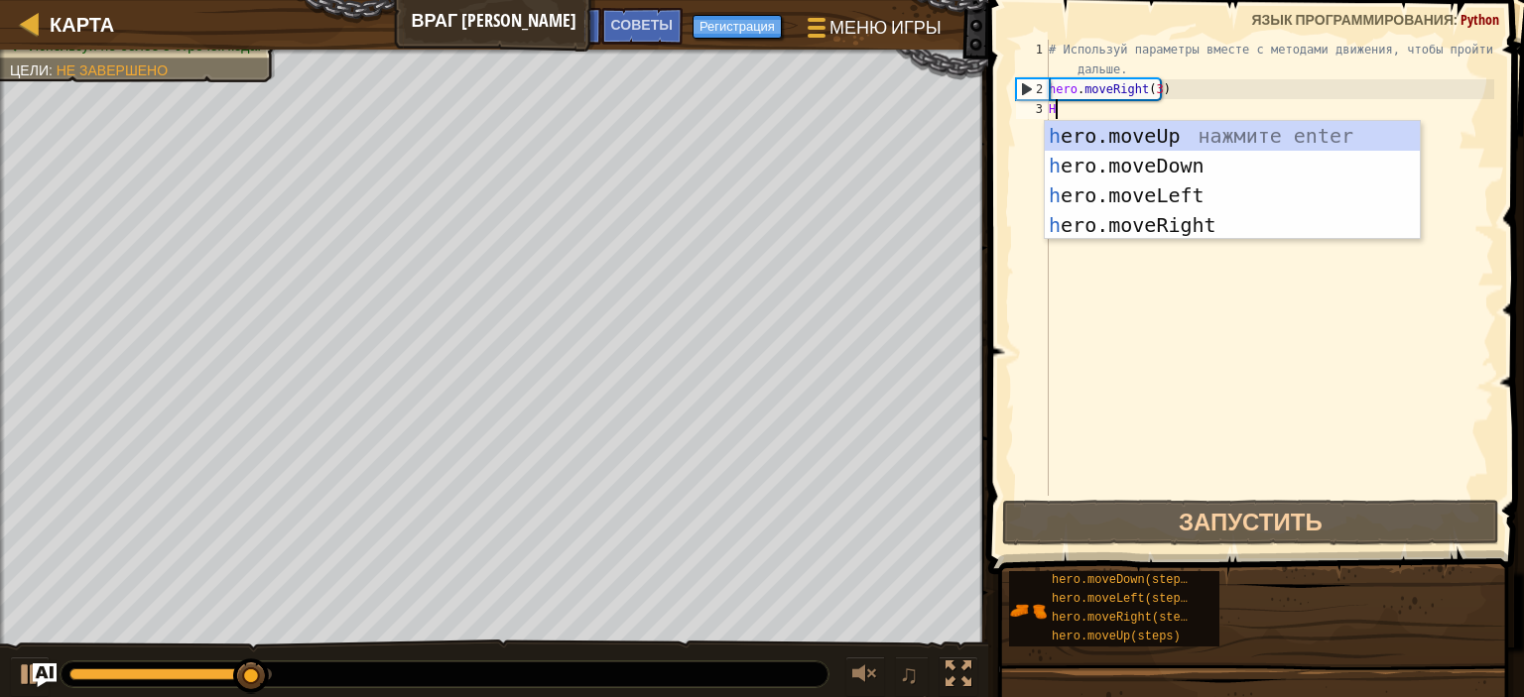
scroll to position [9, 0]
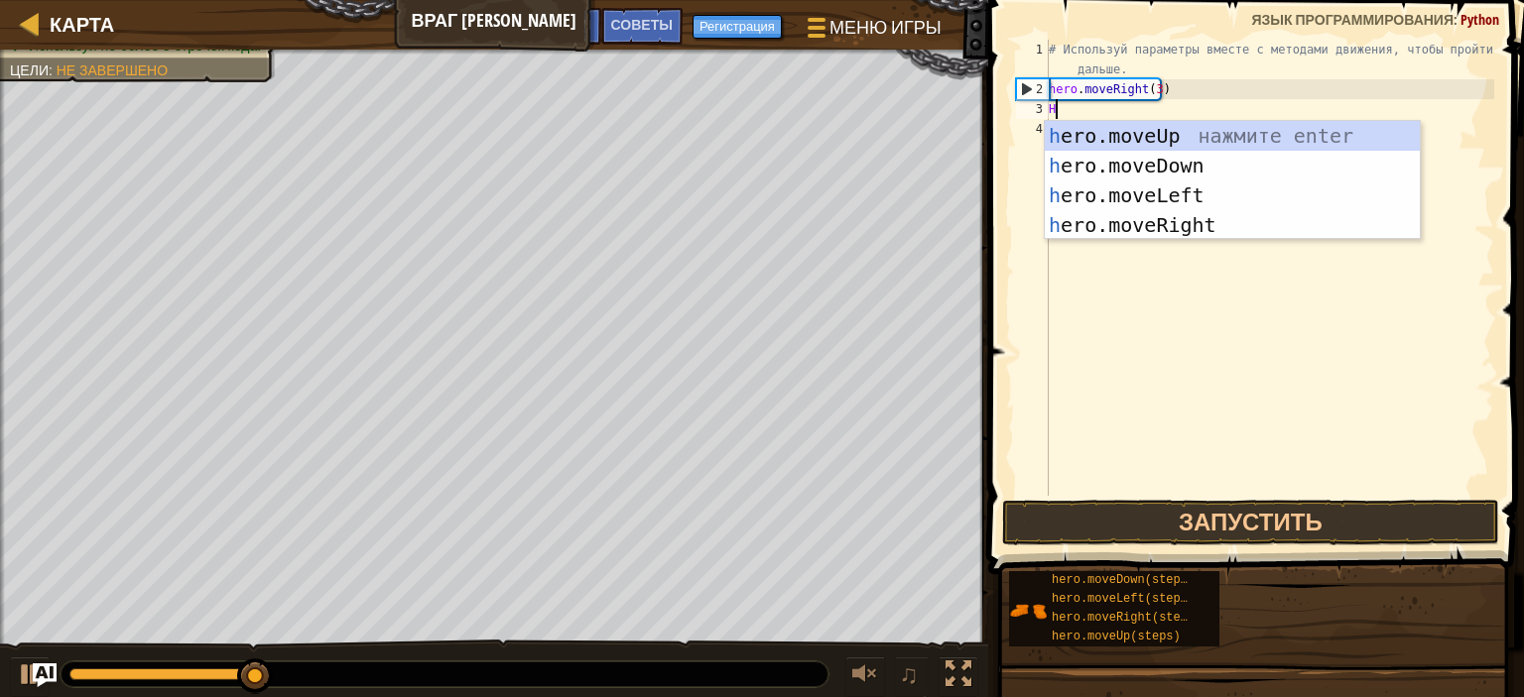
type textarea "HE"
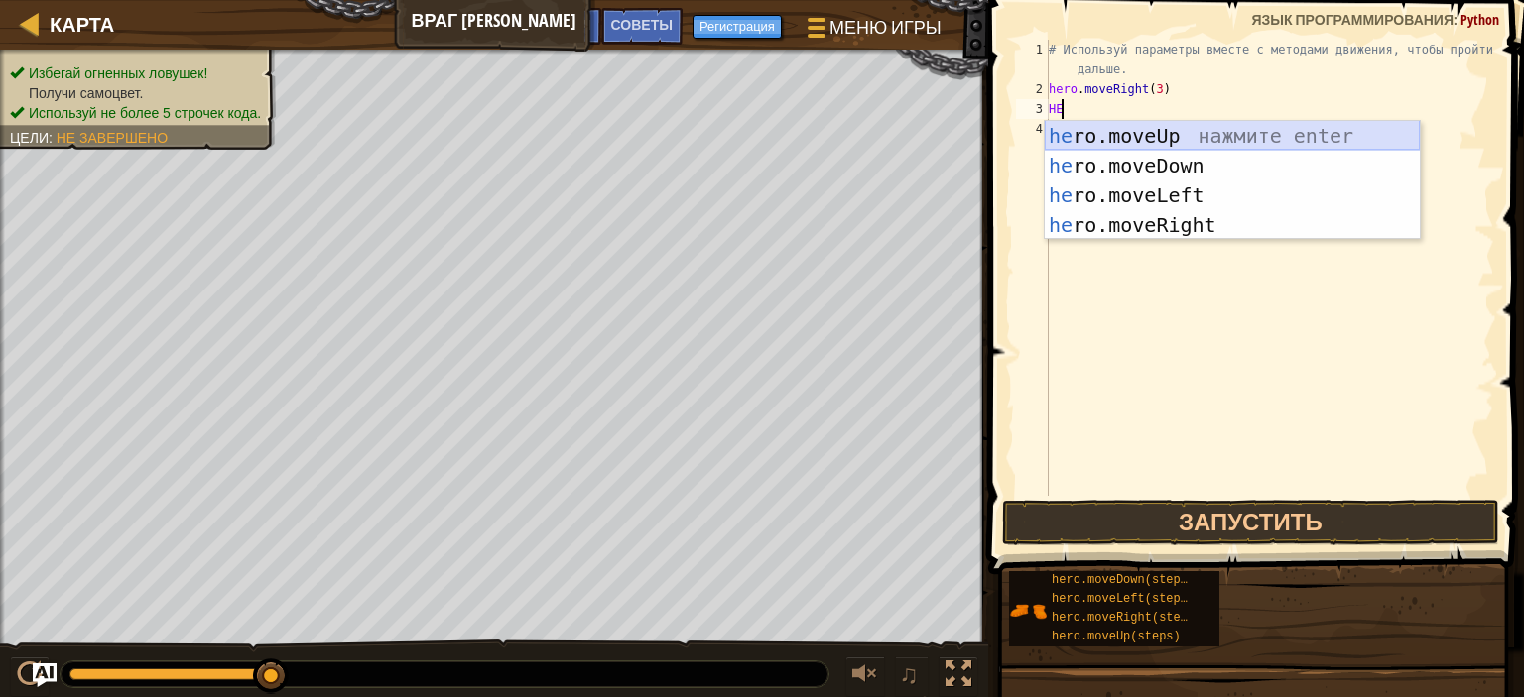
click at [1171, 125] on div "he ro.moveUp нажмите enter he ro.moveDown нажмите enter he ro.moveLeft нажмите …" at bounding box center [1232, 210] width 375 height 179
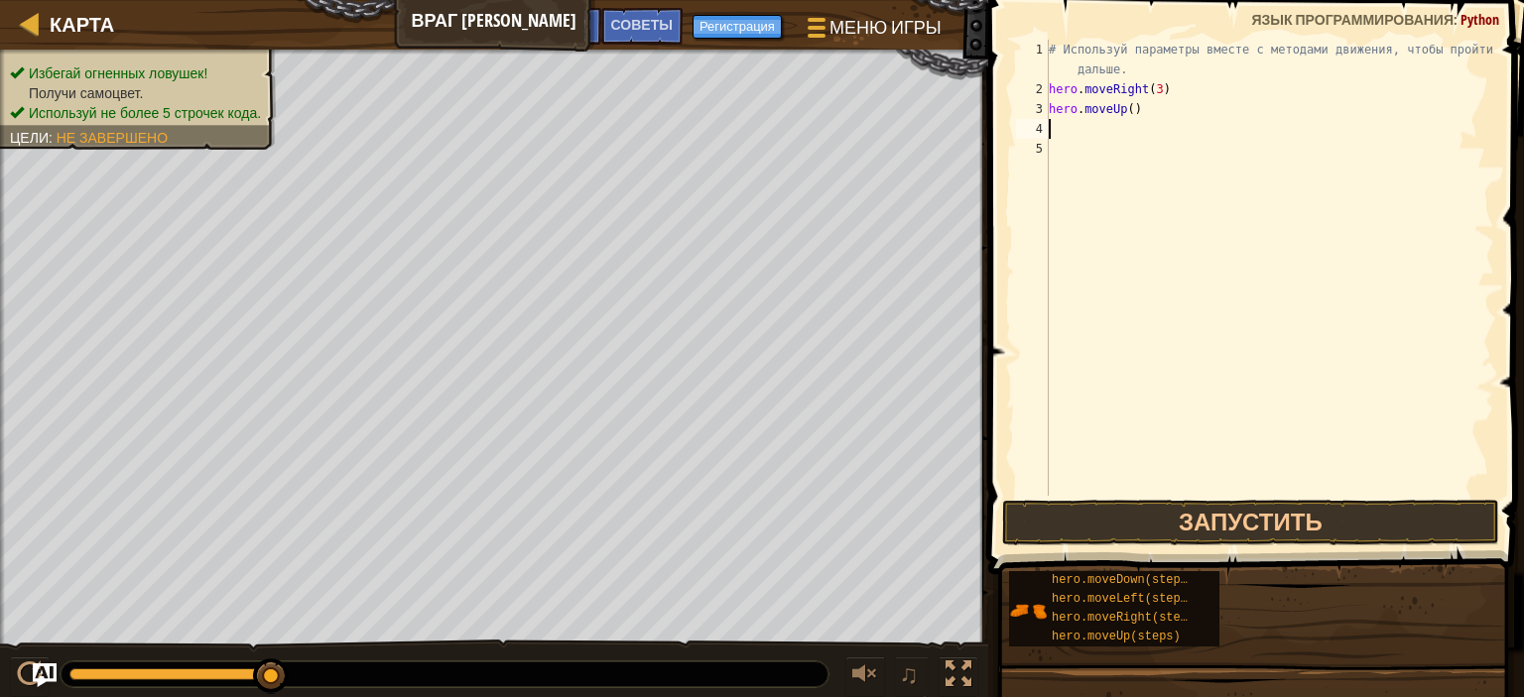
type textarea "H"
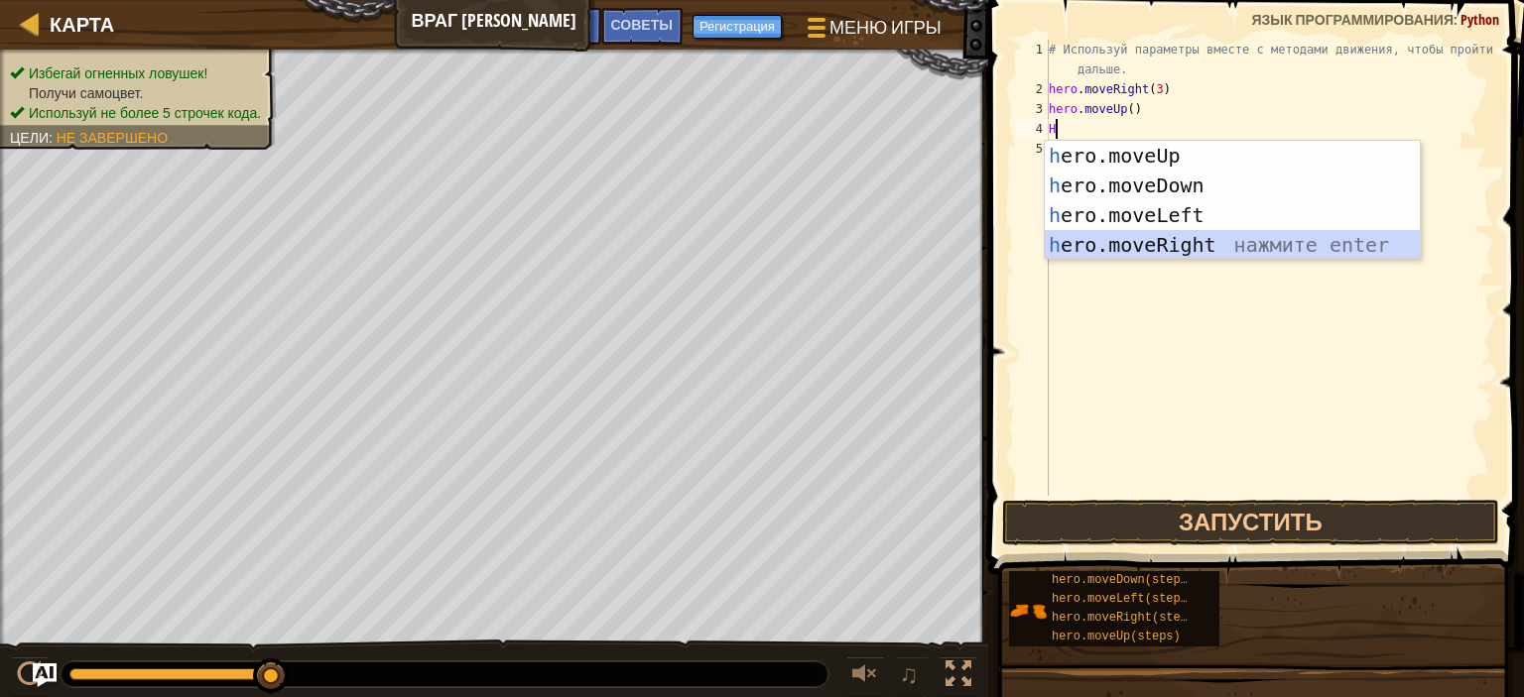
click at [1261, 235] on div "h ero.moveUp нажмите enter h ero.moveDown нажмите enter h ero.moveLeft нажмите …" at bounding box center [1232, 230] width 375 height 179
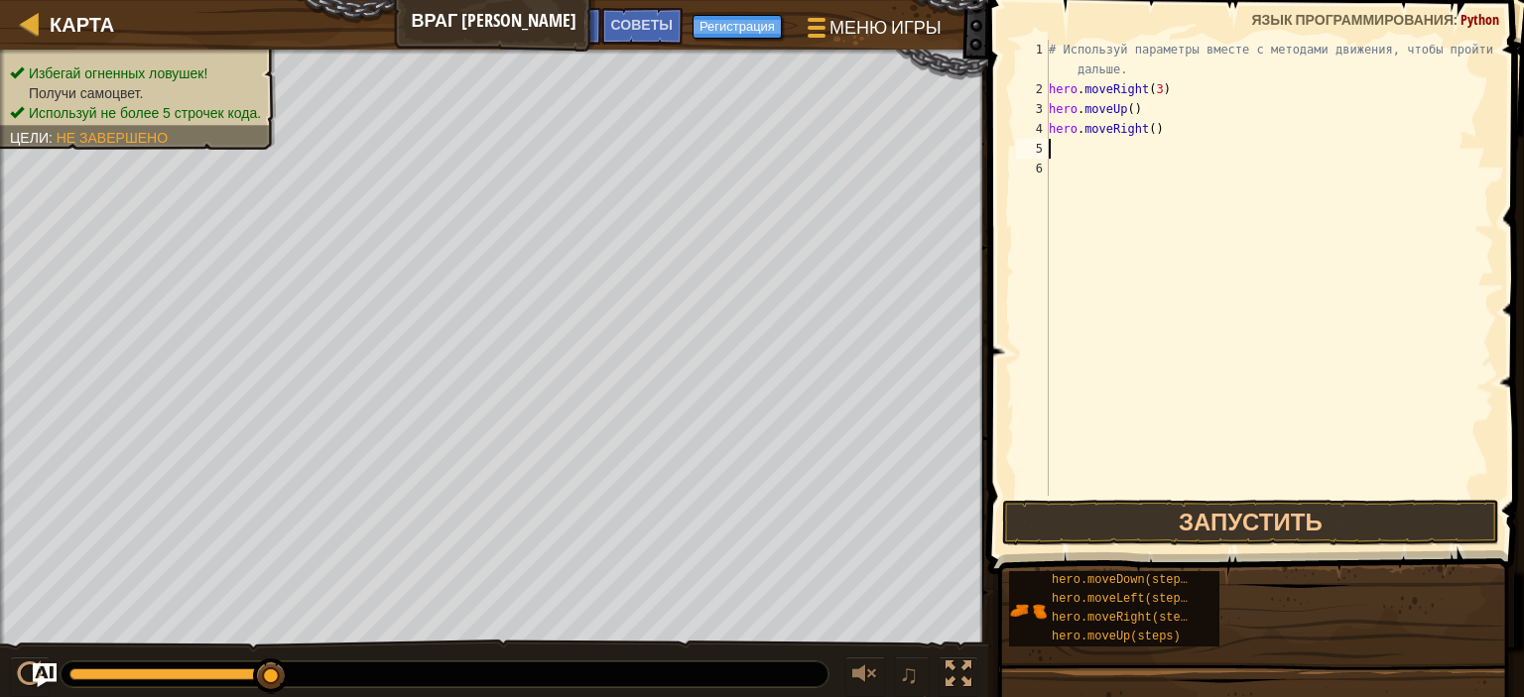
type textarea "H"
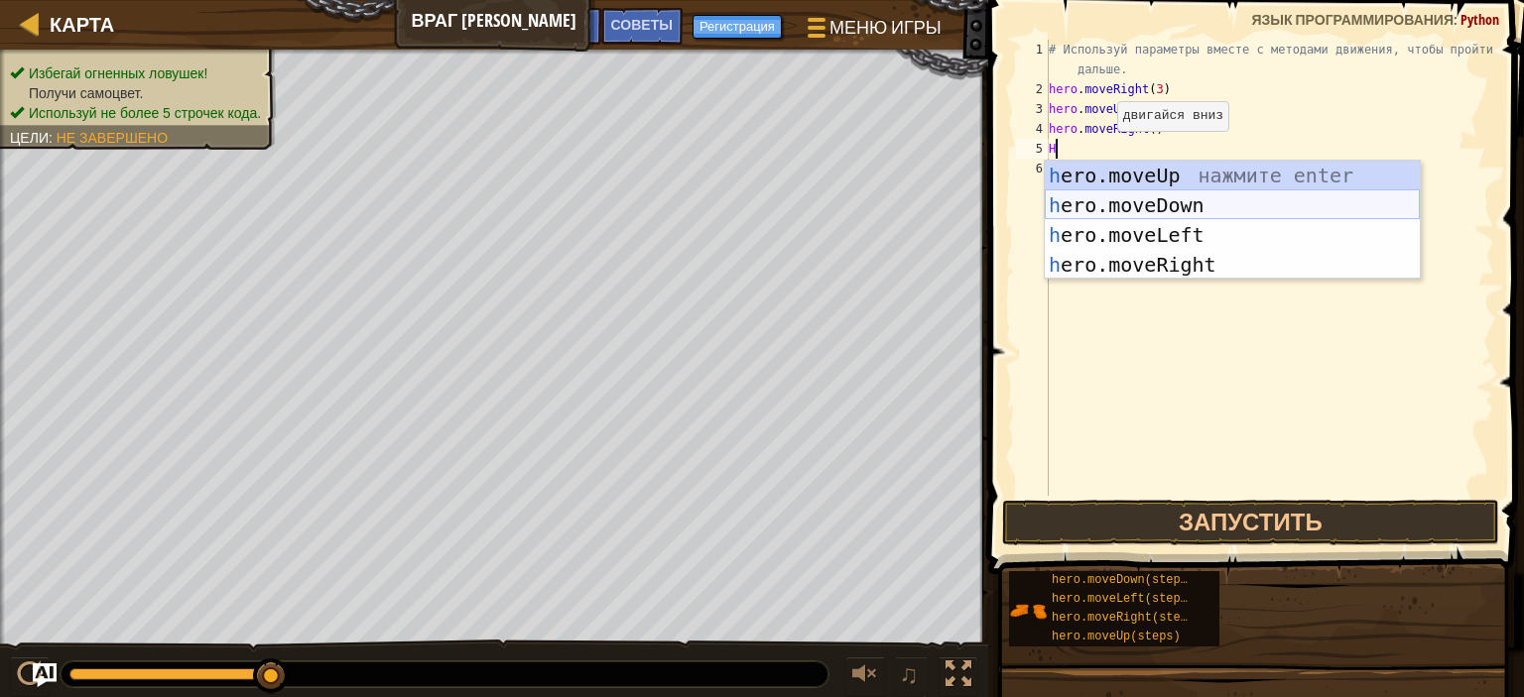
click at [1139, 193] on div "h ero.moveUp нажмите enter h ero.moveDown нажмите enter h ero.moveLeft нажмите …" at bounding box center [1232, 250] width 375 height 179
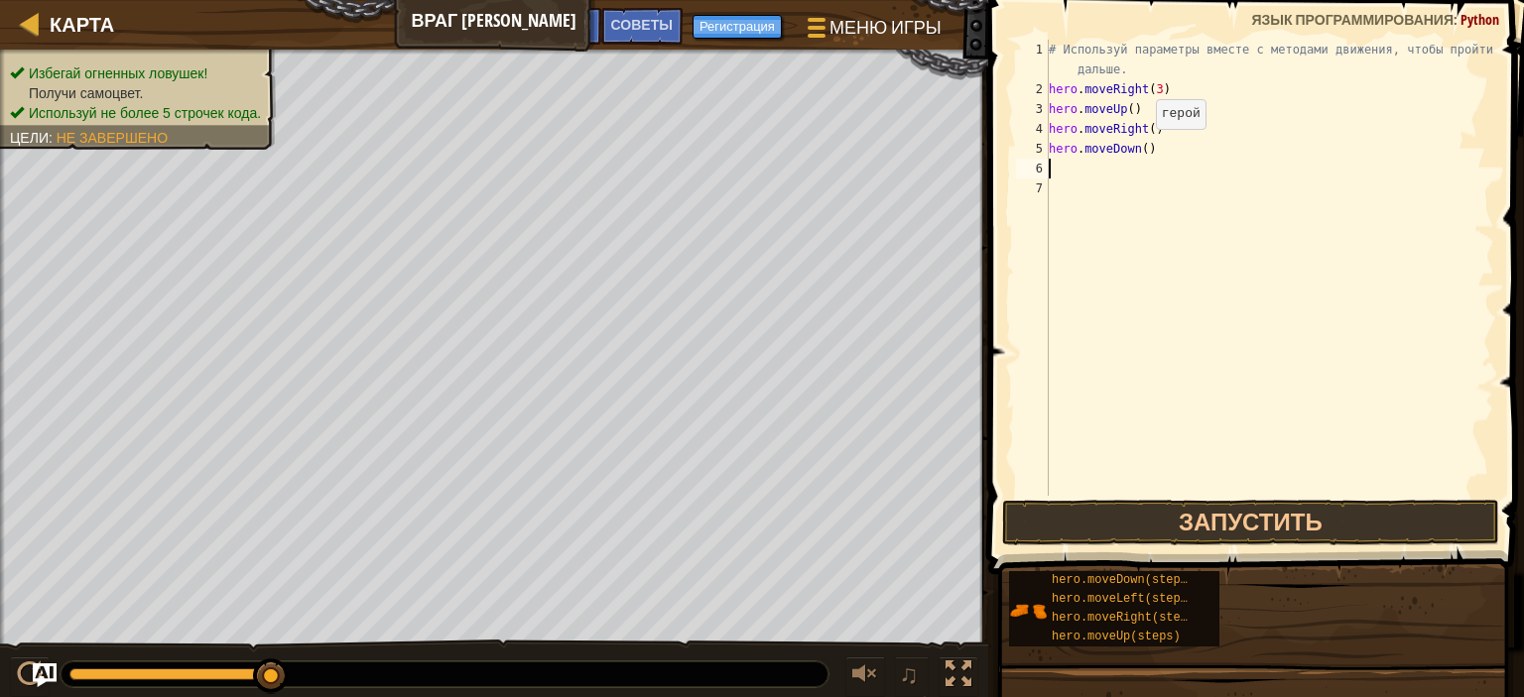
click at [1139, 149] on div "# Используй параметры вместе с методами движения, чтобы пройти дальше. hero . m…" at bounding box center [1269, 298] width 449 height 516
type textarea "hero.moveDown(3)"
click at [1055, 168] on div "# Используй параметры вместе с методами движения, чтобы пройти дальше. hero . m…" at bounding box center [1269, 298] width 449 height 516
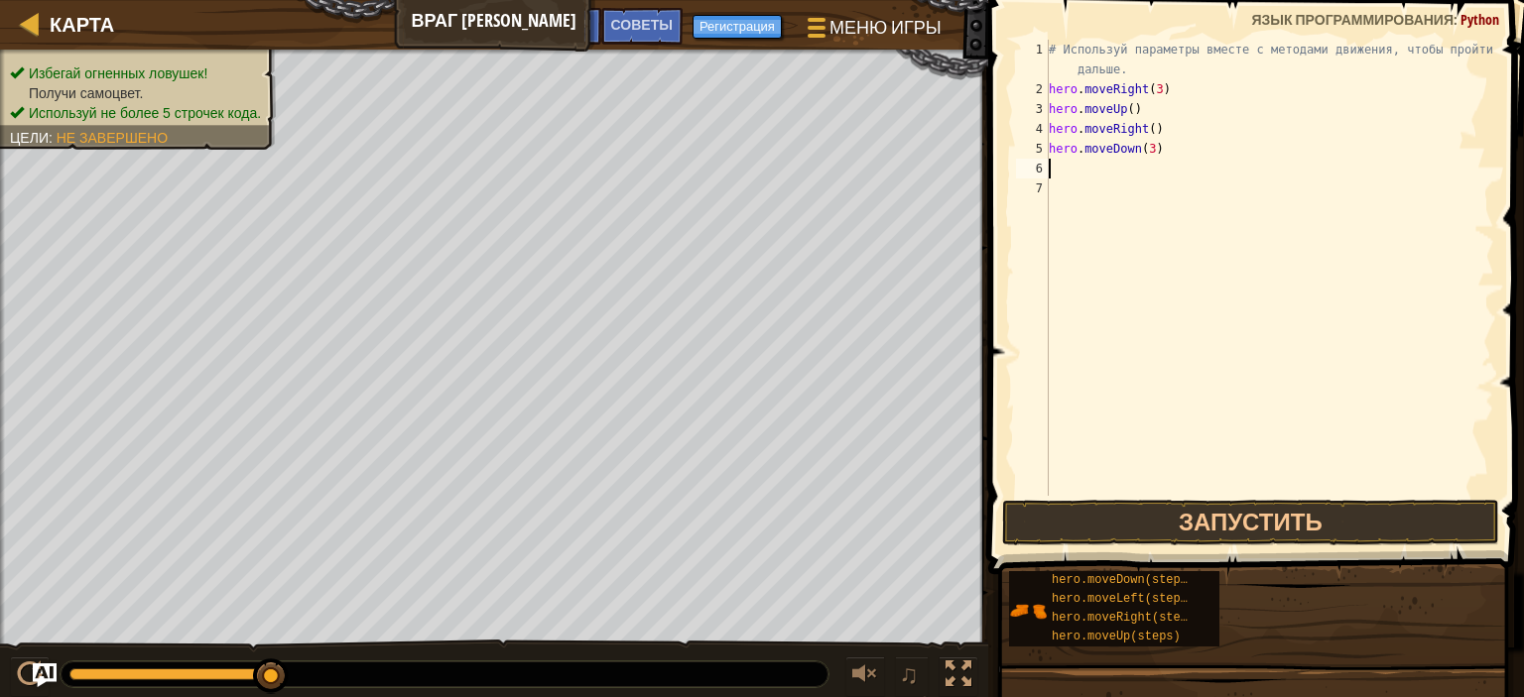
type textarea "H"
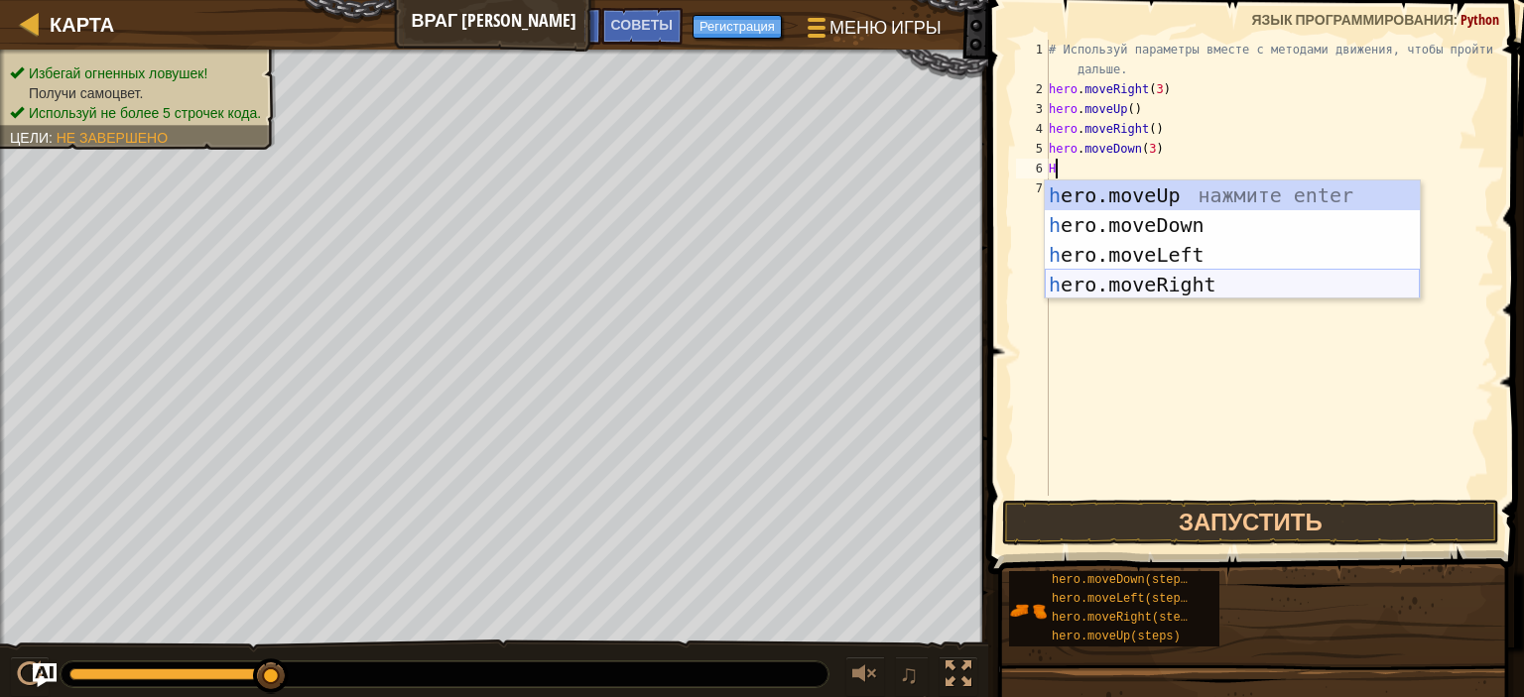
click at [1186, 279] on div "h ero.moveUp нажмите enter h ero.moveDown нажмите enter h ero.moveLeft нажмите …" at bounding box center [1232, 270] width 375 height 179
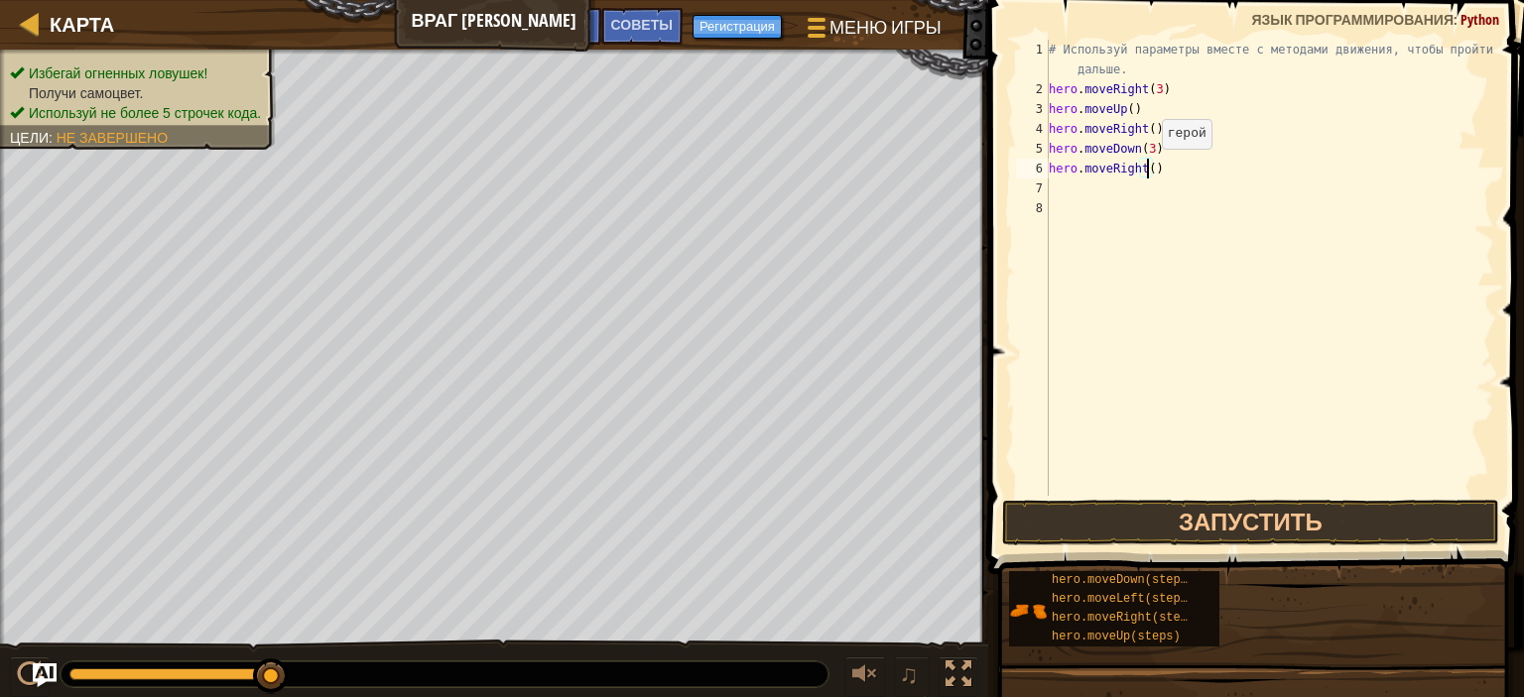
click at [1144, 169] on div "# Используй параметры вместе с методами движения, чтобы пройти дальше. hero . m…" at bounding box center [1269, 298] width 449 height 516
type textarea "hero.moveRight(2)"
click at [1274, 524] on button "Запустить" at bounding box center [1250, 523] width 497 height 46
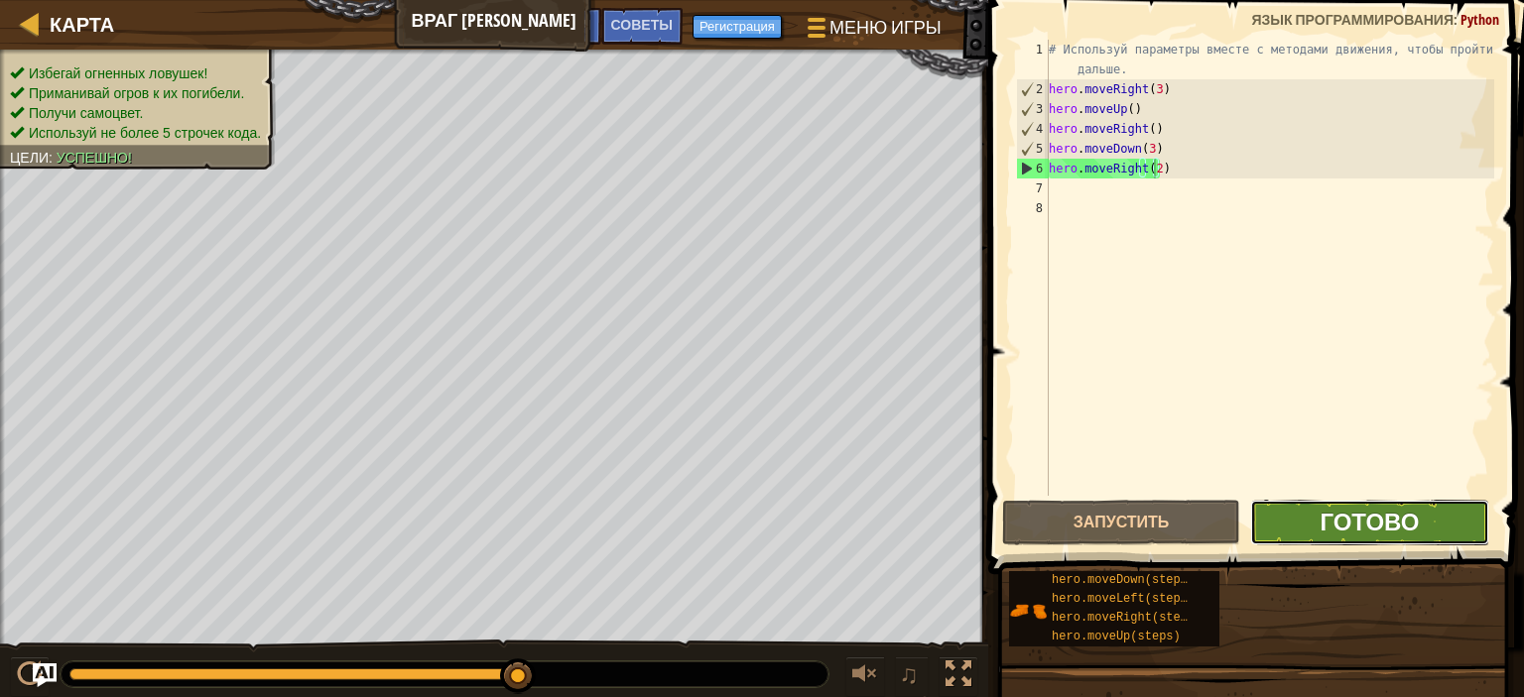
click at [1404, 523] on span "Готово" at bounding box center [1368, 522] width 99 height 32
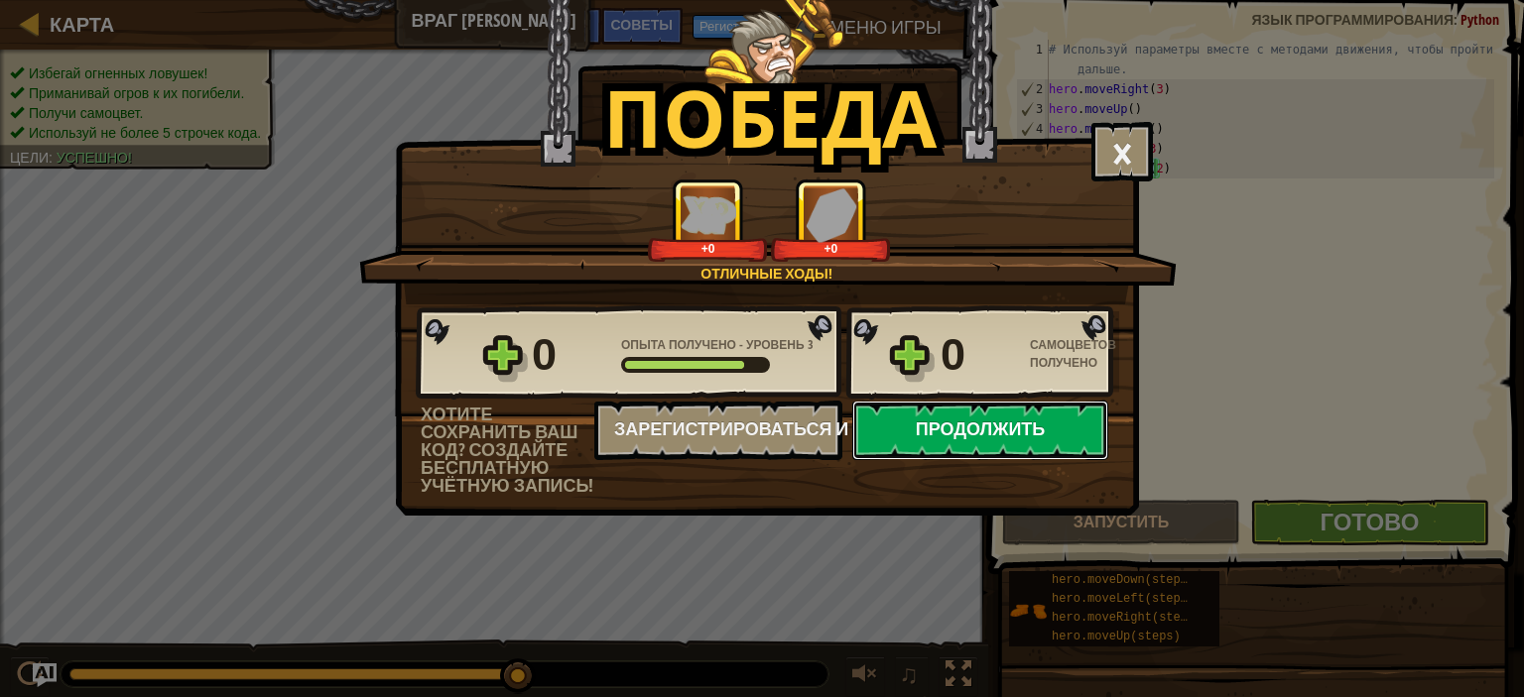
click at [1008, 430] on button "Продолжить" at bounding box center [980, 431] width 256 height 60
select select "ru"
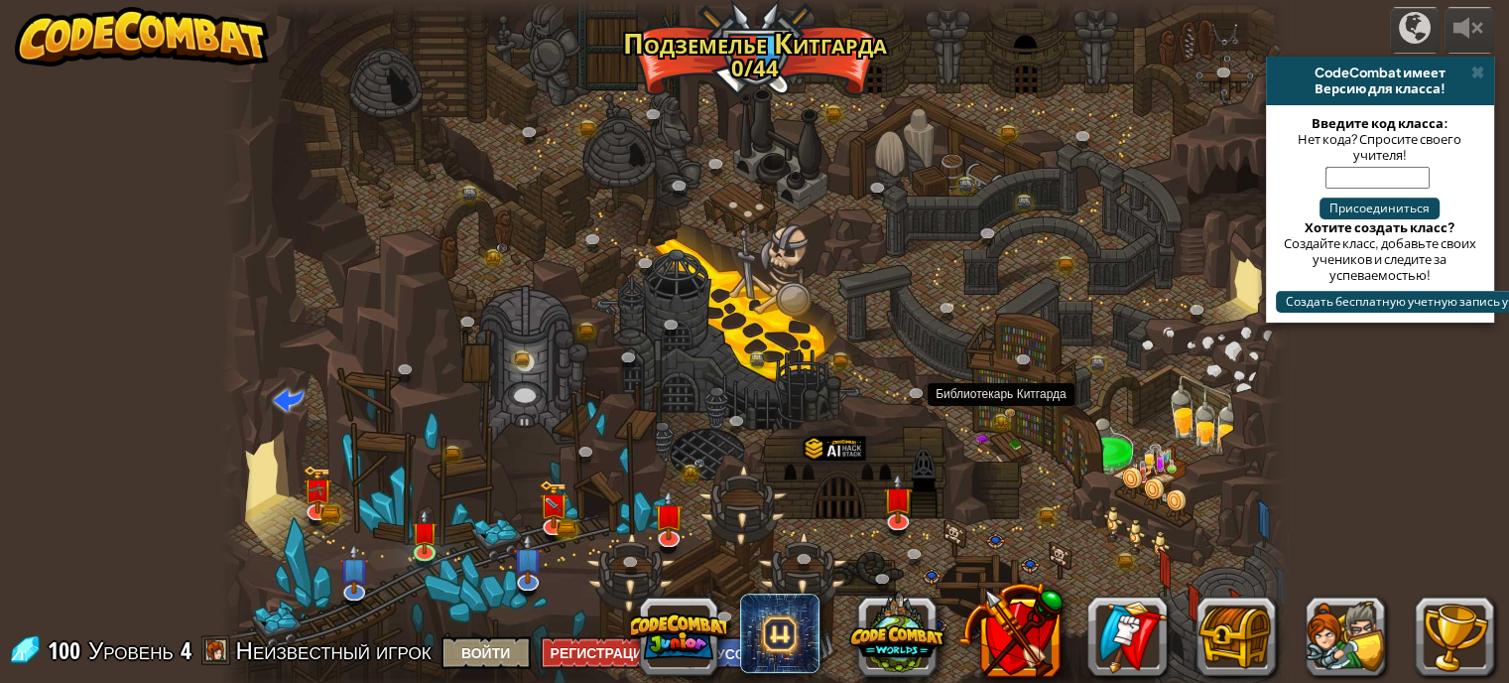
select select "ru"
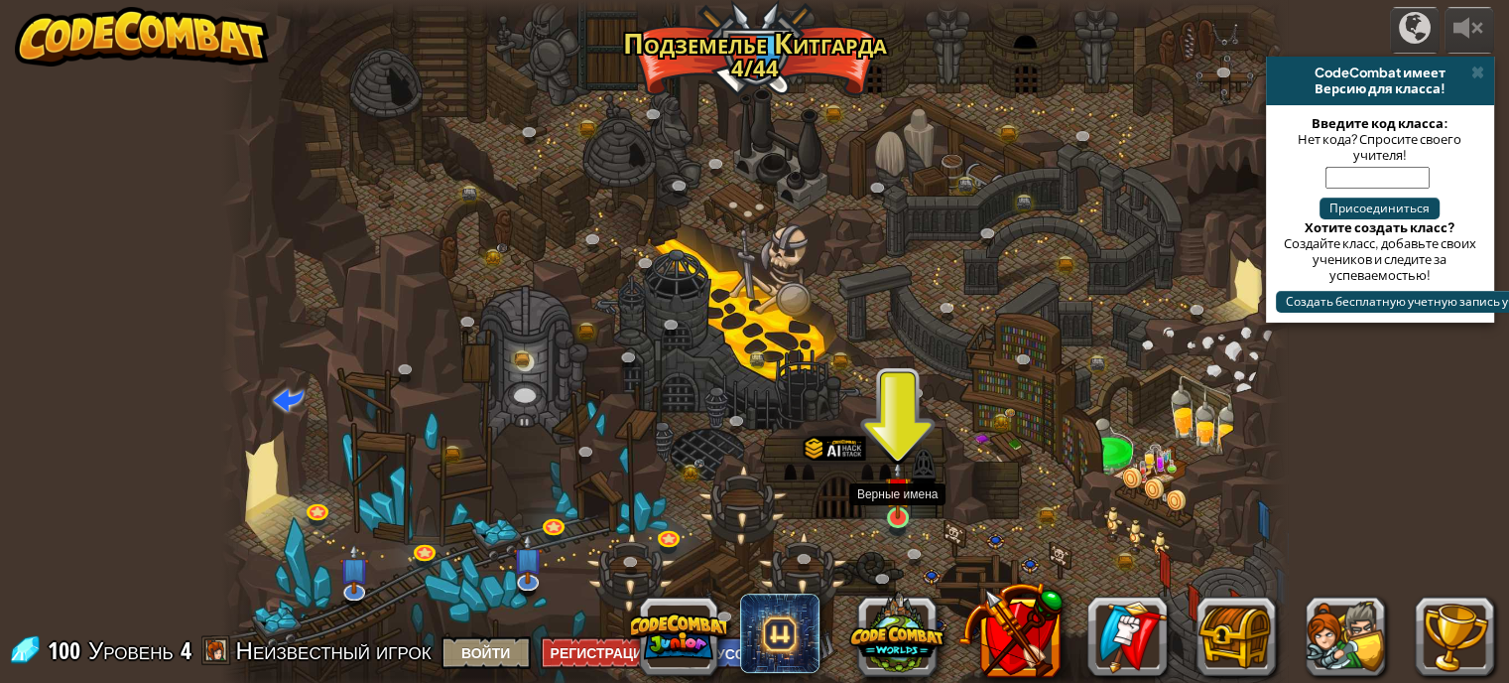
click at [893, 509] on img at bounding box center [898, 489] width 26 height 60
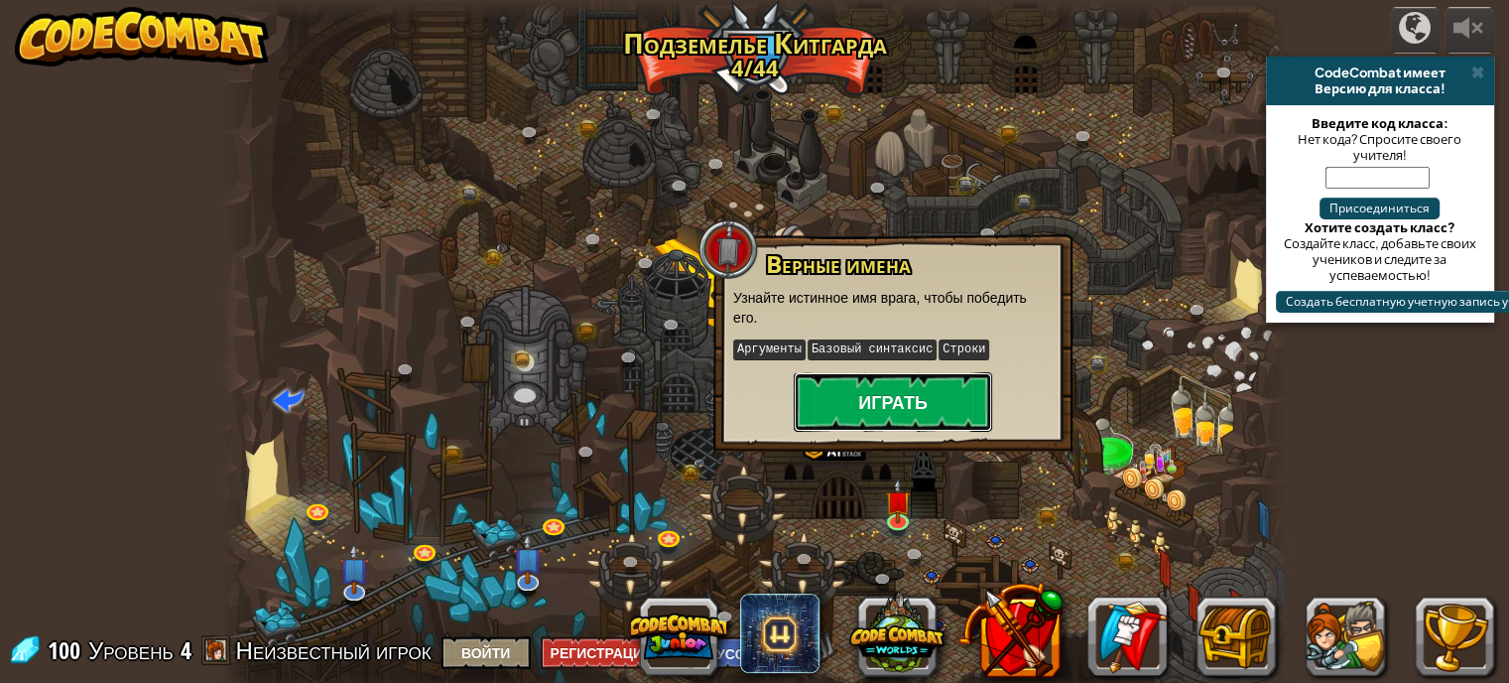
click at [889, 399] on button "Играть" at bounding box center [893, 402] width 198 height 60
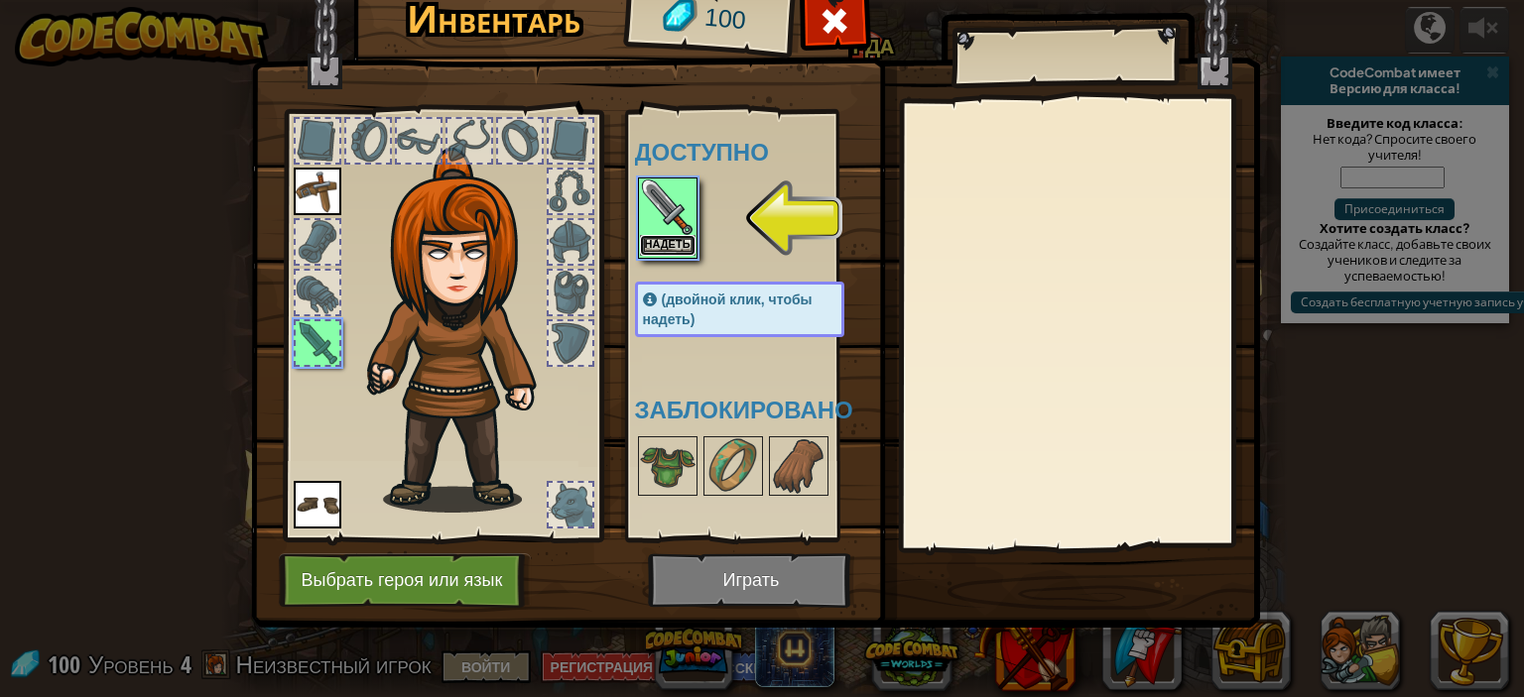
click at [667, 236] on button "Надеть" at bounding box center [668, 245] width 56 height 21
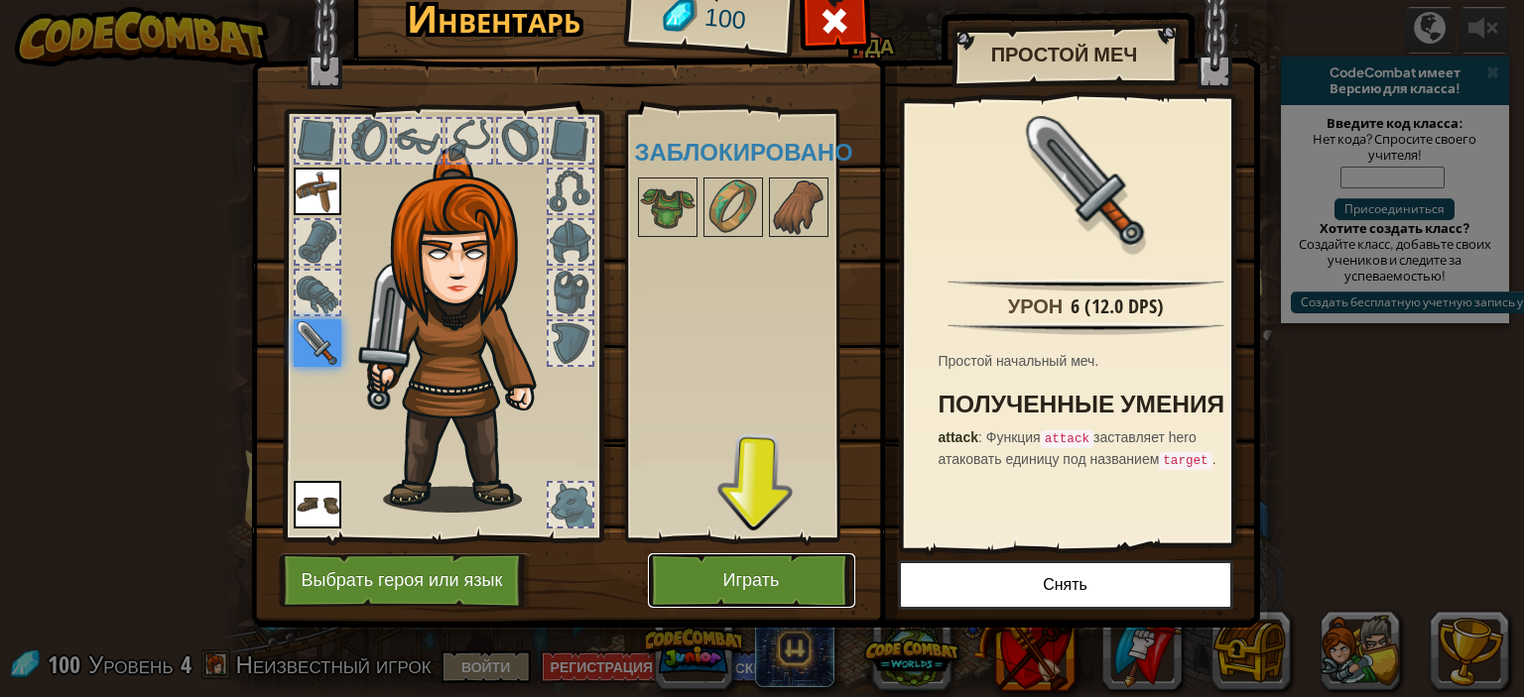
click at [771, 565] on button "Играть" at bounding box center [751, 581] width 207 height 55
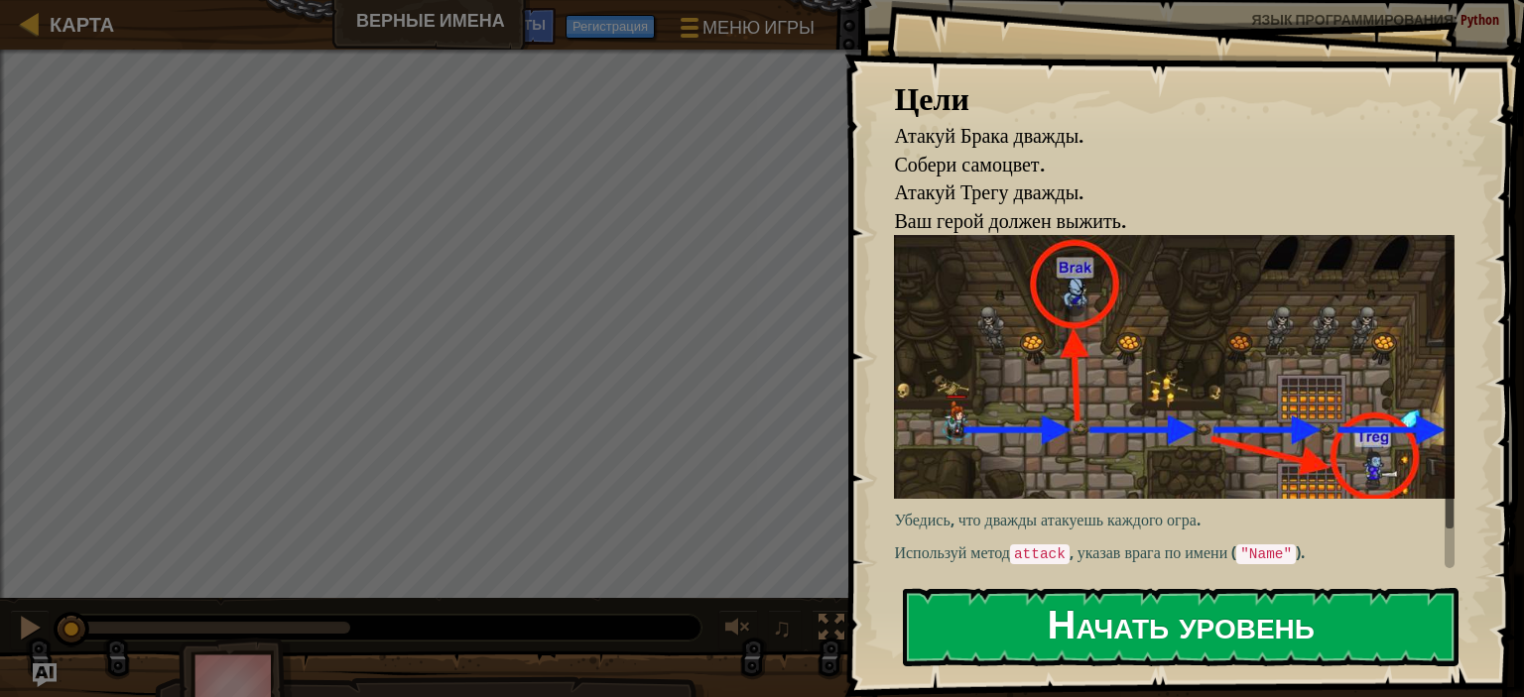
click at [1210, 615] on button "Начать уровень" at bounding box center [1181, 627] width 556 height 78
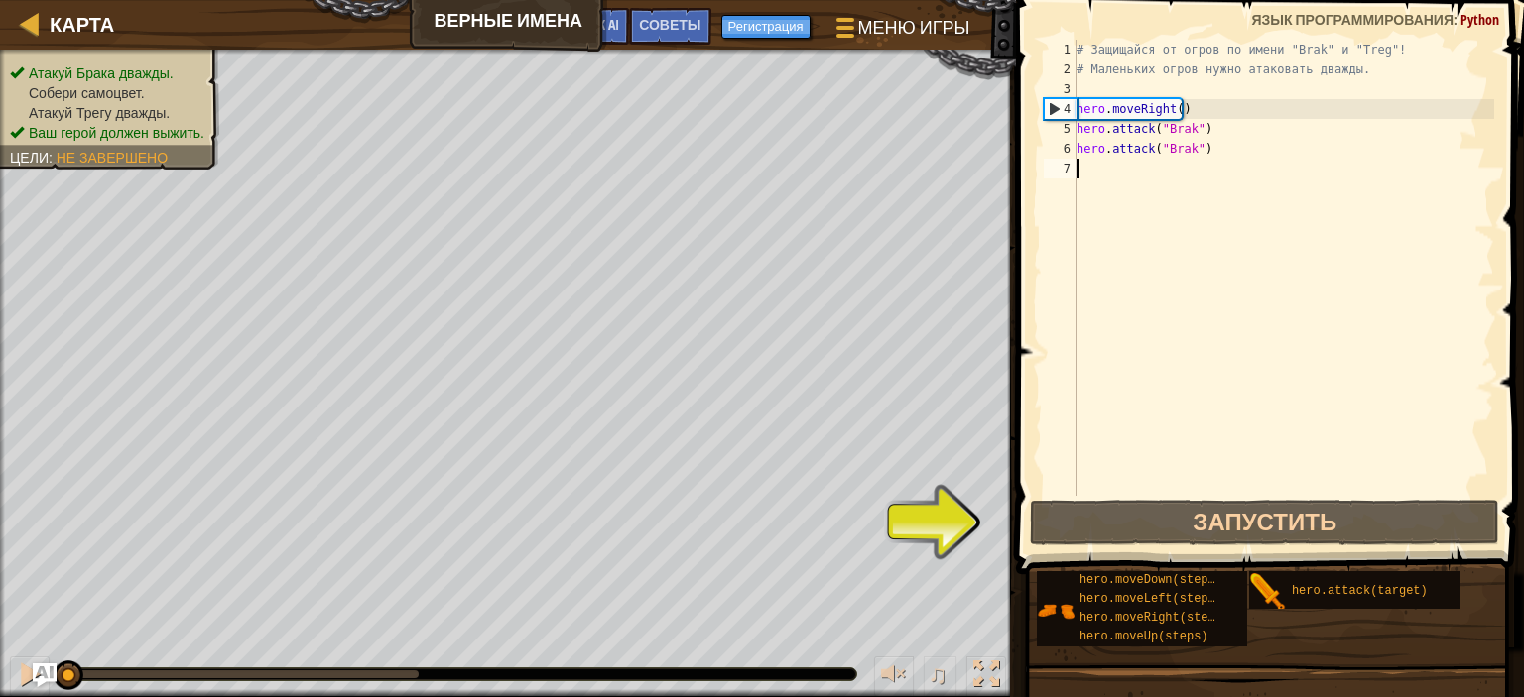
type textarea "H"
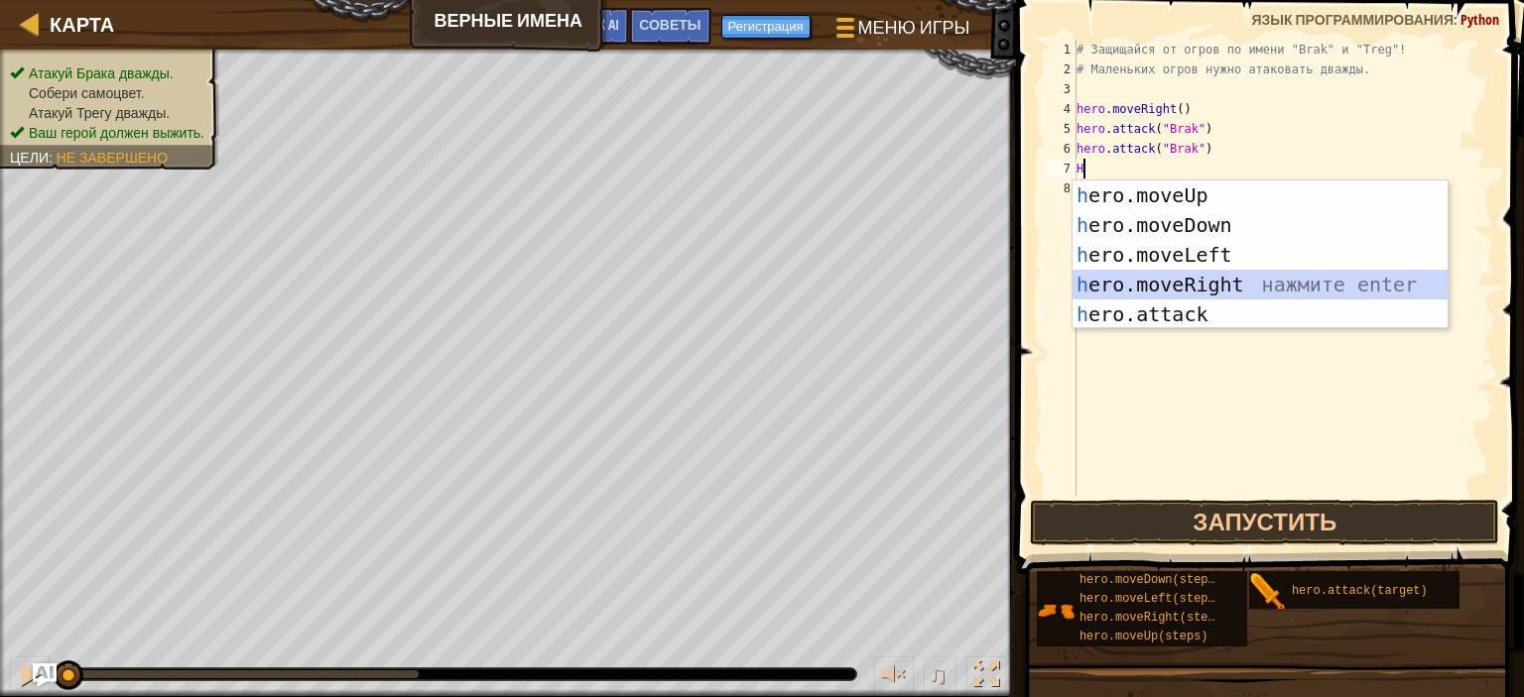
click at [1196, 285] on div "h ero.moveUp нажмите enter h ero.moveDown нажмите enter h ero.moveLeft нажмите …" at bounding box center [1259, 285] width 375 height 208
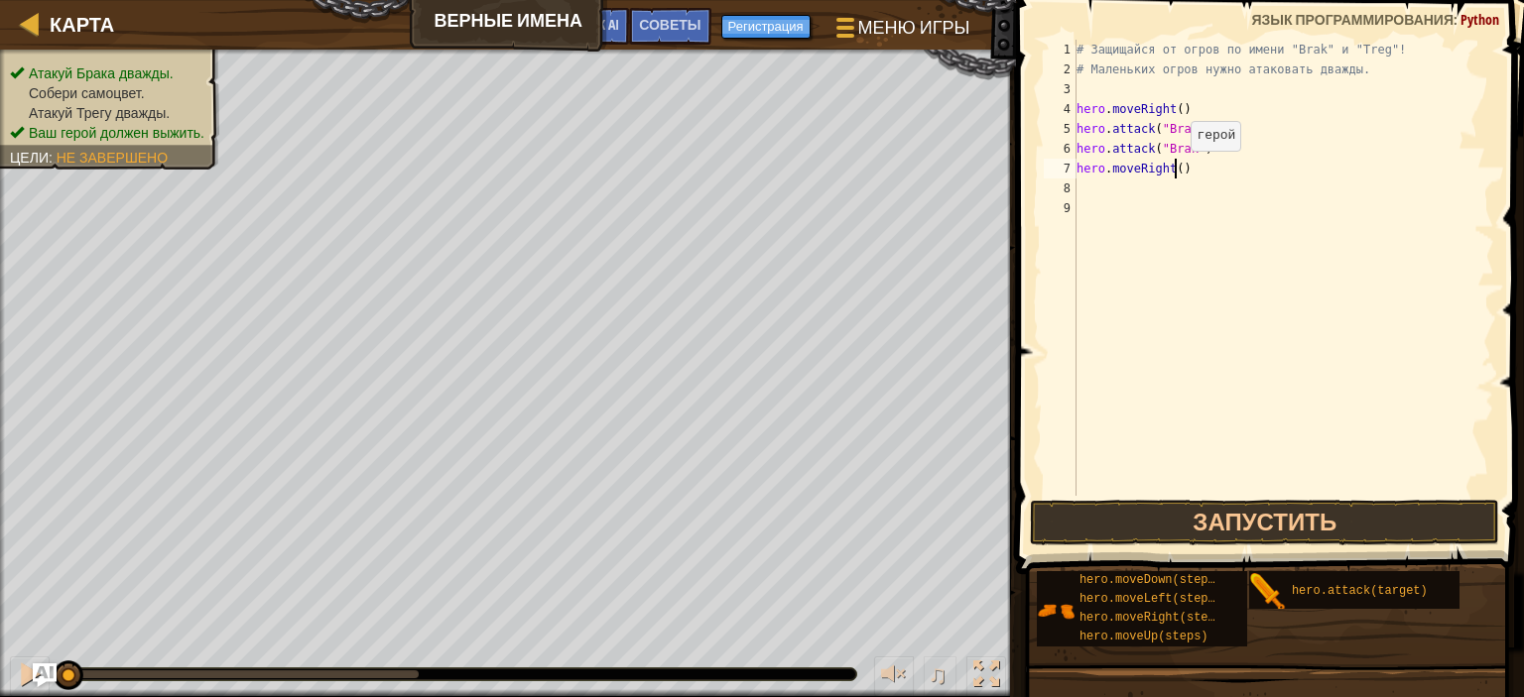
click at [1174, 170] on div "# Защищайся от огров по имени "Brak" и "Treg"! # Маленьких огров нужно атаковат…" at bounding box center [1283, 288] width 422 height 496
type textarea "hero.moveRight(2)"
click at [1094, 182] on div "# Защищайся от огров по имени "Brak" и "Treg"! # Маленьких огров нужно атаковат…" at bounding box center [1283, 288] width 422 height 496
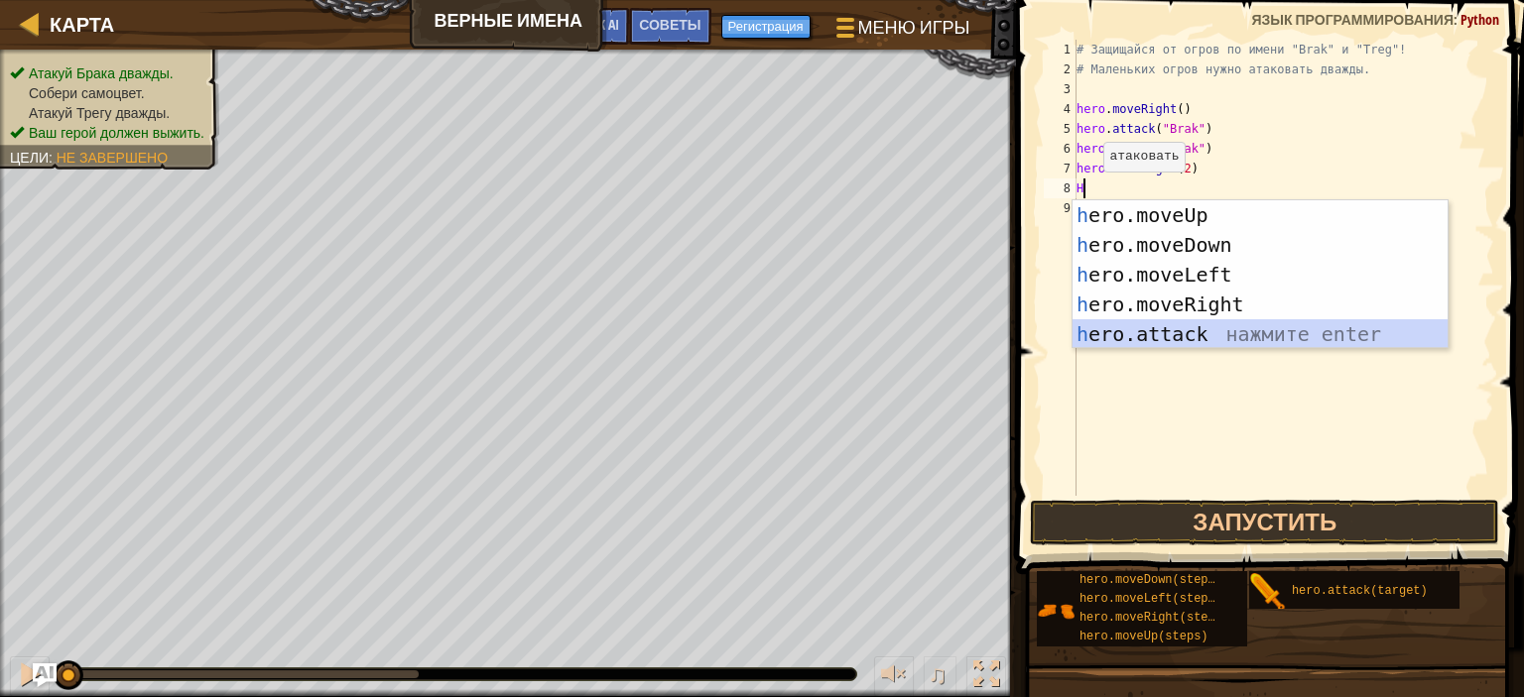
click at [1190, 332] on div "h ero.moveUp нажмите enter h ero.moveDown нажмите enter h ero.moveLeft нажмите …" at bounding box center [1259, 304] width 375 height 208
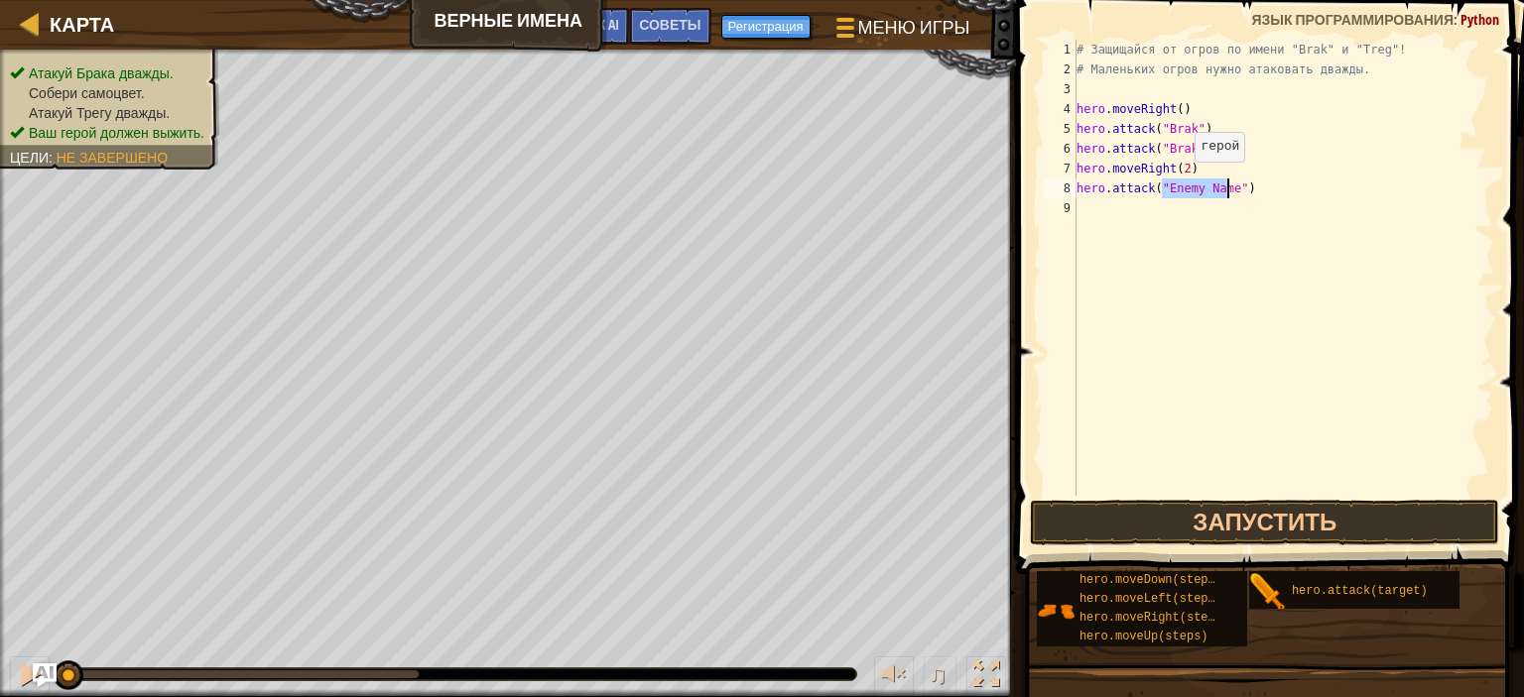
click at [1178, 182] on div "# Защищайся от огров по имени "Brak" и "Treg"! # Маленьких огров нужно атаковат…" at bounding box center [1283, 268] width 422 height 456
click at [1163, 187] on div "# Защищайся от огров по имени "Brak" и "Treg"! # Маленьких огров нужно атаковат…" at bounding box center [1283, 288] width 422 height 496
click at [1225, 186] on div "# Защищайся от огров по имени "Brak" и "Treg"! # Маленьких огров нужно атаковат…" at bounding box center [1283, 288] width 422 height 496
type textarea "hero.attack("Treg")"
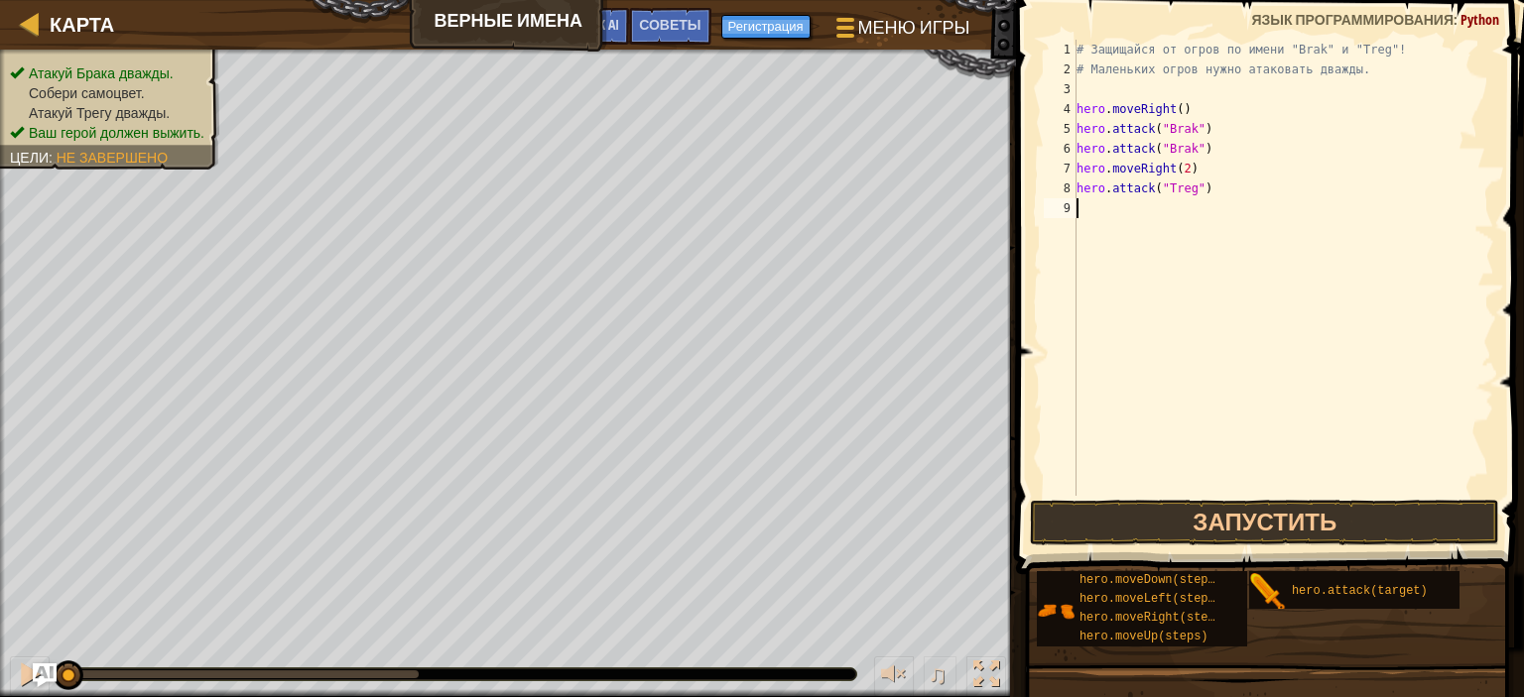
click at [1083, 202] on div "# Защищайся от огров по имени "Brak" и "Treg"! # Маленьких огров нужно атаковат…" at bounding box center [1283, 288] width 422 height 496
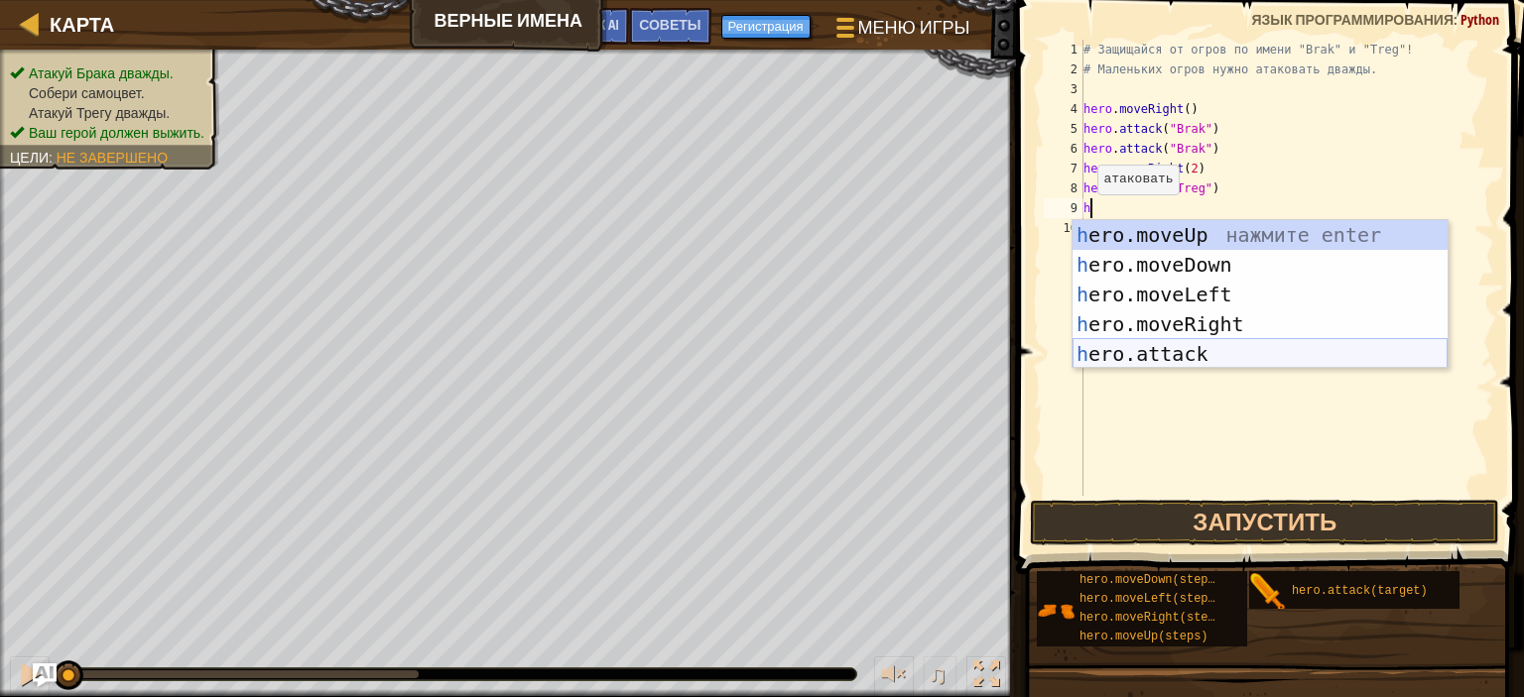
click at [1182, 352] on div "h ero.moveUp нажмите enter h ero.moveDown нажмите enter h ero.moveLeft нажмите …" at bounding box center [1259, 324] width 375 height 208
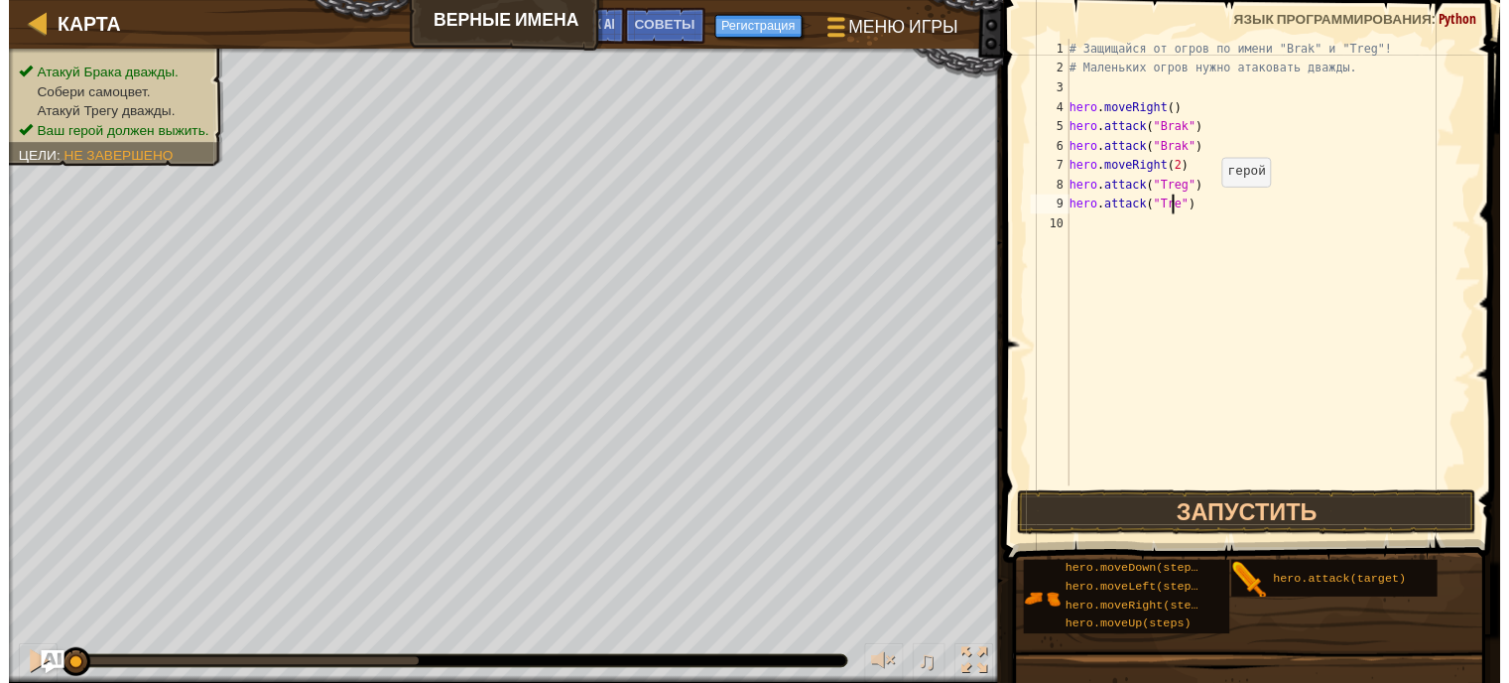
scroll to position [9, 8]
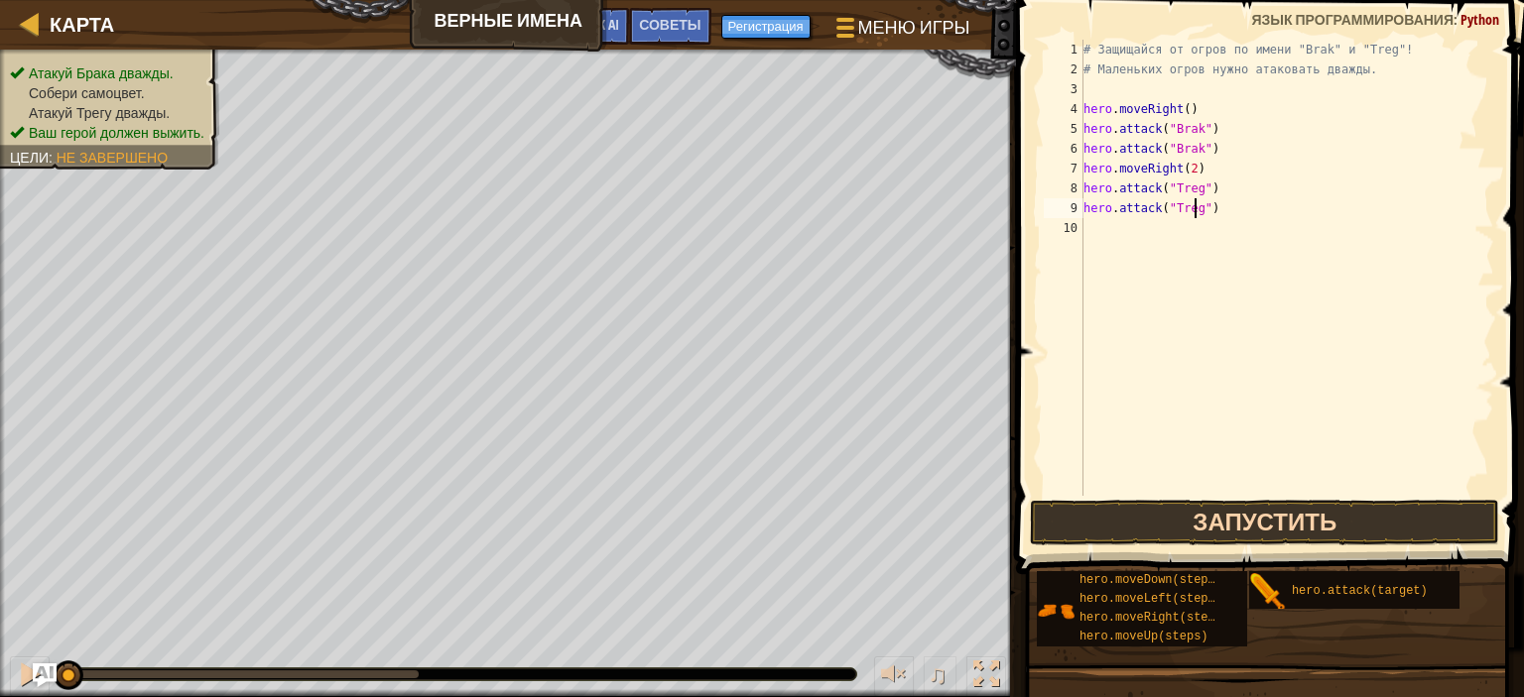
type textarea "hero.attack("Treg")"
click at [1241, 506] on button "Запустить" at bounding box center [1264, 523] width 469 height 46
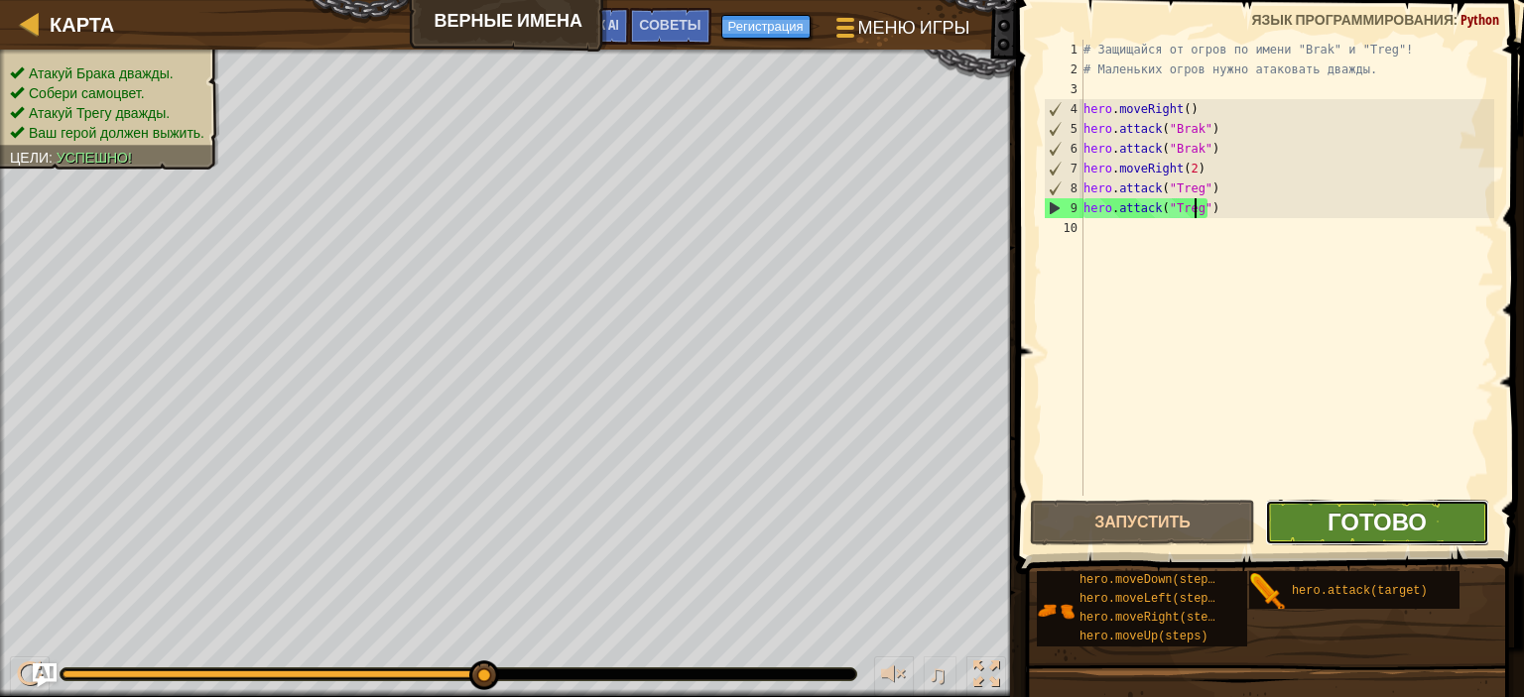
click at [1368, 513] on span "Готово" at bounding box center [1376, 522] width 99 height 32
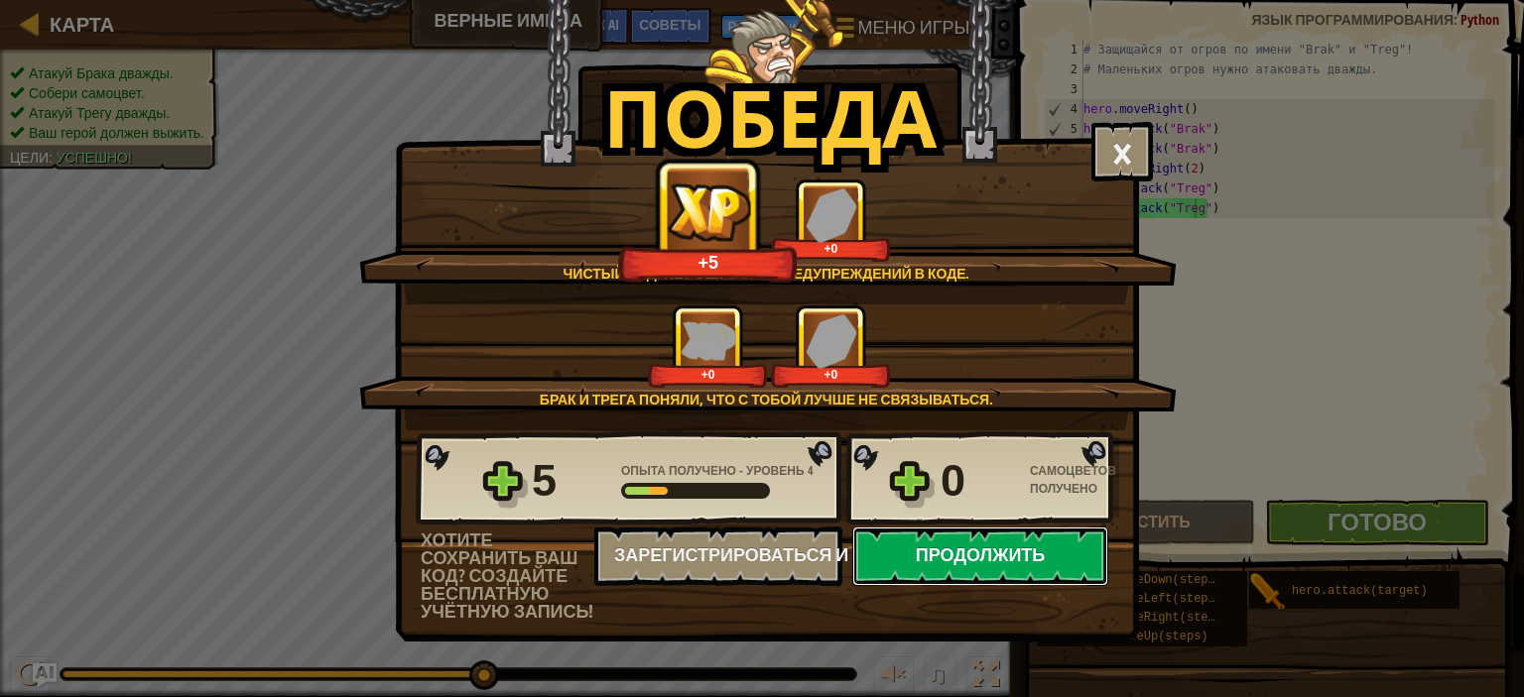
click at [1058, 540] on button "Продолжить" at bounding box center [980, 557] width 256 height 60
select select "ru"
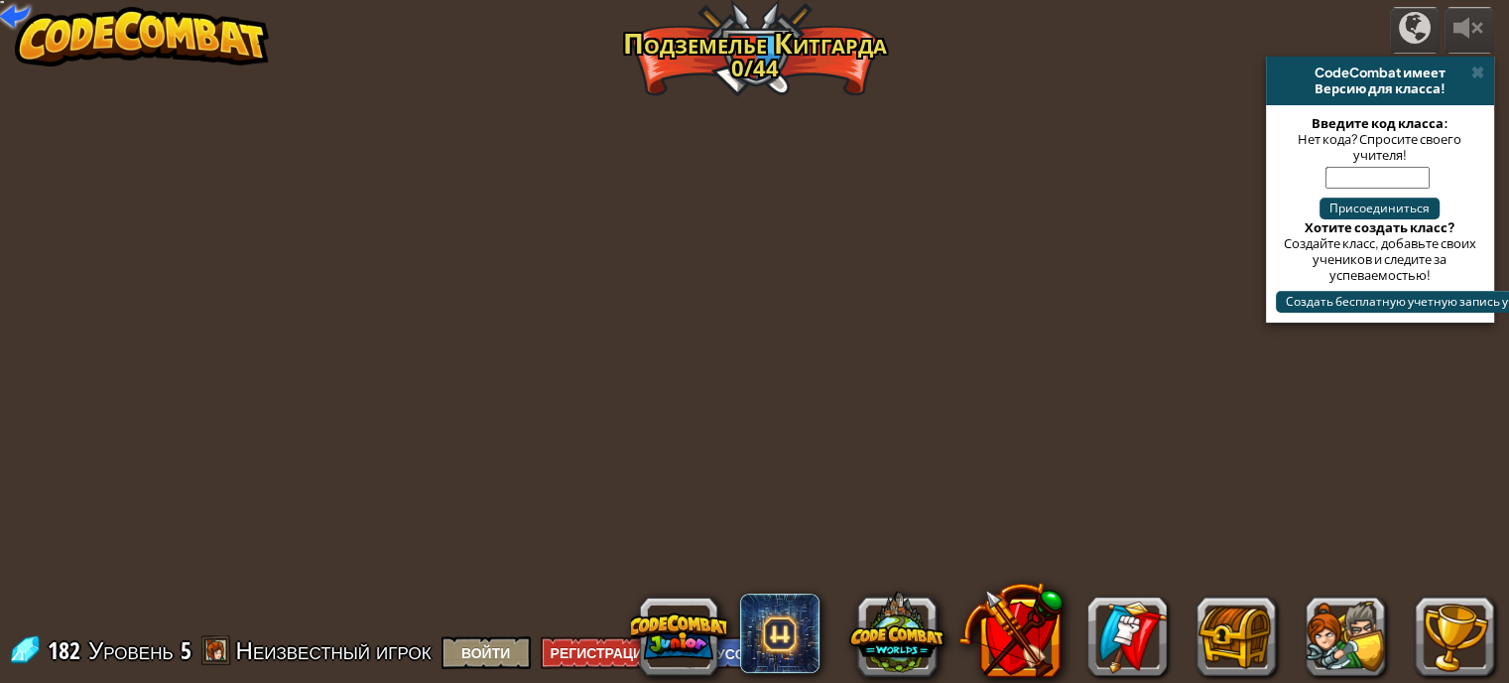
select select "ru"
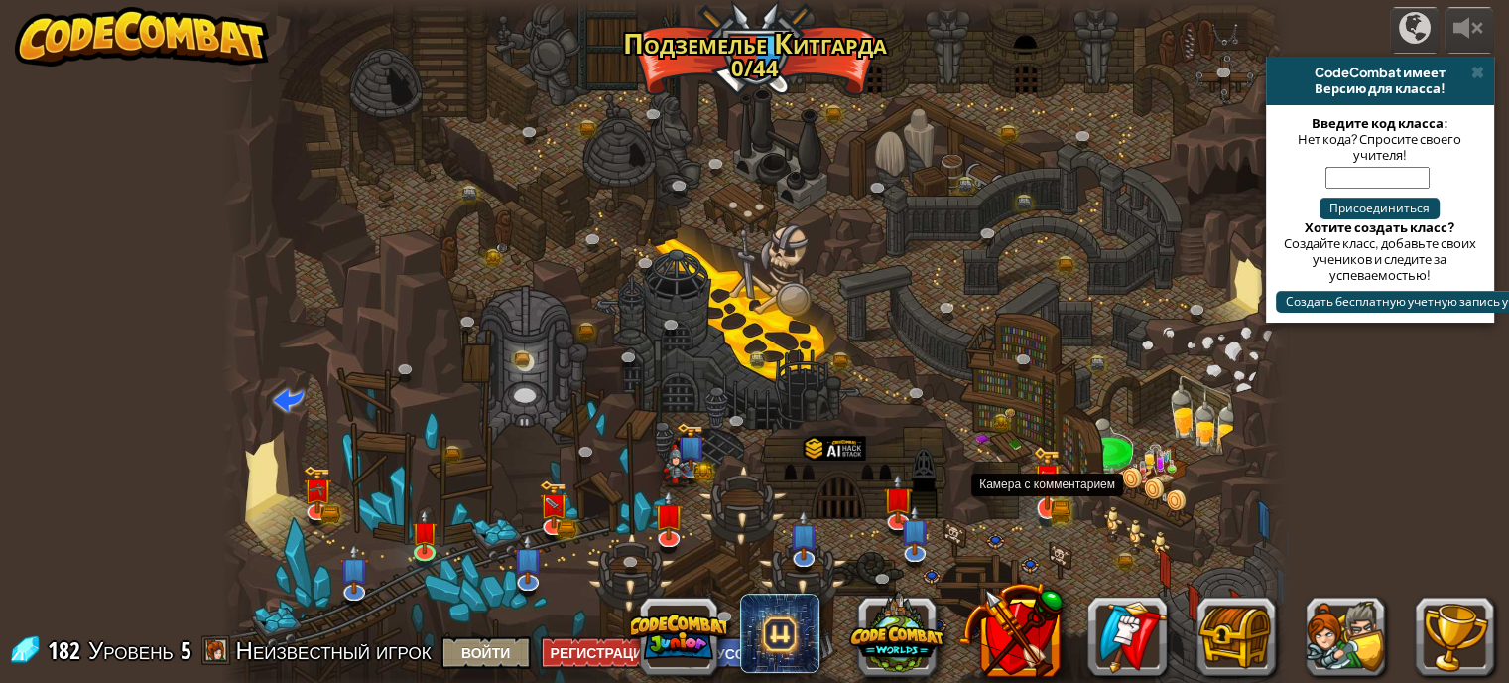
select select "ru"
